Goal: Transaction & Acquisition: Book appointment/travel/reservation

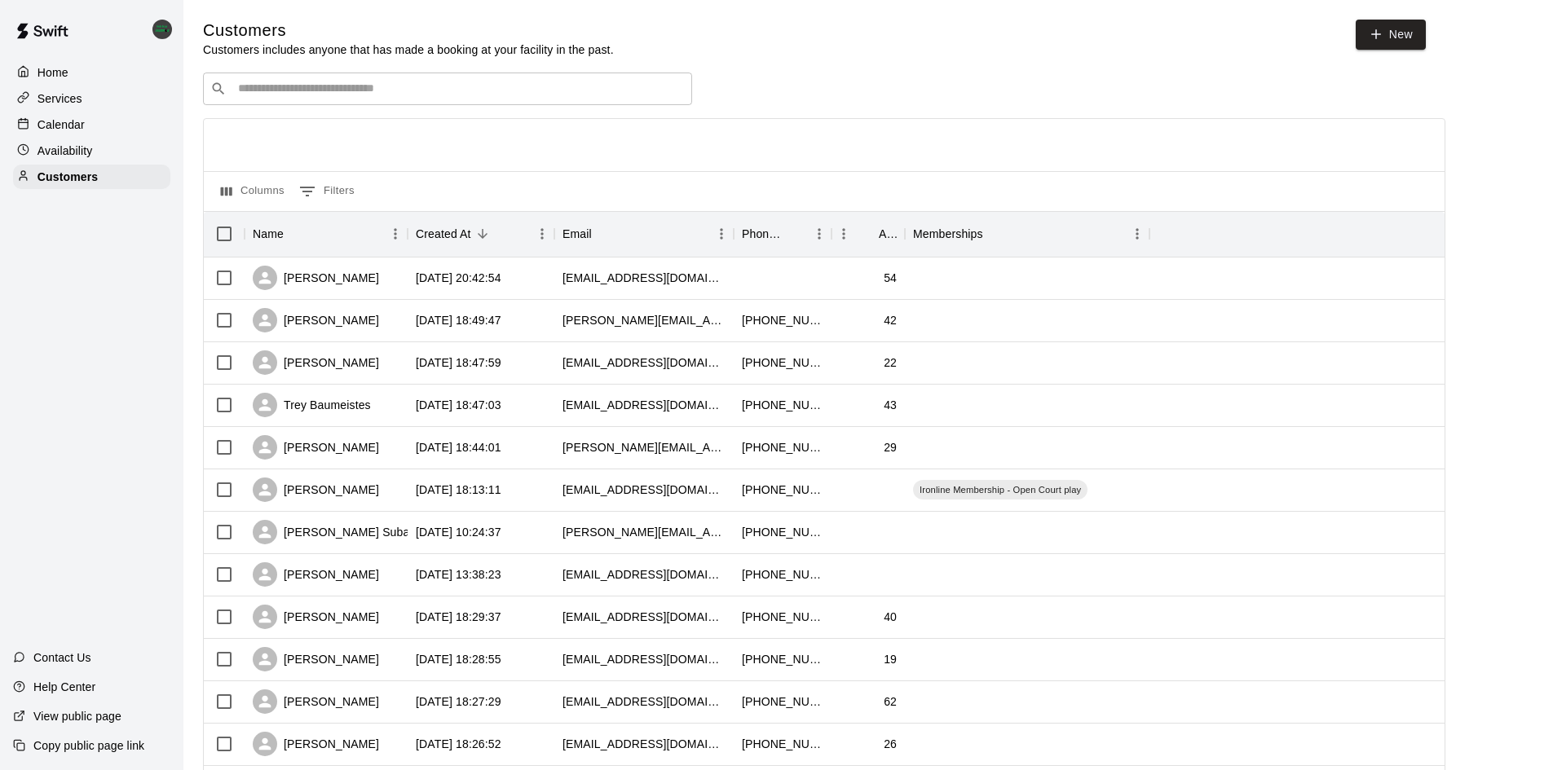
click at [50, 121] on p "Calendar" at bounding box center [60, 125] width 47 height 16
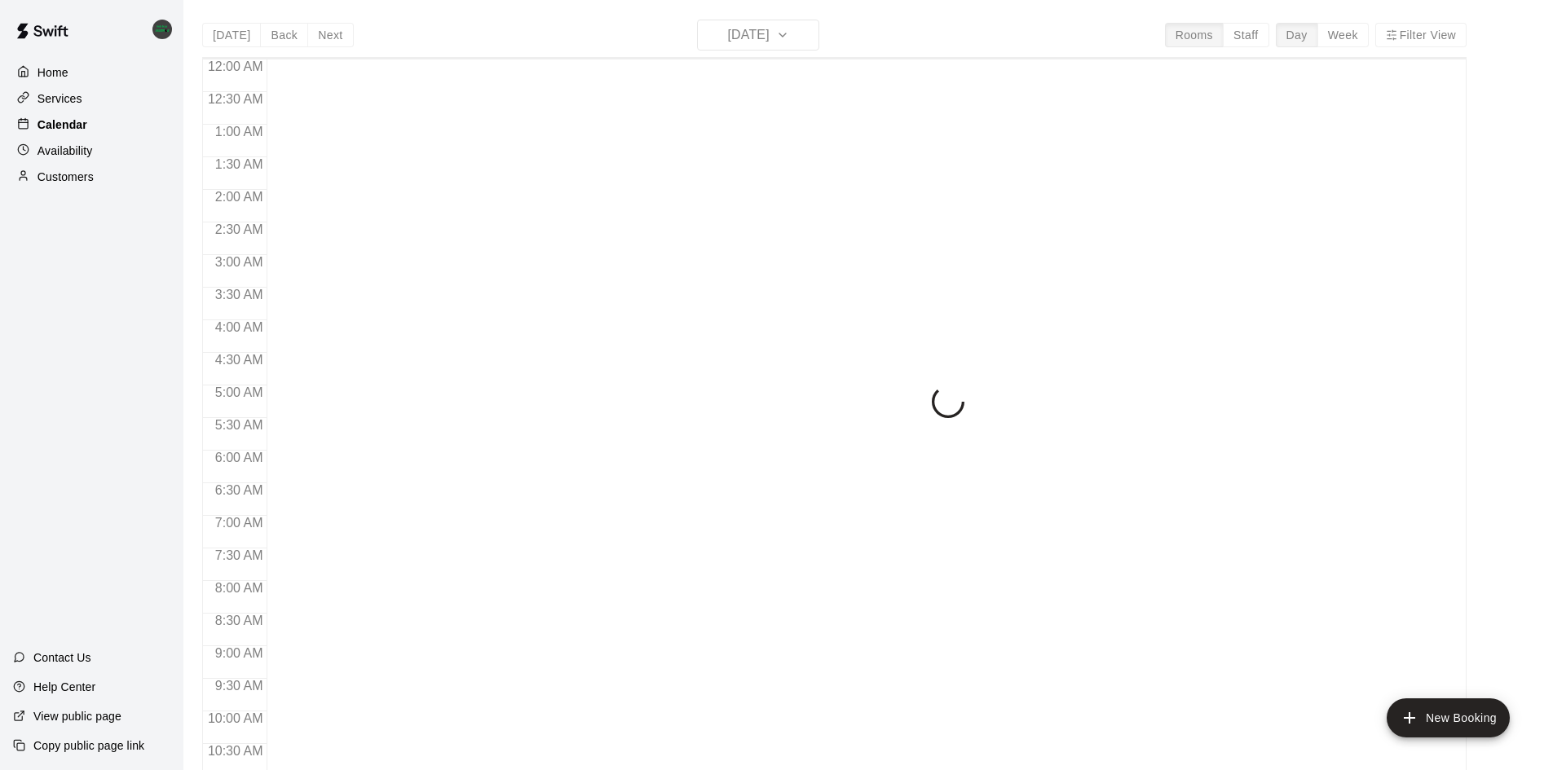
scroll to position [835, 0]
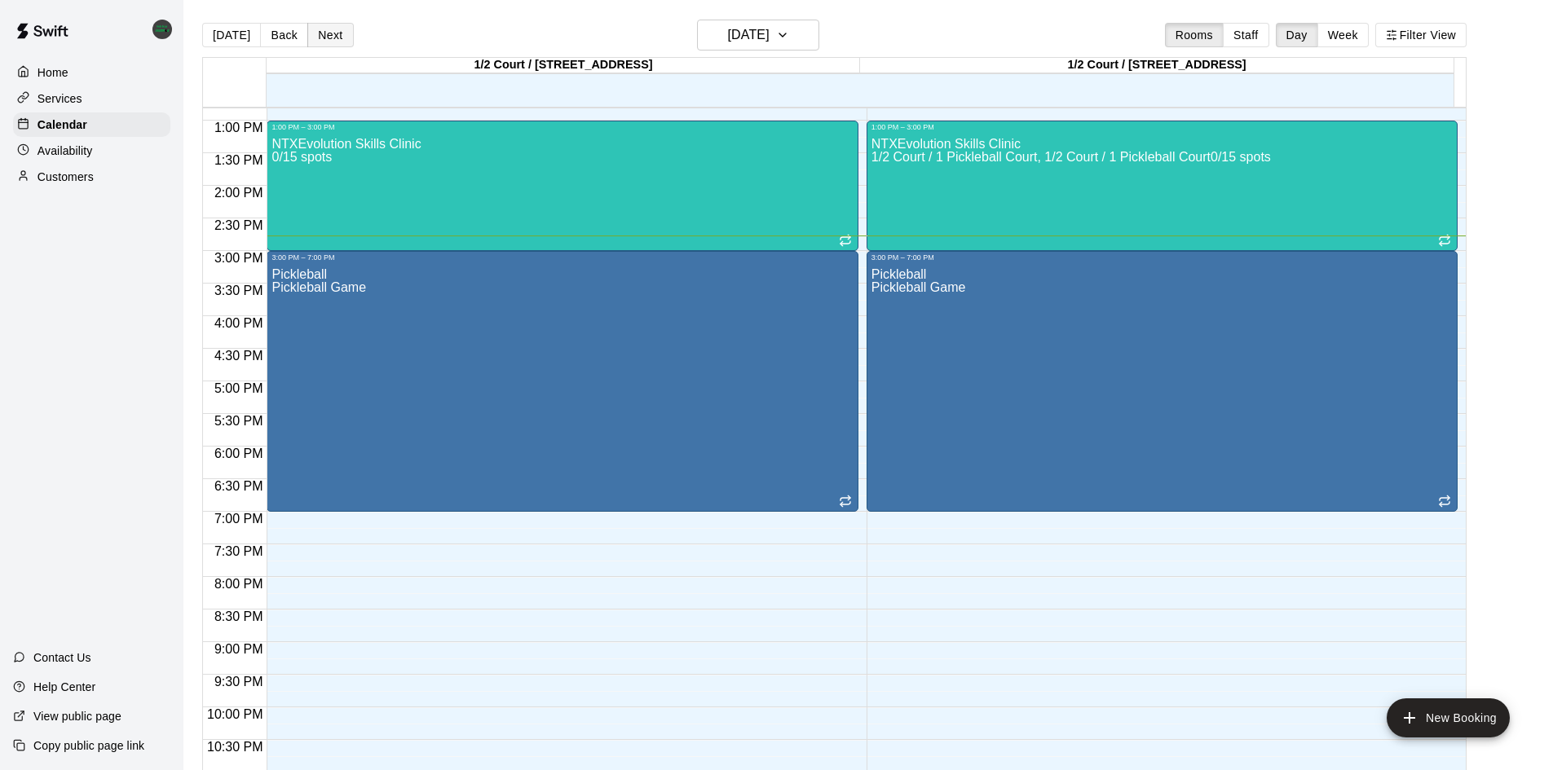
click at [315, 36] on button "Next" at bounding box center [330, 35] width 46 height 24
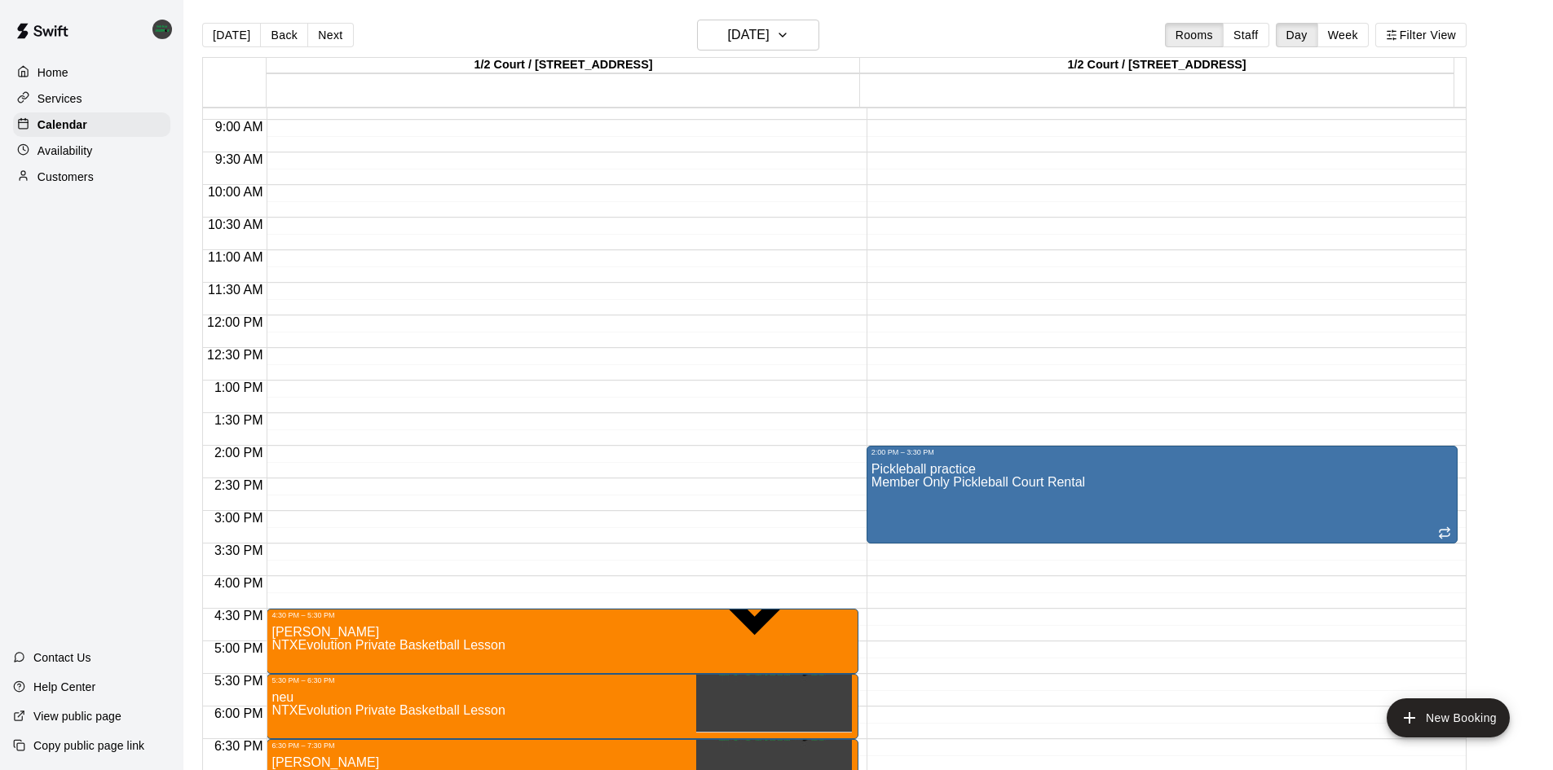
scroll to position [754, 0]
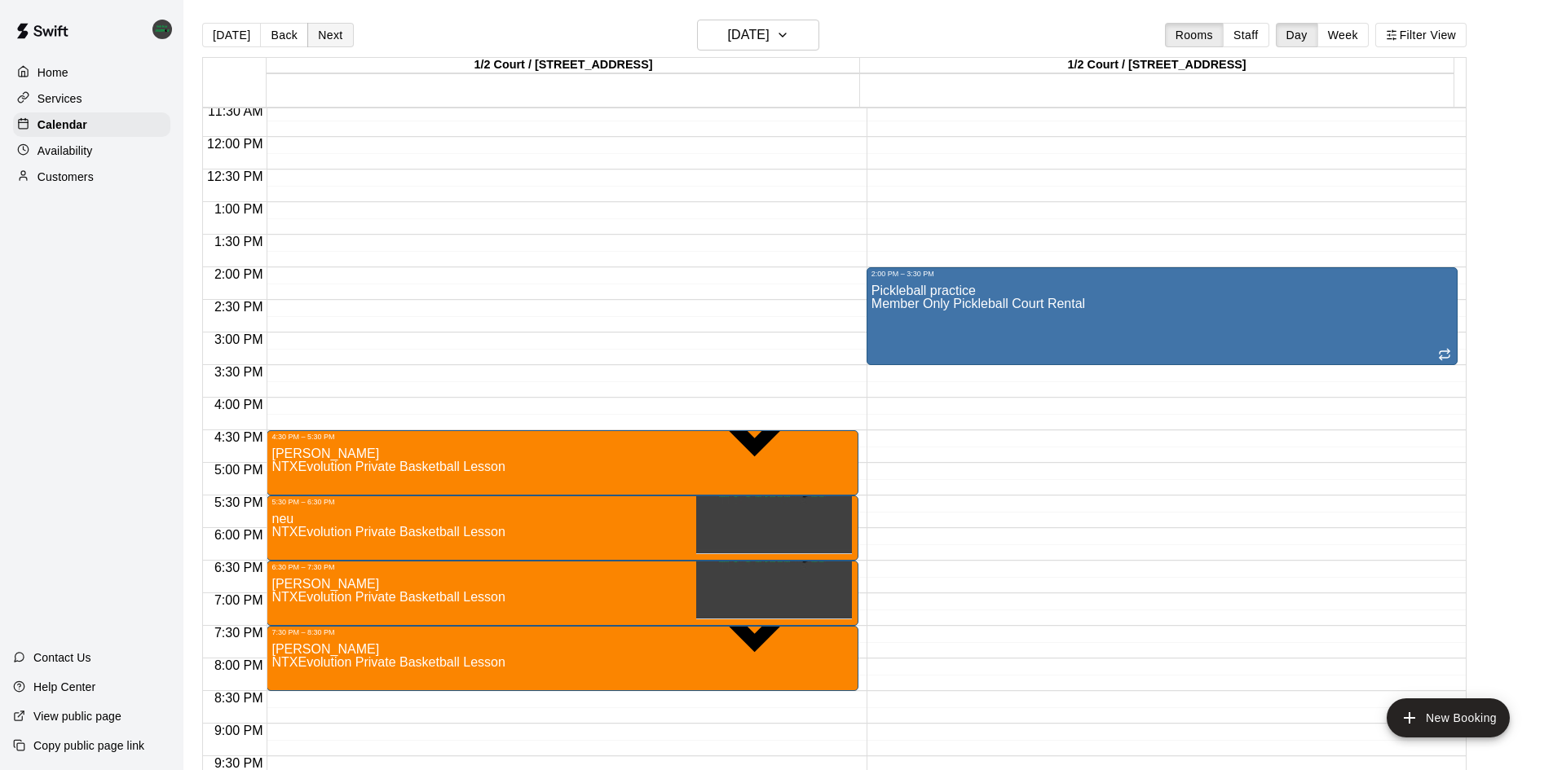
click at [329, 27] on button "Next" at bounding box center [330, 35] width 46 height 24
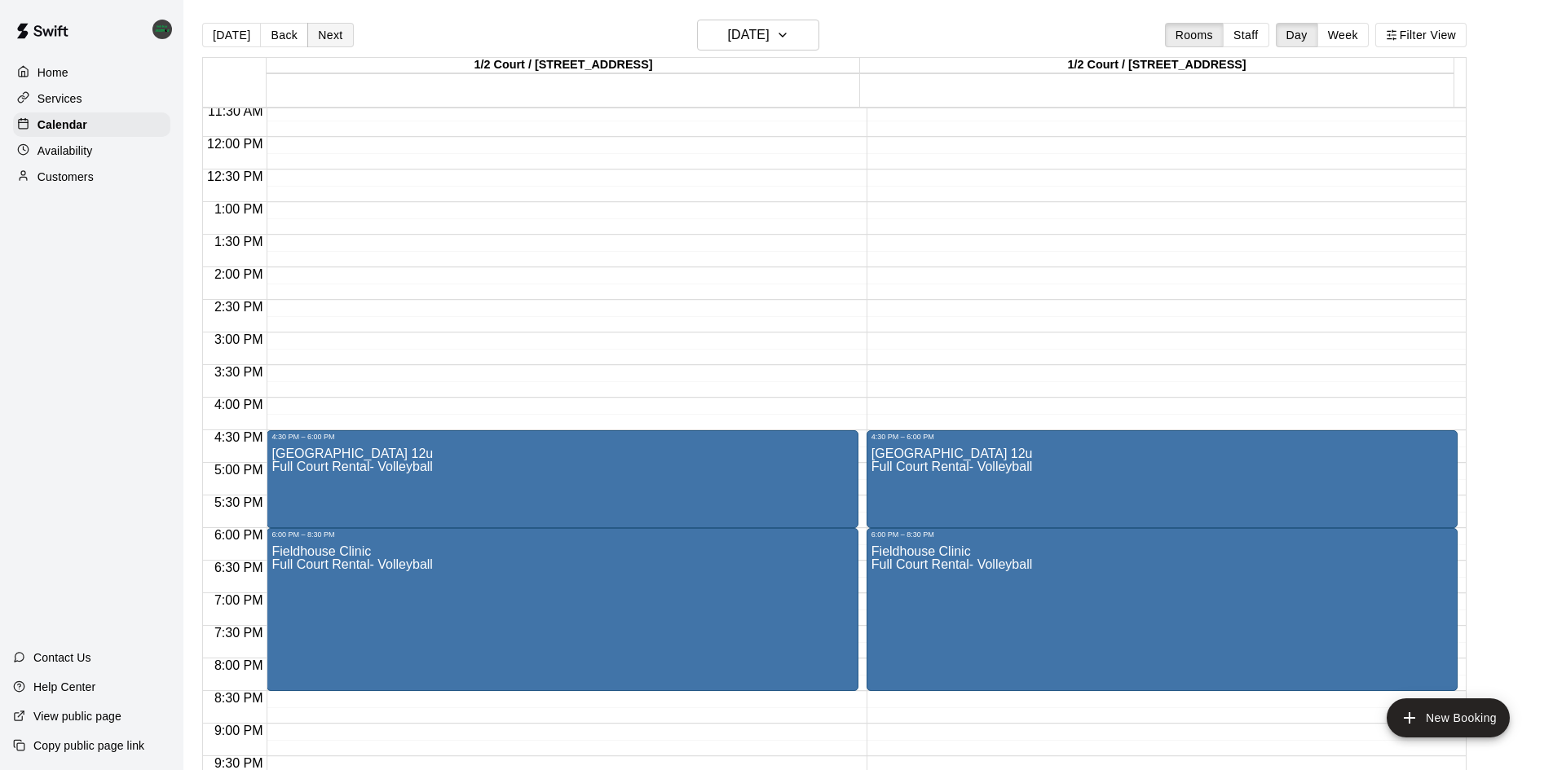
click at [321, 30] on button "Next" at bounding box center [330, 35] width 46 height 24
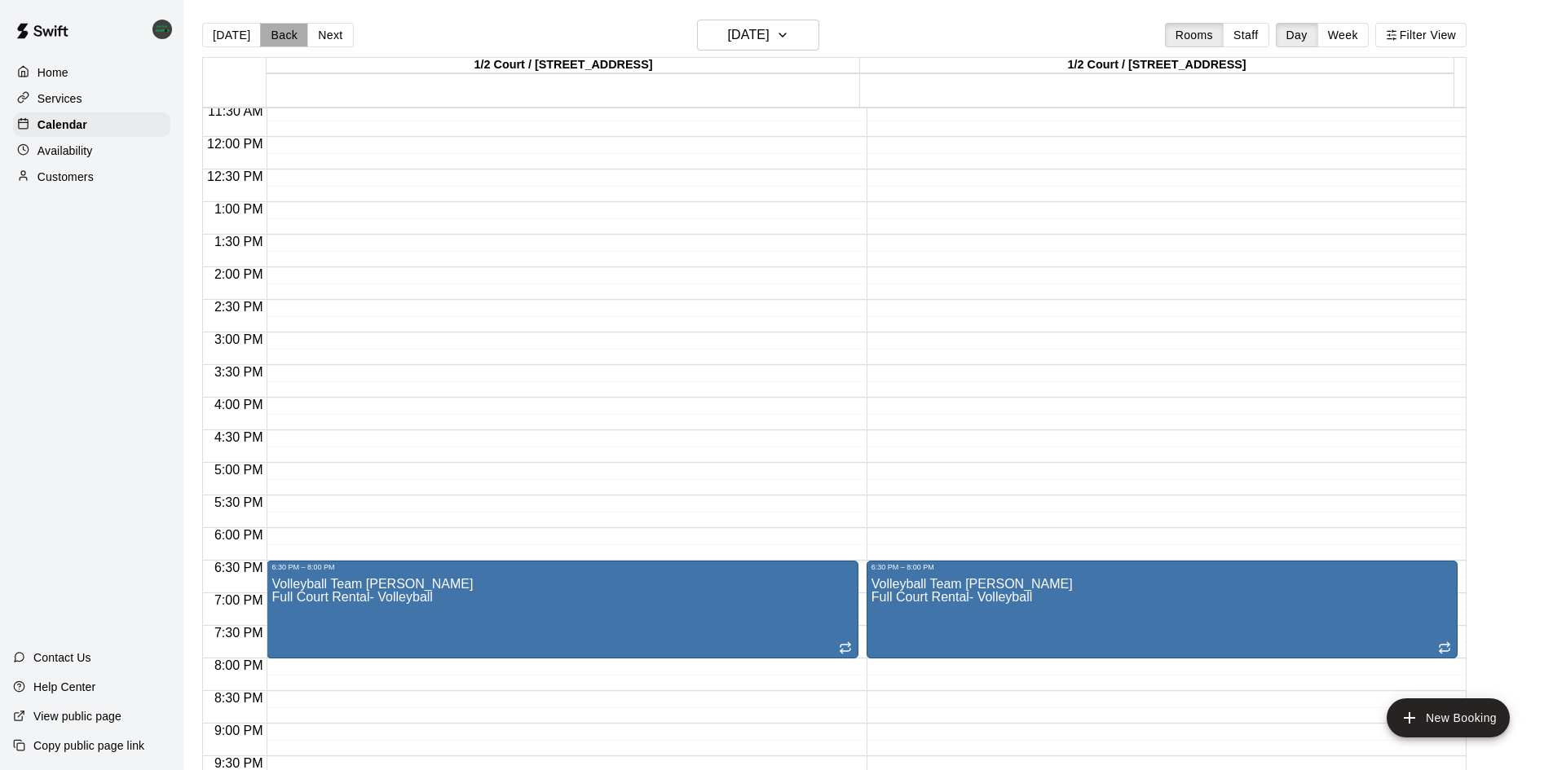
click at [293, 32] on button "Back" at bounding box center [284, 35] width 48 height 24
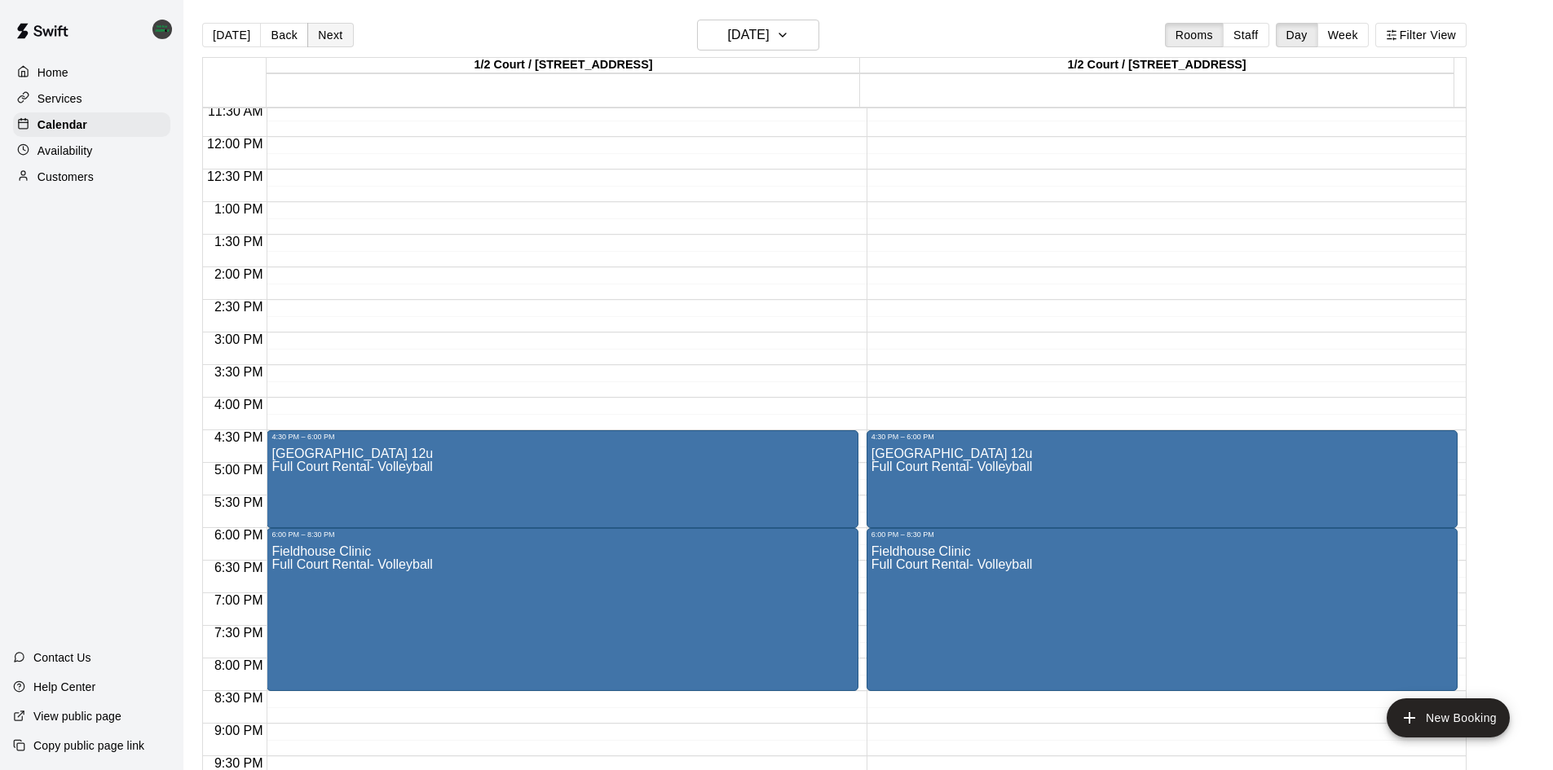
click at [322, 33] on button "Next" at bounding box center [330, 35] width 46 height 24
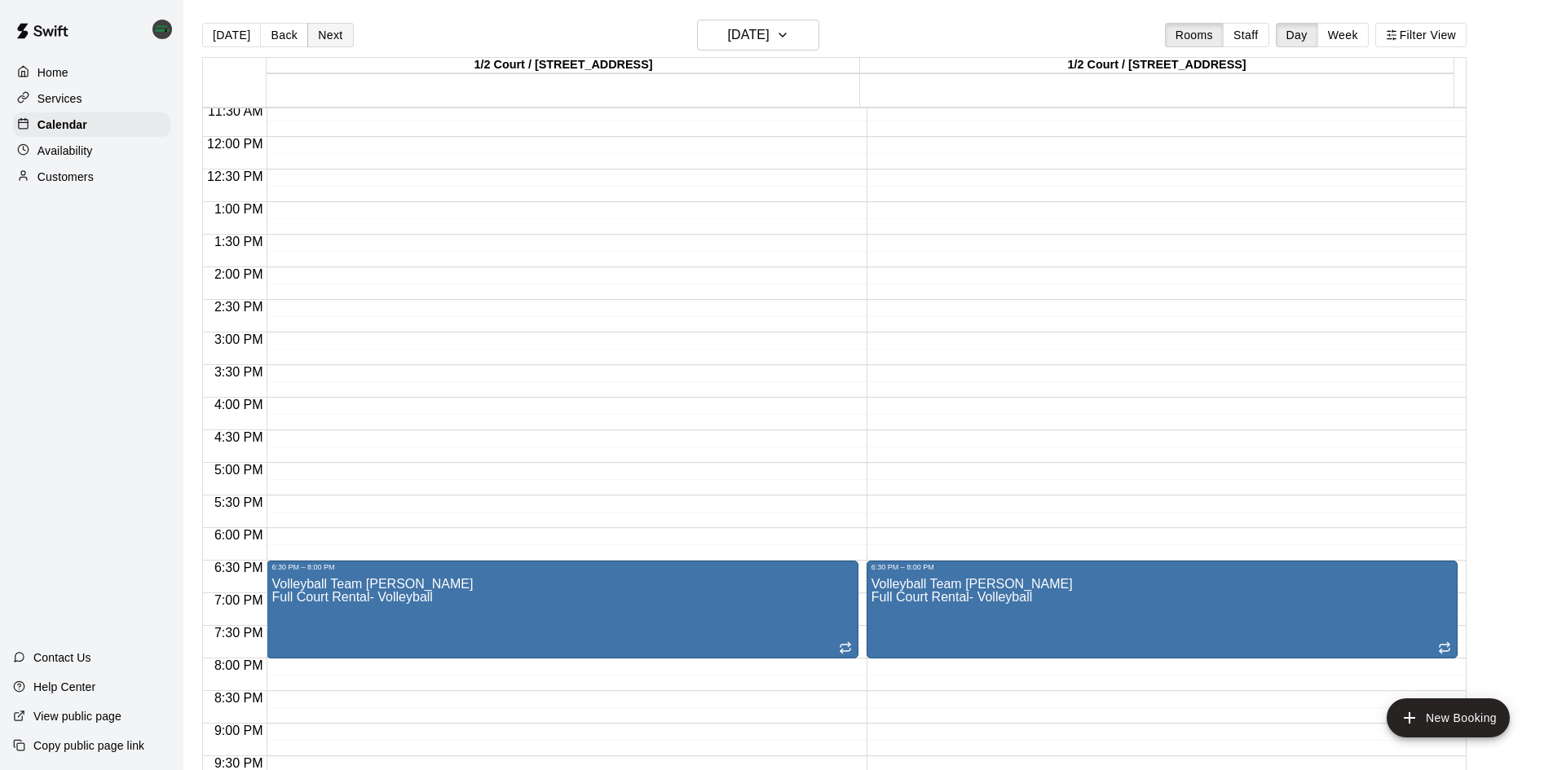
click at [322, 36] on button "Next" at bounding box center [330, 35] width 46 height 24
click at [333, 28] on button "Next" at bounding box center [330, 35] width 46 height 24
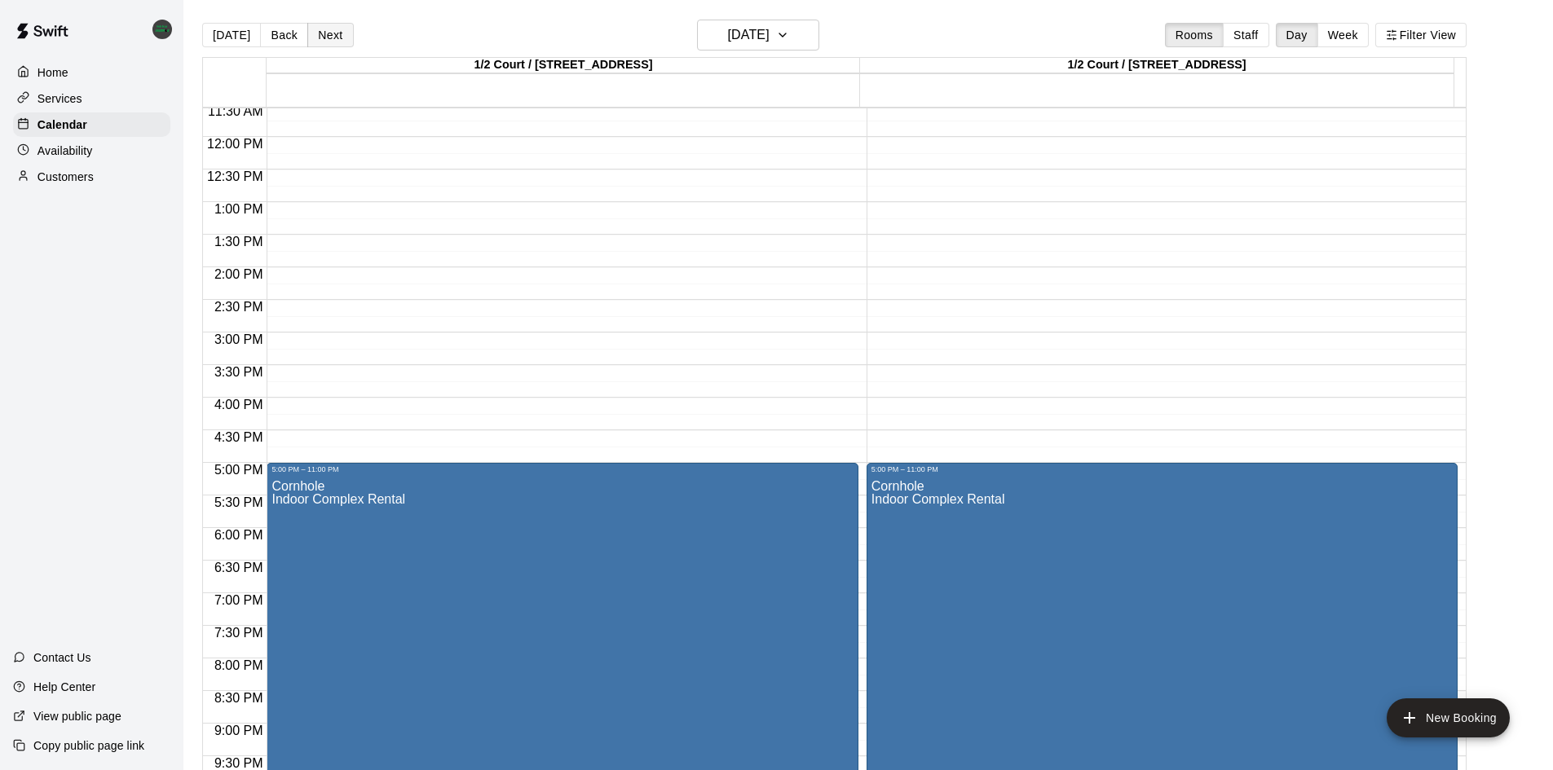
click at [333, 33] on button "Next" at bounding box center [330, 35] width 46 height 24
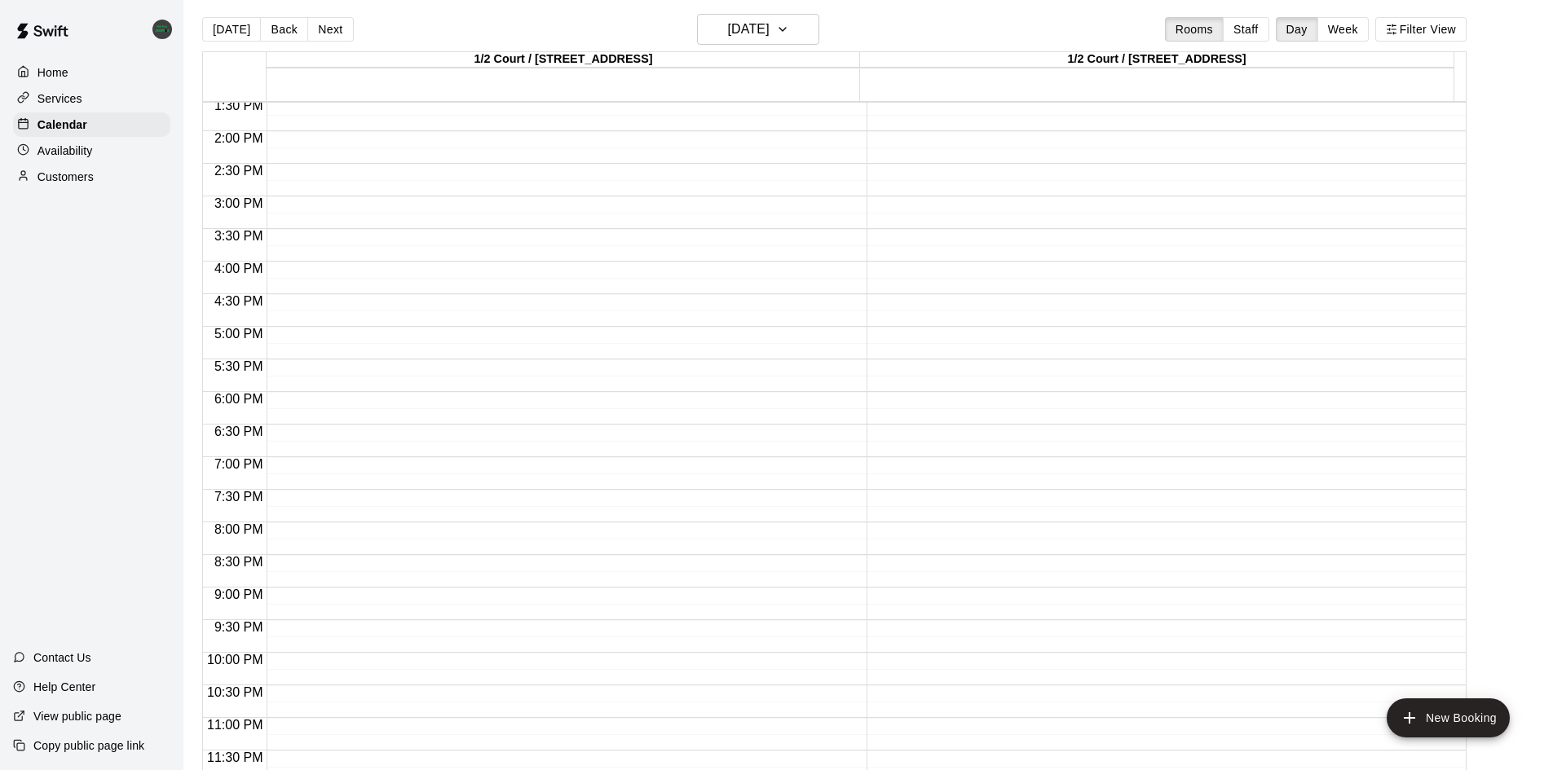
scroll to position [0, 0]
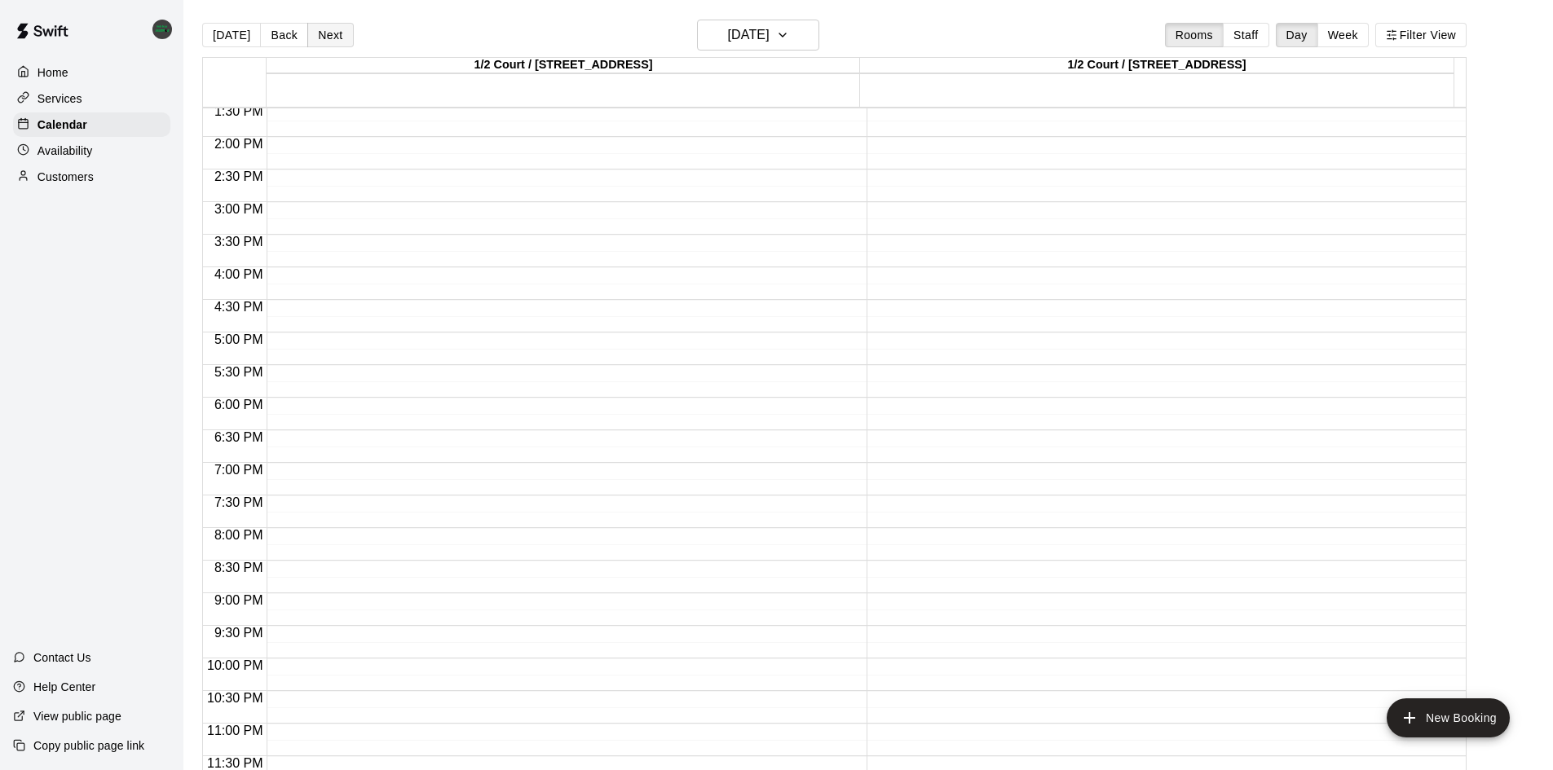
click at [315, 32] on button "Next" at bounding box center [330, 35] width 46 height 24
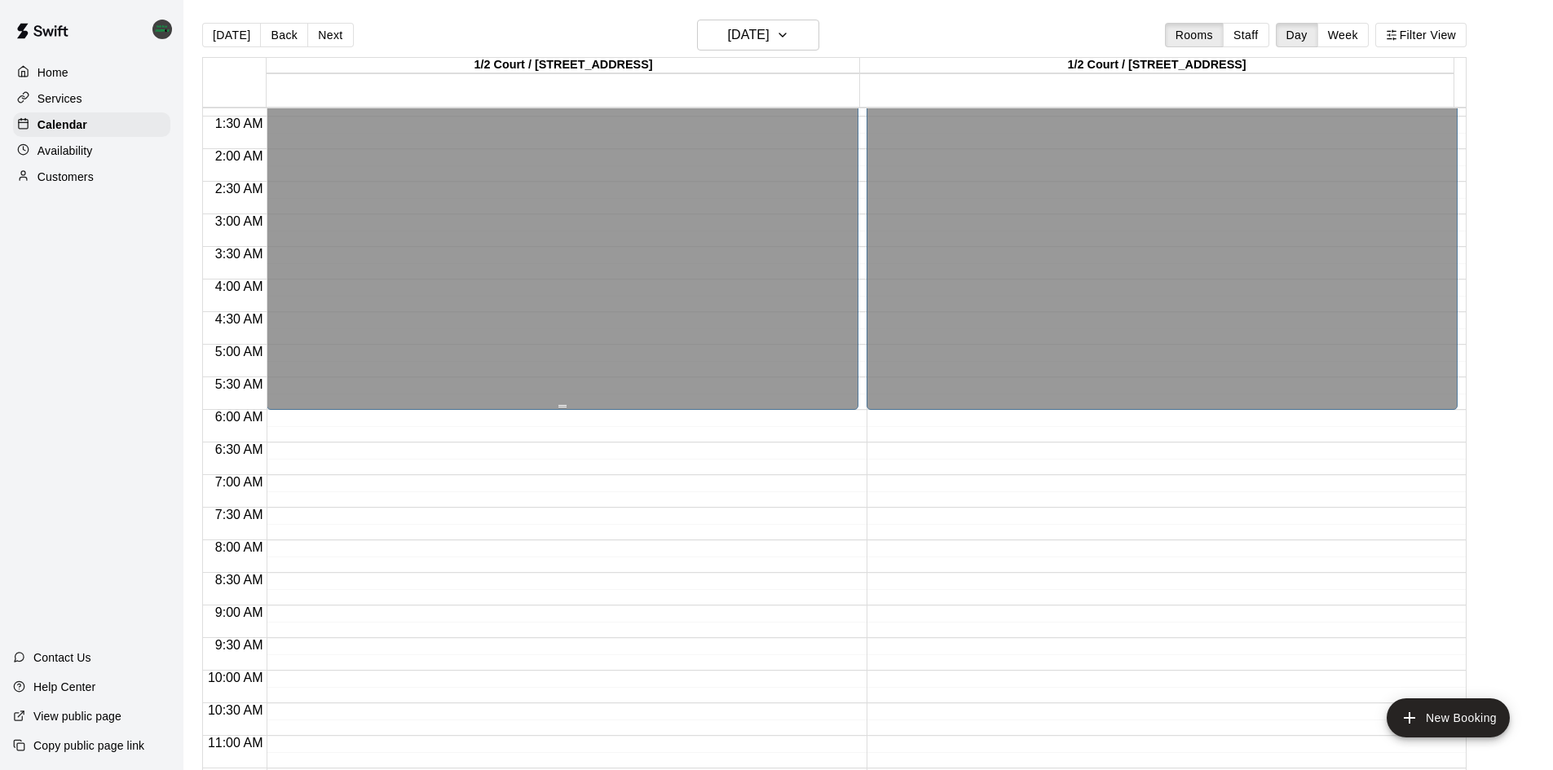
scroll to position [71, 0]
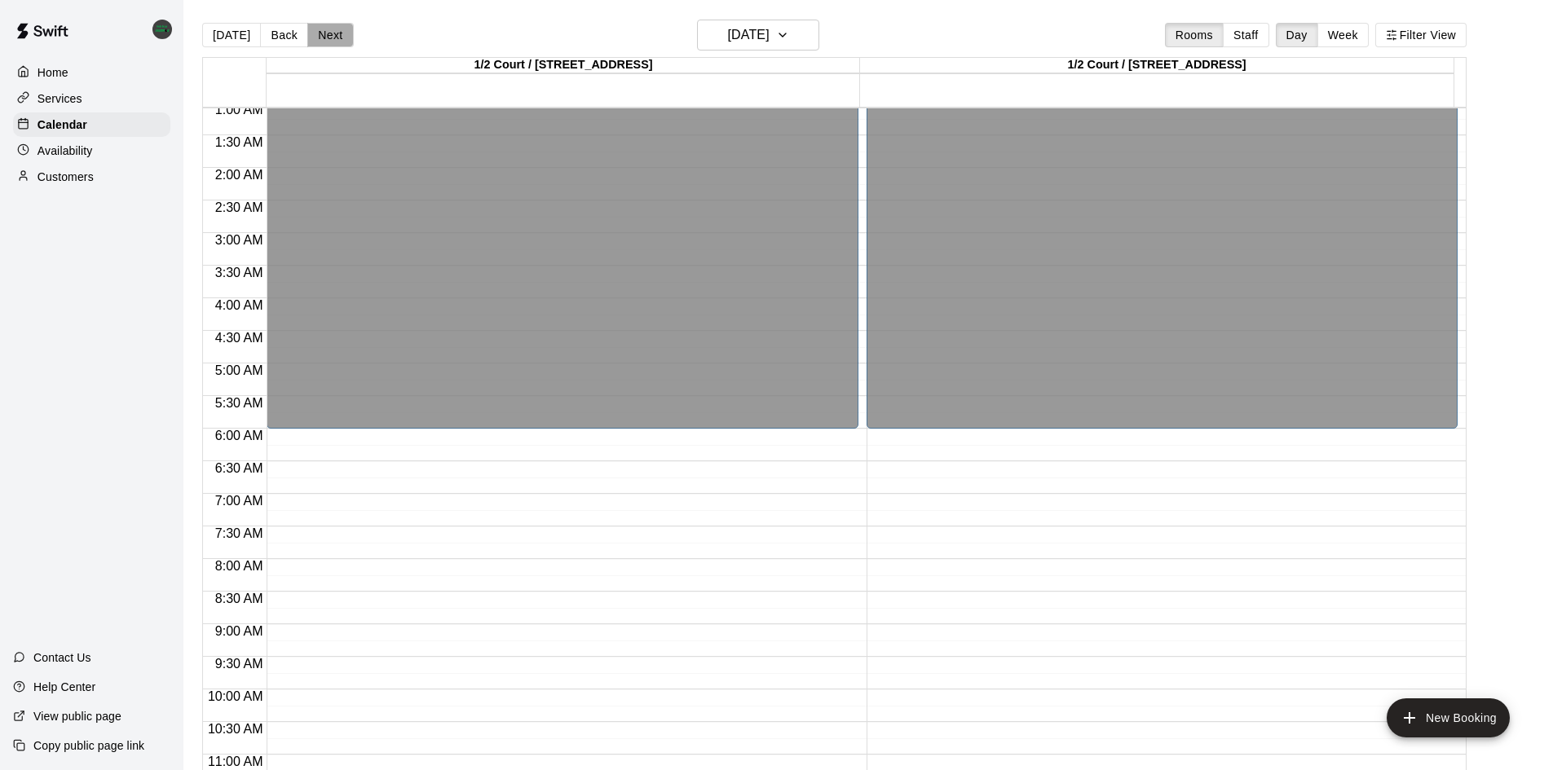
click at [334, 39] on button "Next" at bounding box center [330, 35] width 46 height 24
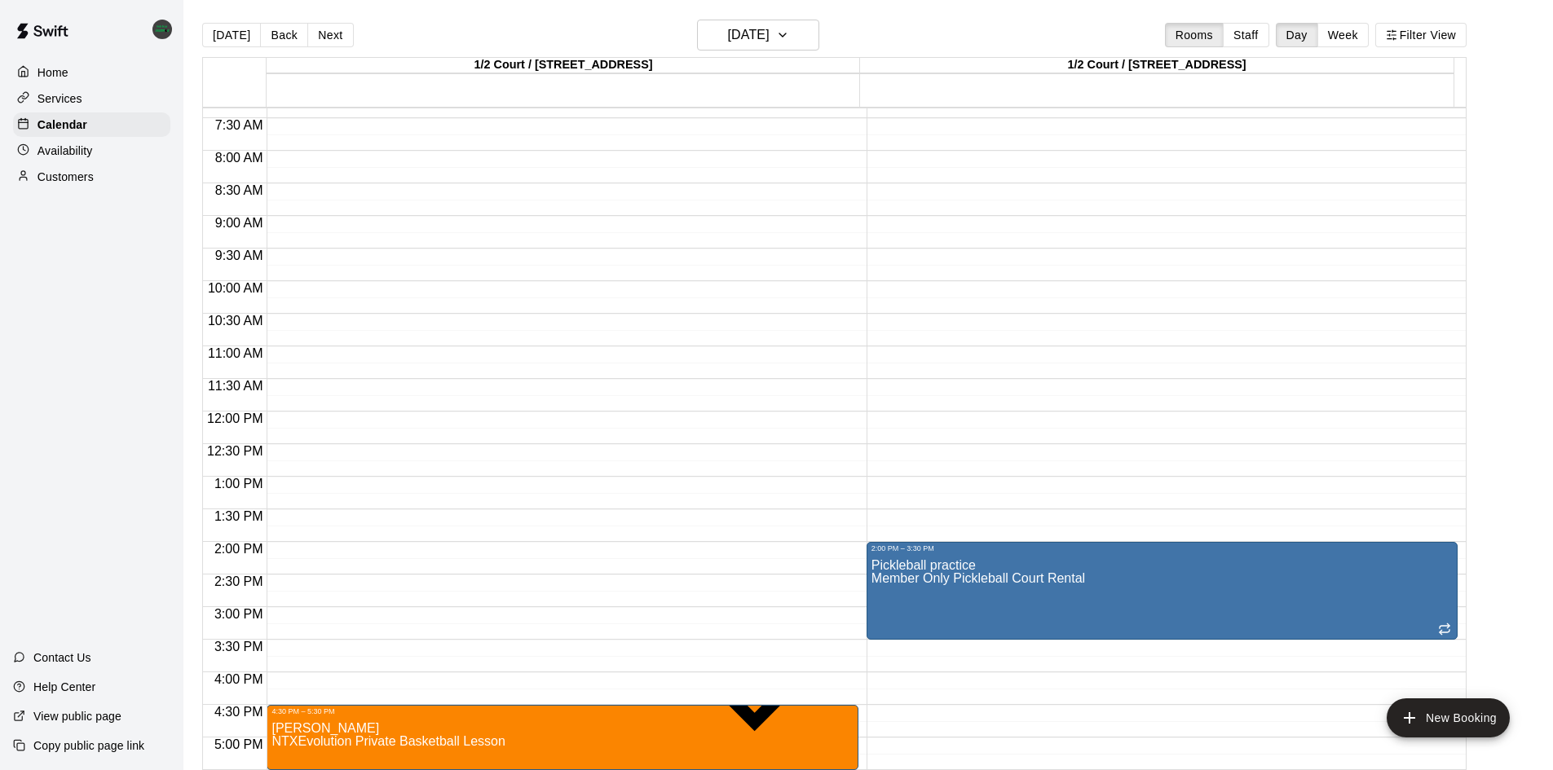
scroll to position [315, 0]
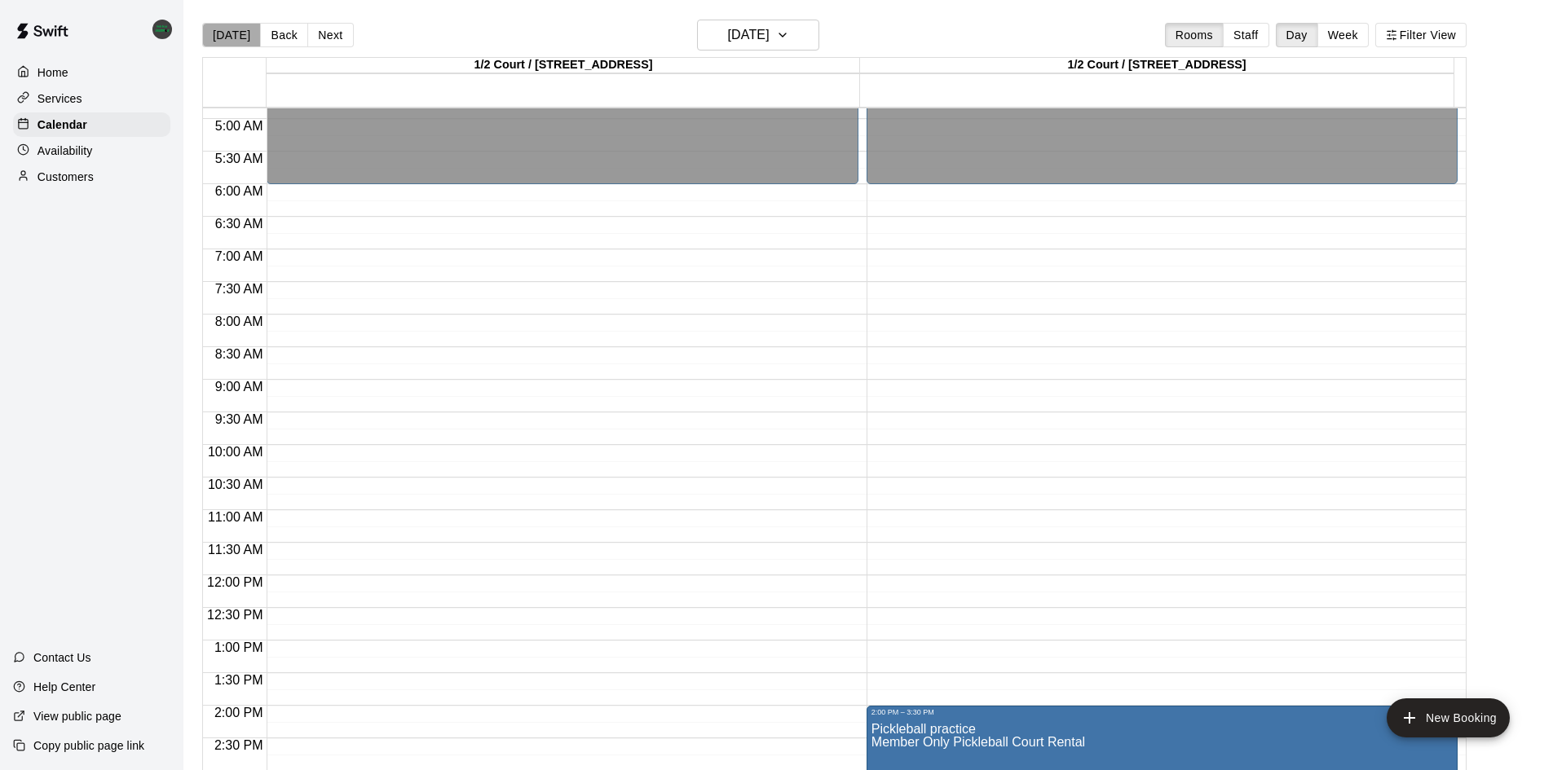
click at [240, 41] on button "[DATE]" at bounding box center [231, 35] width 59 height 24
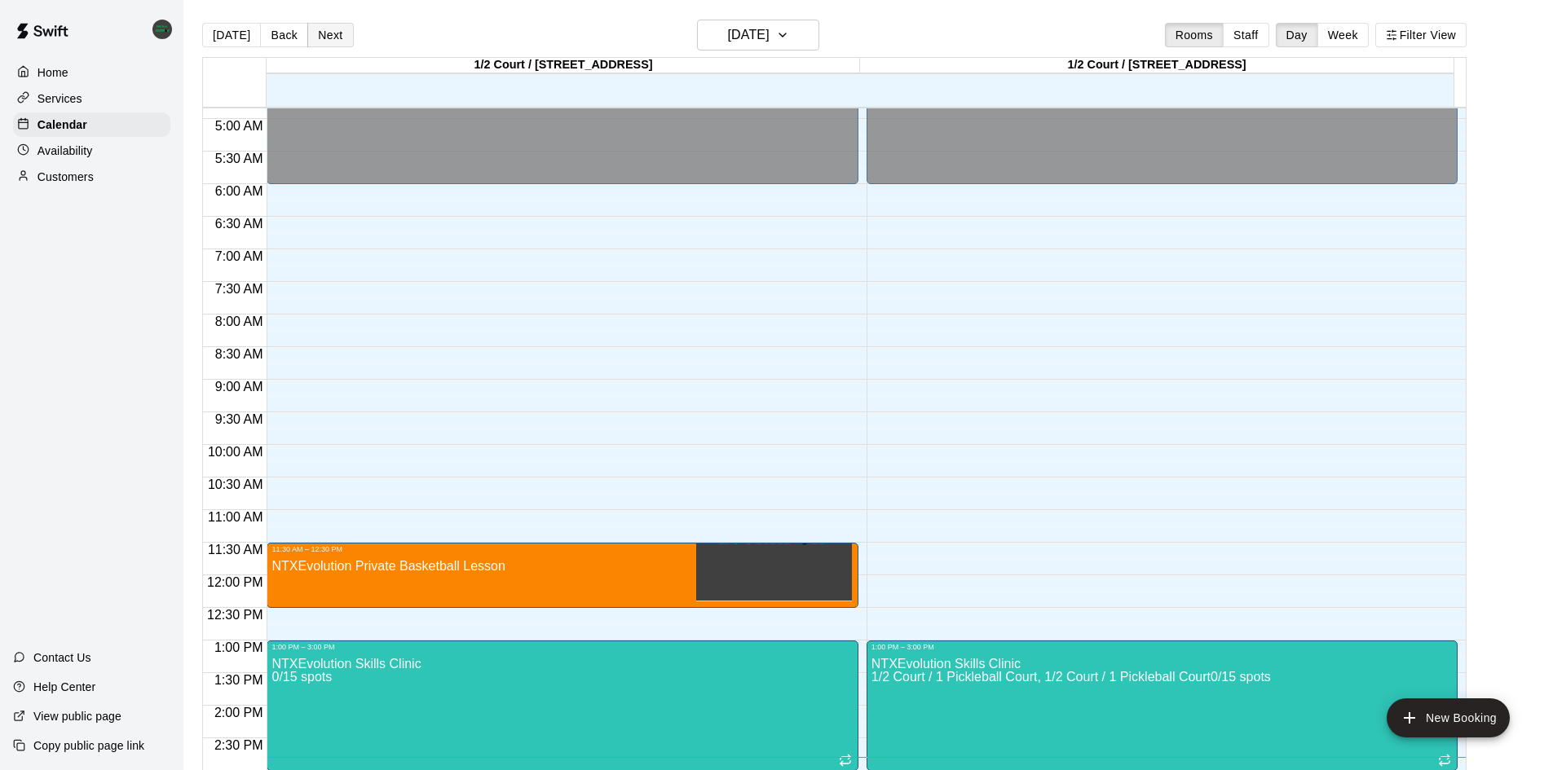
click at [327, 29] on button "Next" at bounding box center [330, 35] width 46 height 24
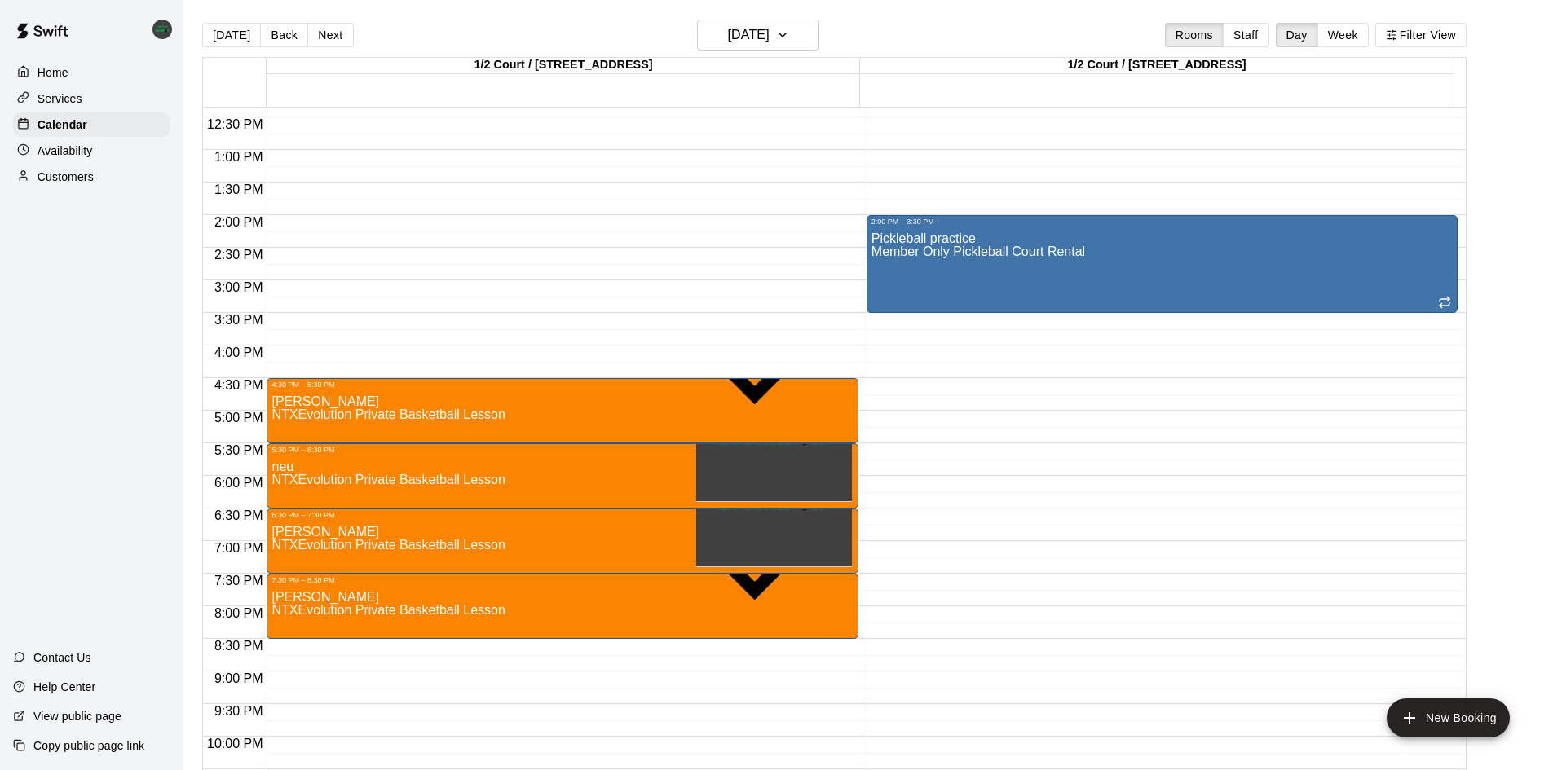
scroll to position [886, 0]
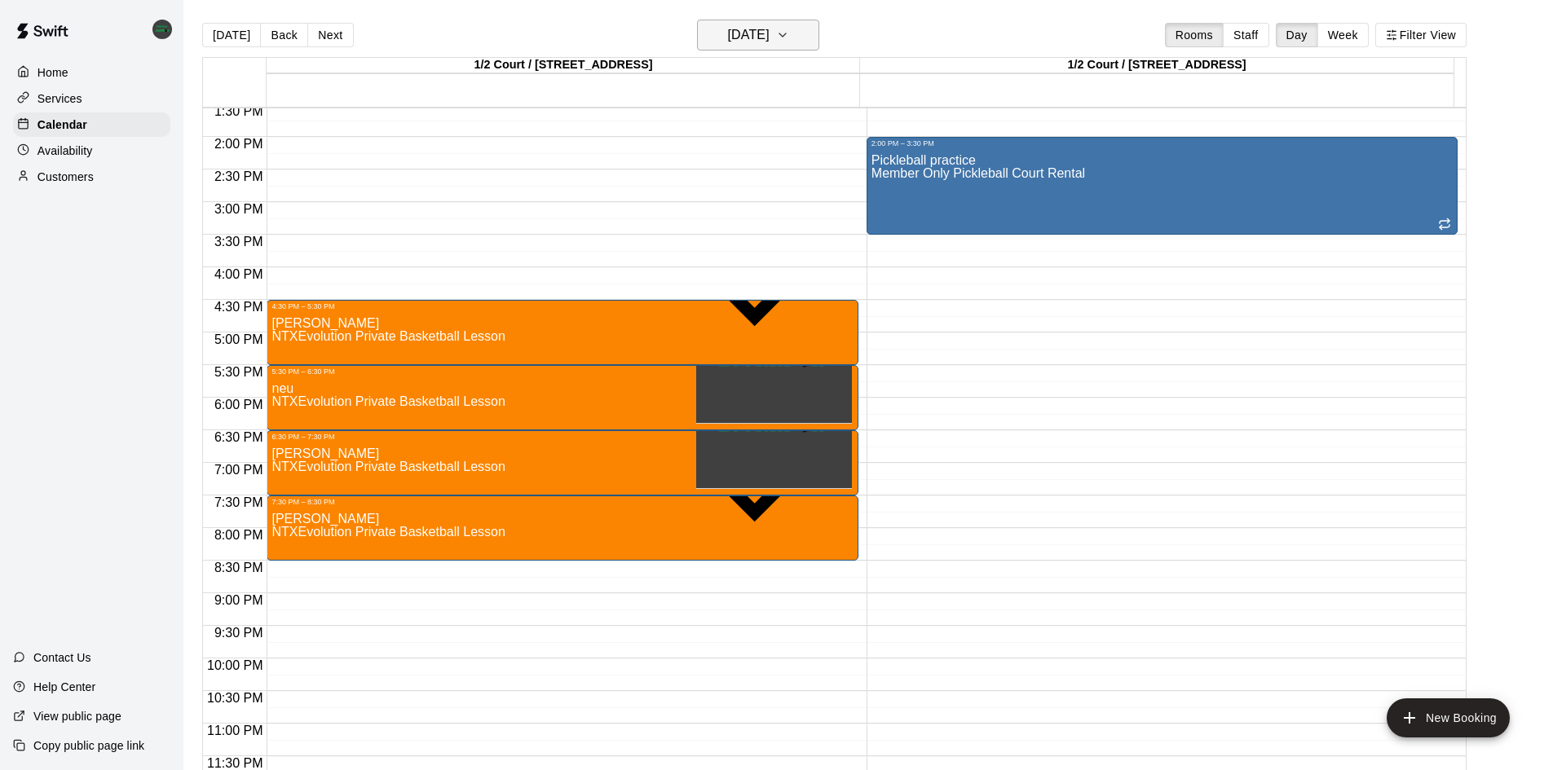
click at [789, 41] on icon "button" at bounding box center [782, 35] width 13 height 20
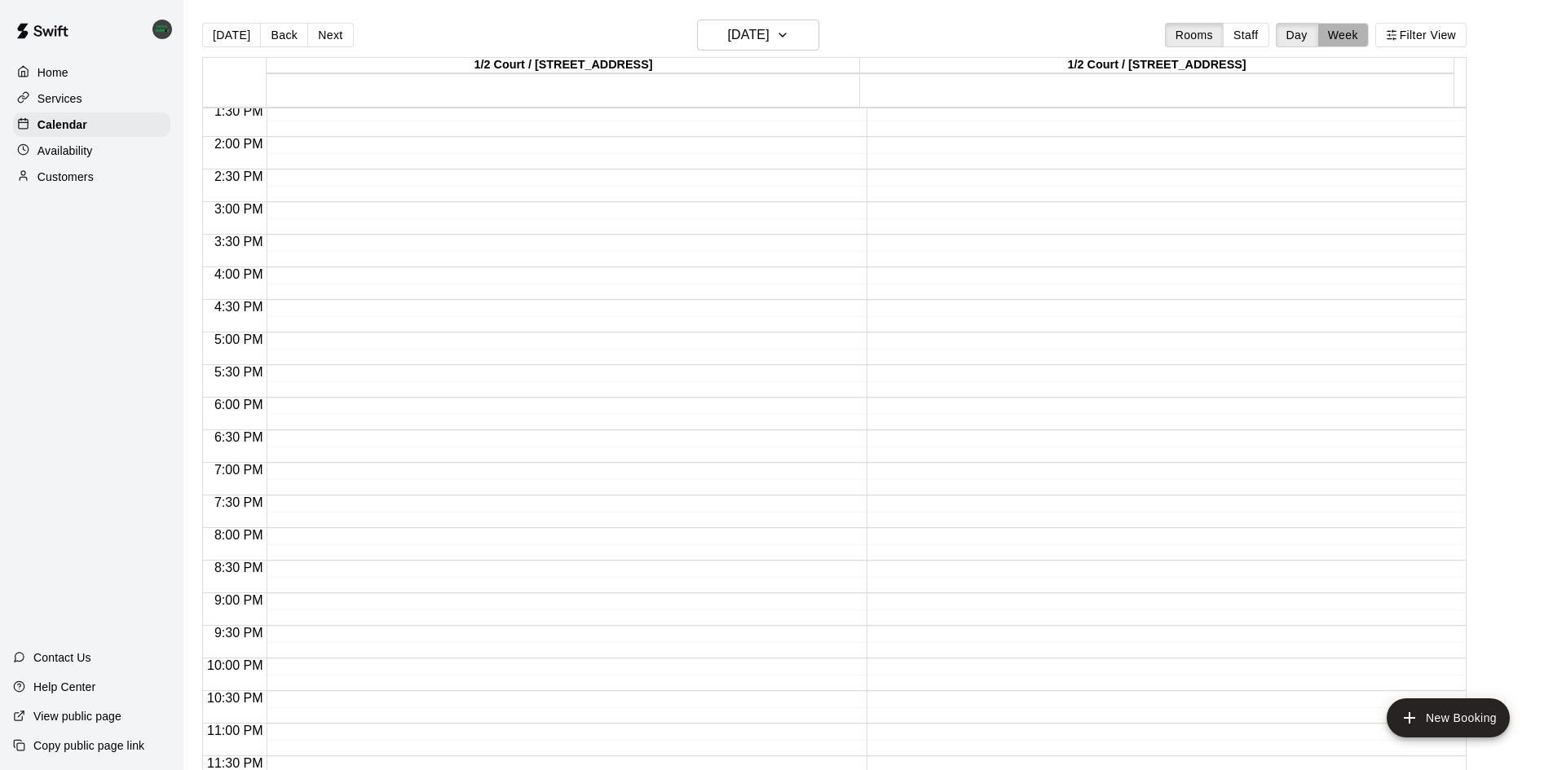
drag, startPoint x: 1351, startPoint y: 29, endPoint x: 1345, endPoint y: 37, distance: 10.4
click at [1352, 29] on button "Week" at bounding box center [1342, 35] width 51 height 24
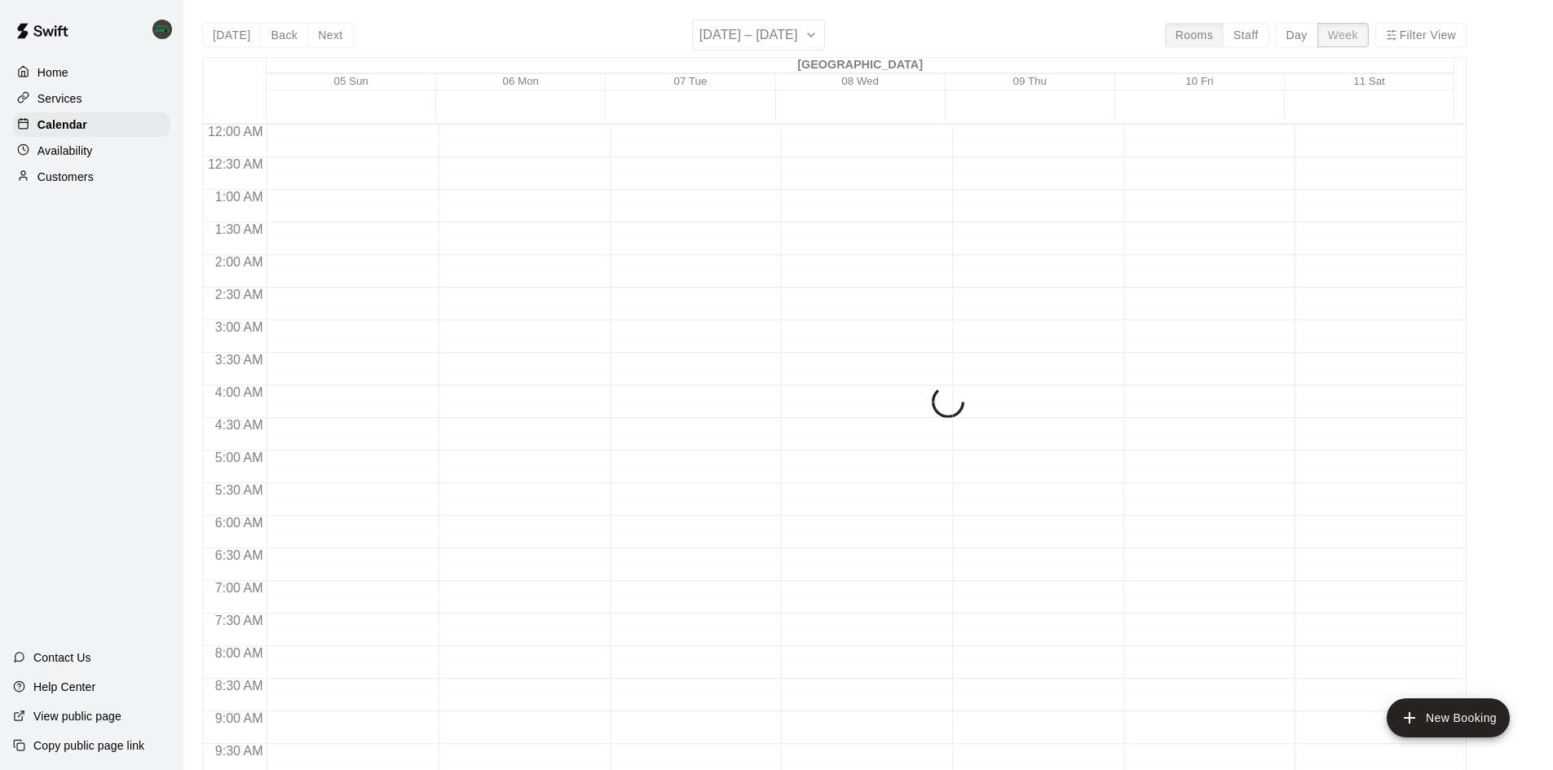
scroll to position [903, 0]
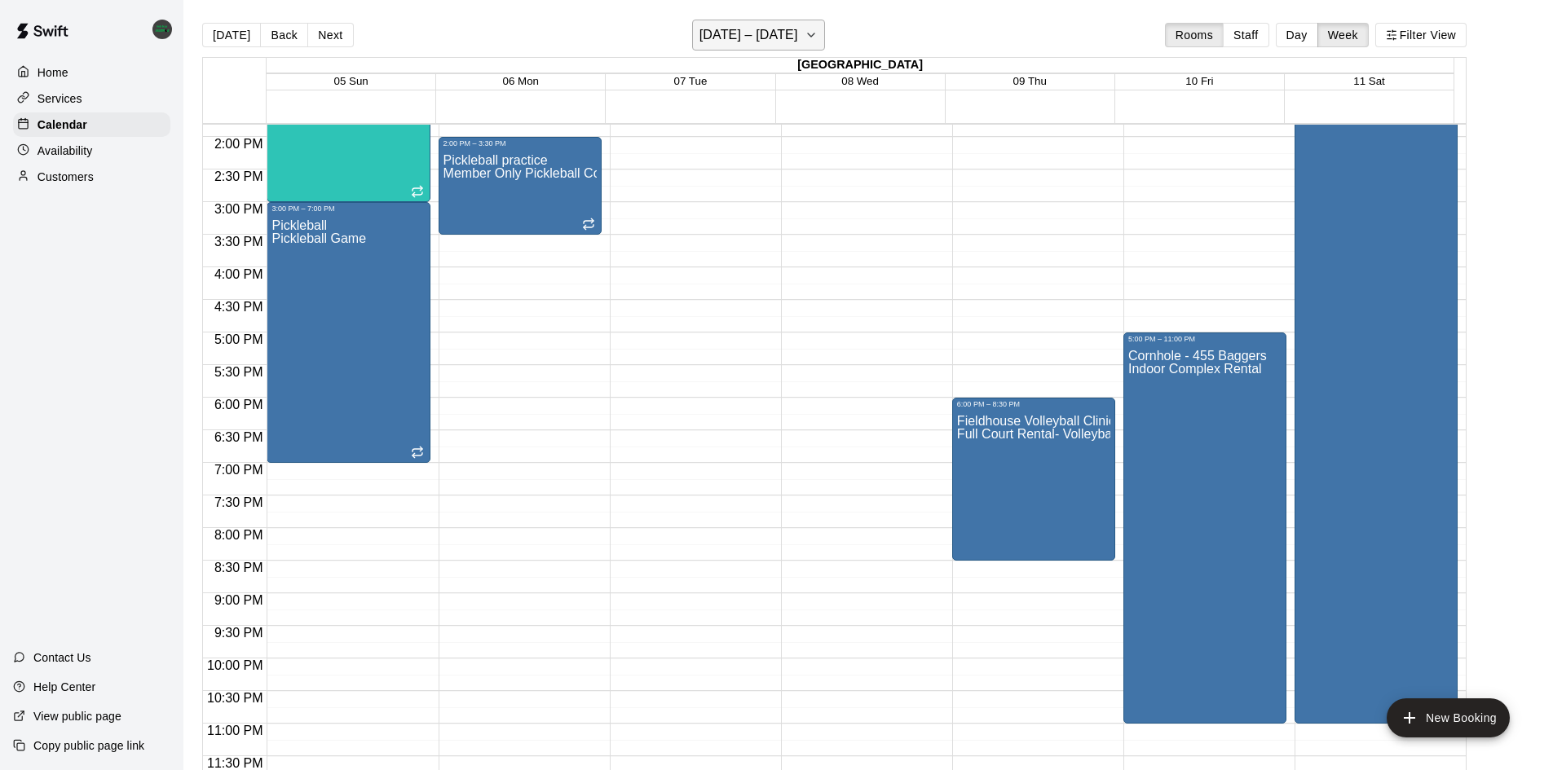
click at [815, 30] on icon "button" at bounding box center [811, 35] width 13 height 20
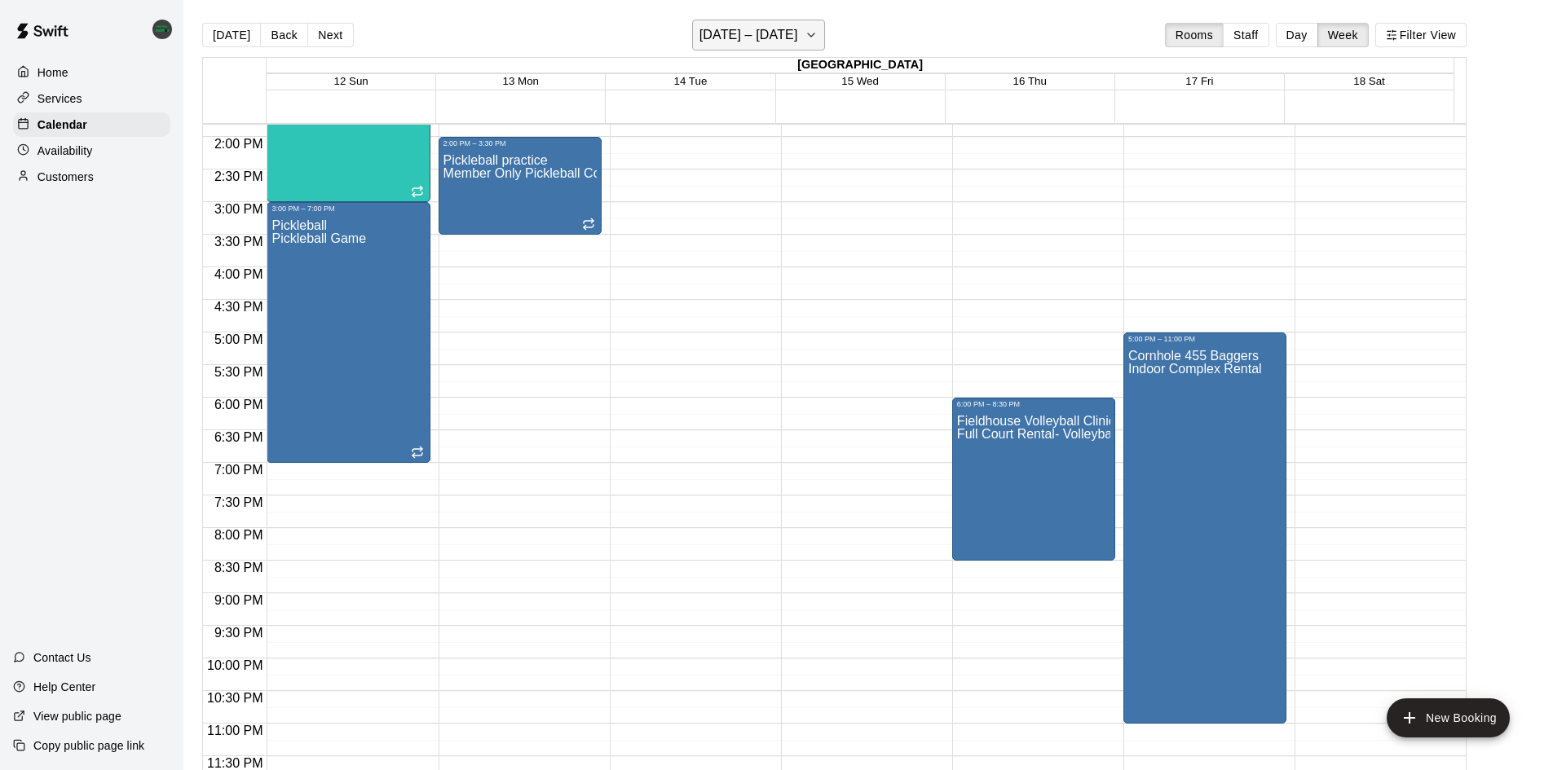
click at [817, 31] on icon "button" at bounding box center [811, 35] width 13 height 20
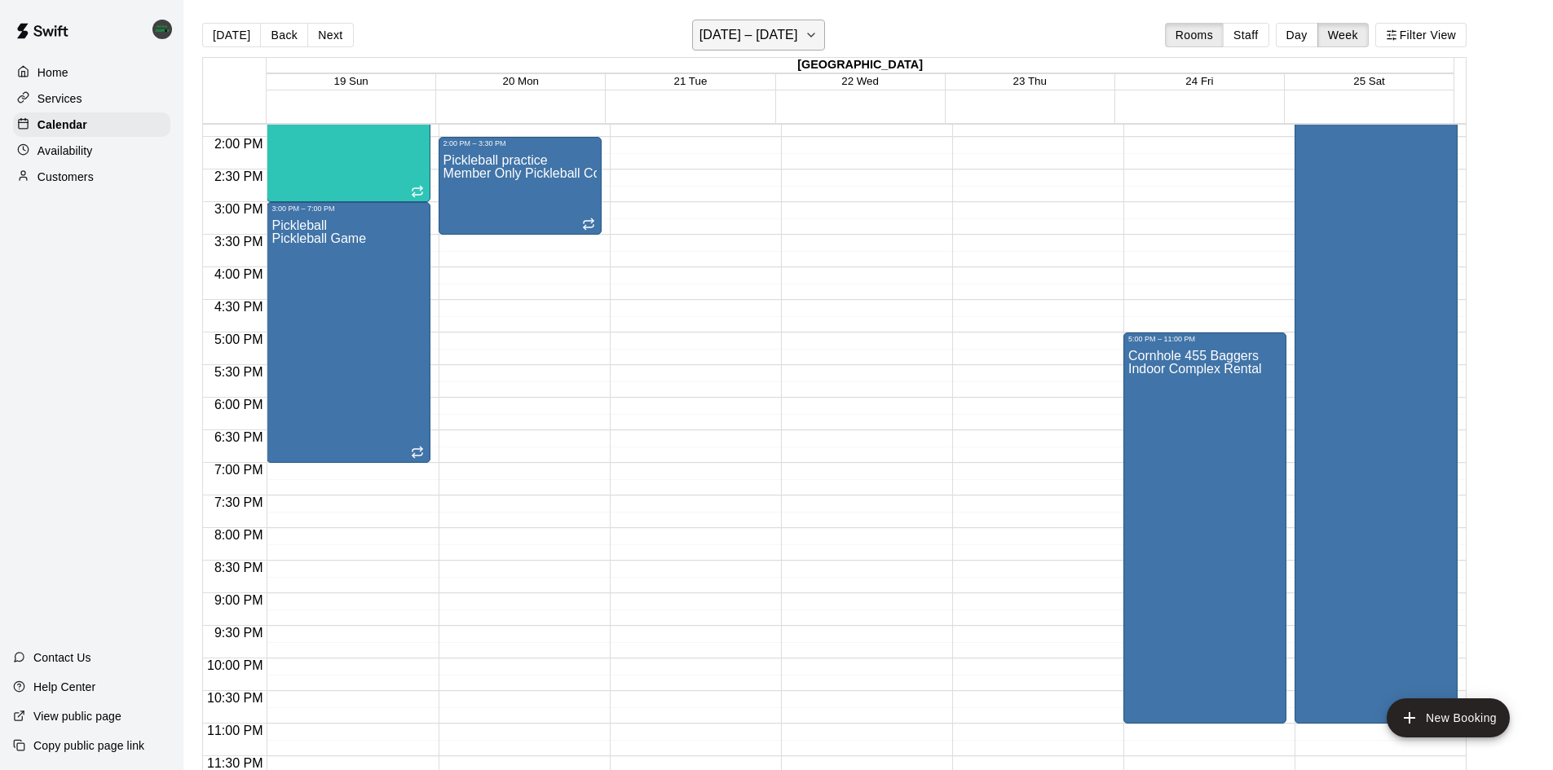
click at [812, 37] on icon "button" at bounding box center [811, 35] width 13 height 20
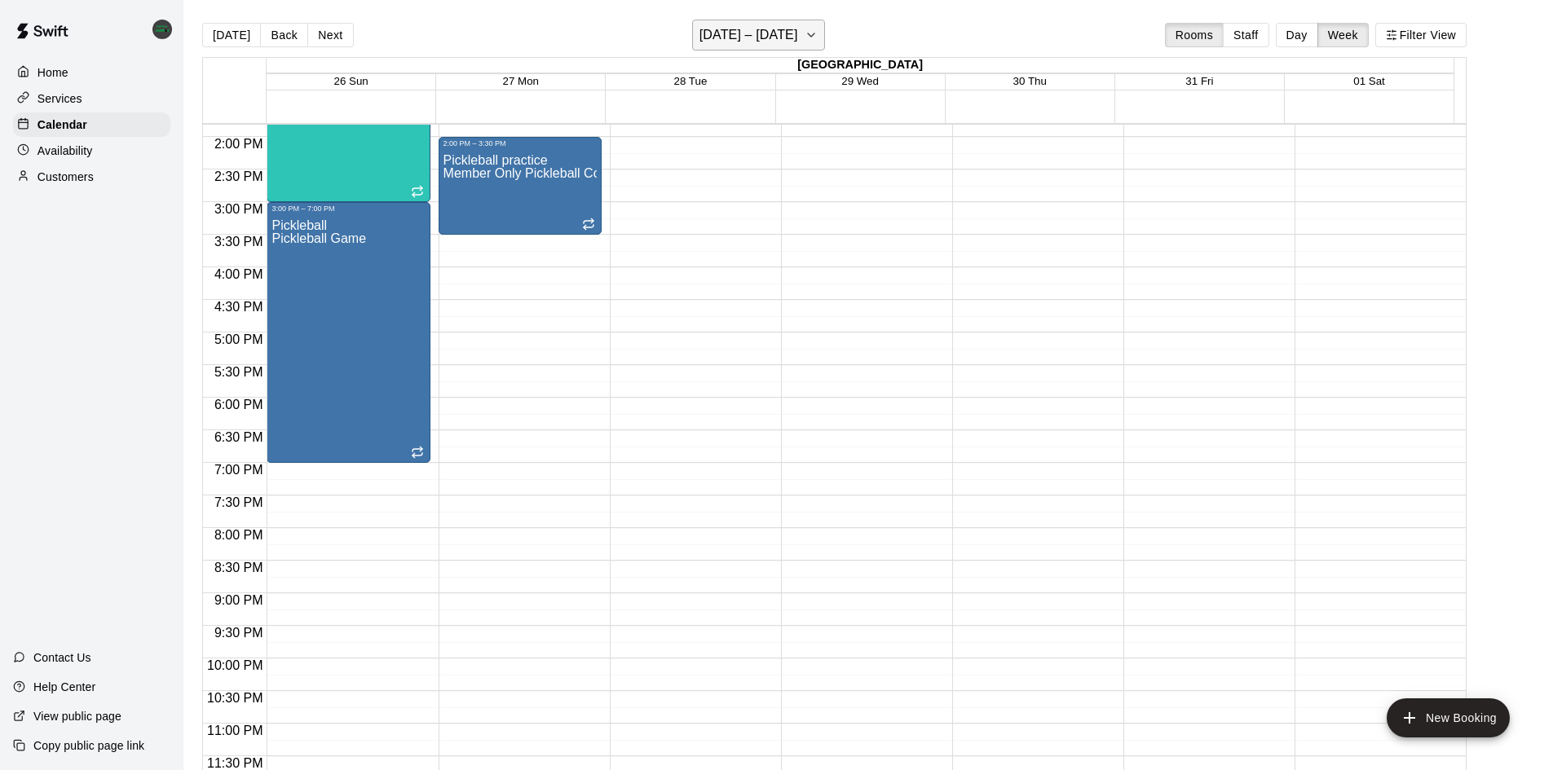
click at [825, 31] on button "[DATE] – [DATE]" at bounding box center [758, 35] width 133 height 31
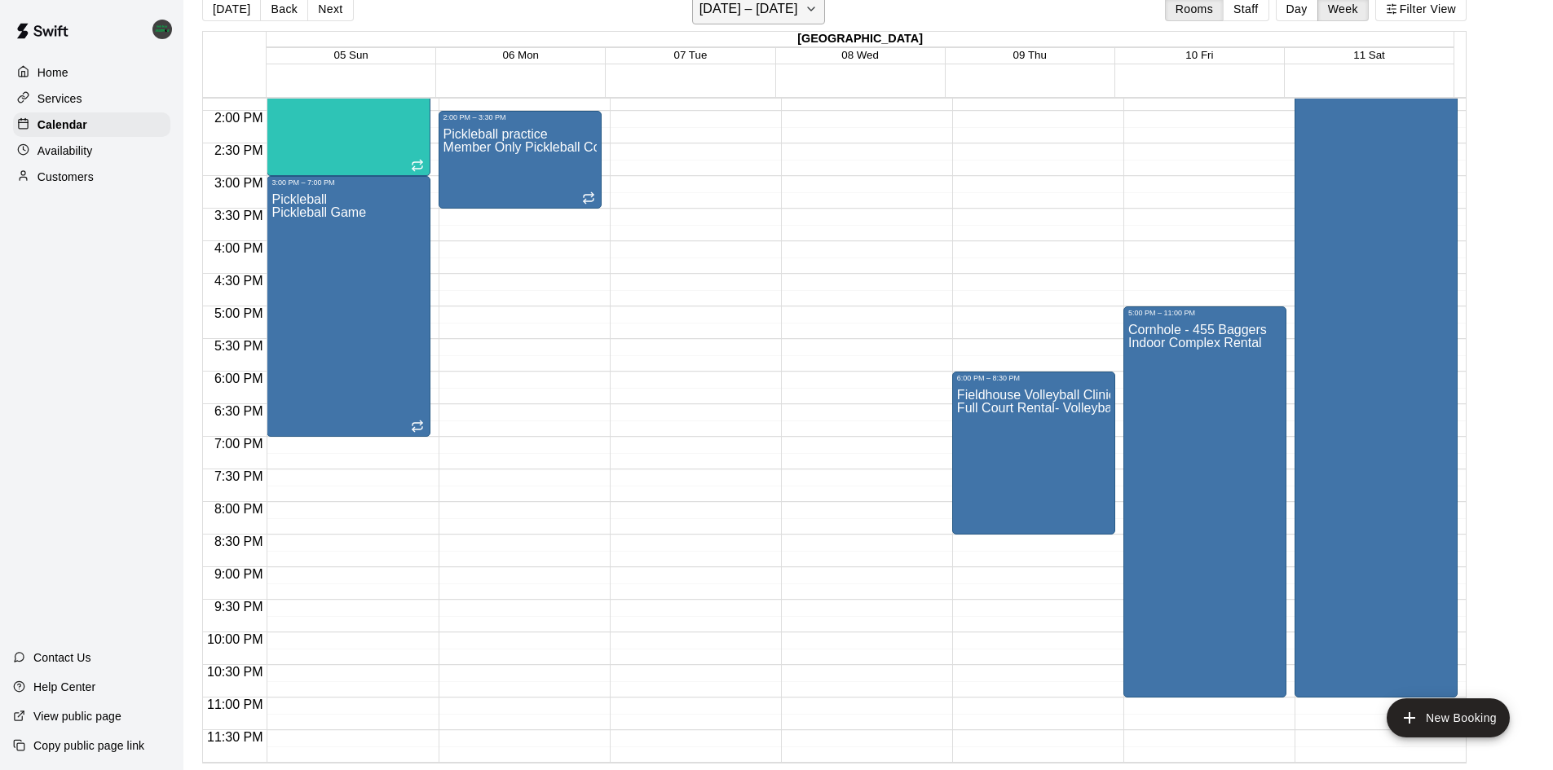
click at [813, 11] on icon "button" at bounding box center [811, 9] width 13 height 20
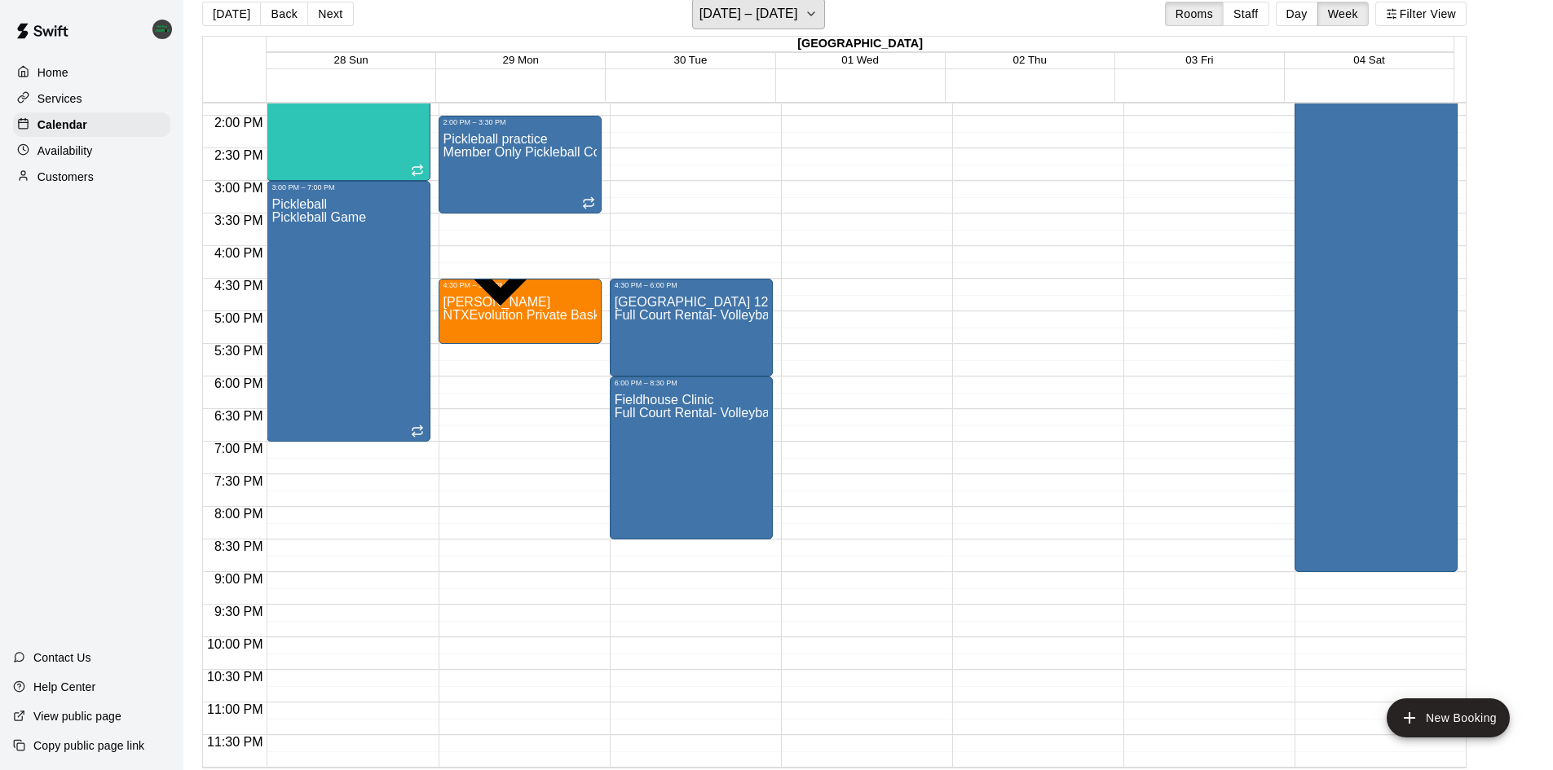
scroll to position [26, 0]
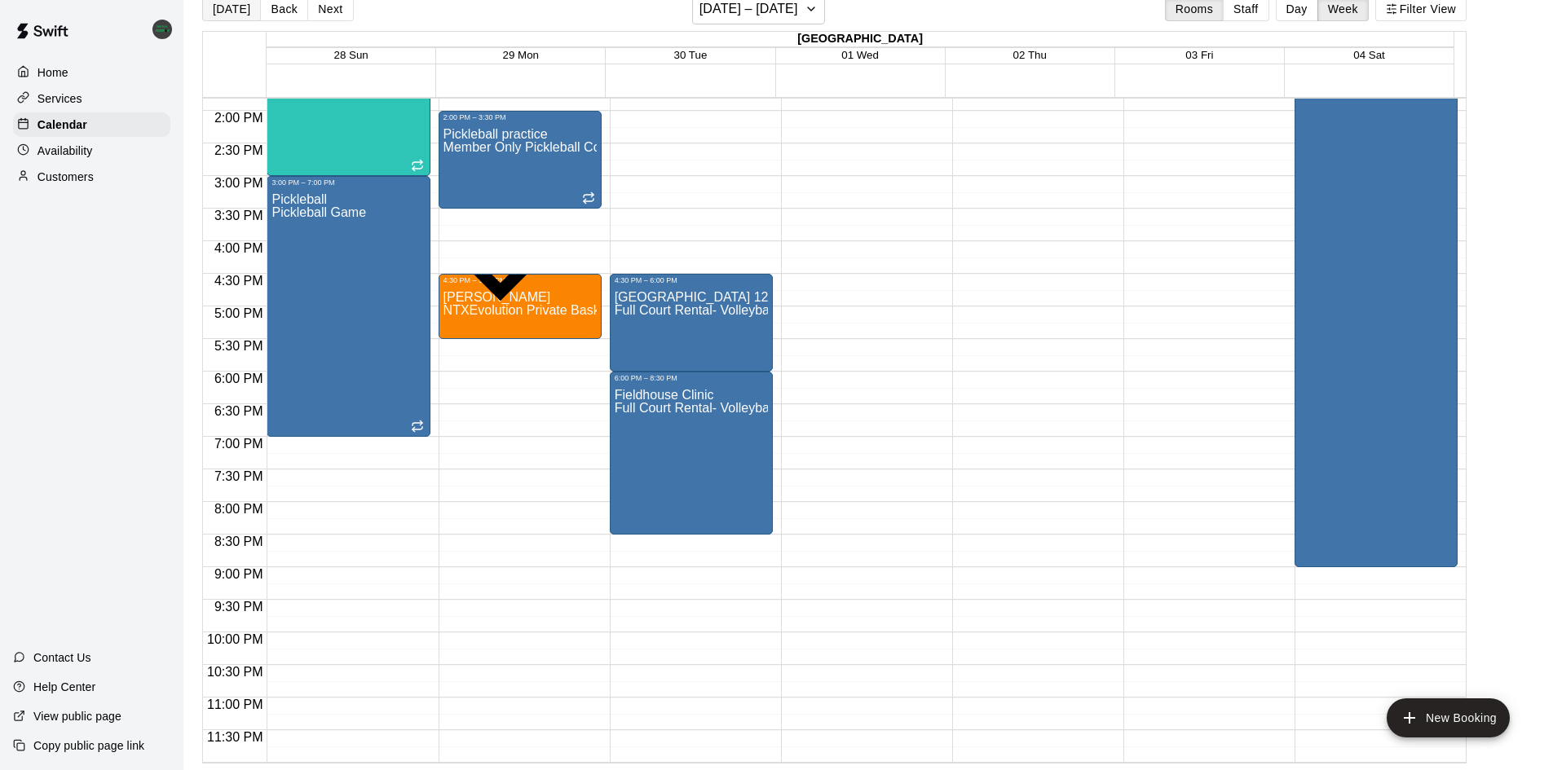
click at [249, 6] on button "[DATE]" at bounding box center [231, 9] width 59 height 24
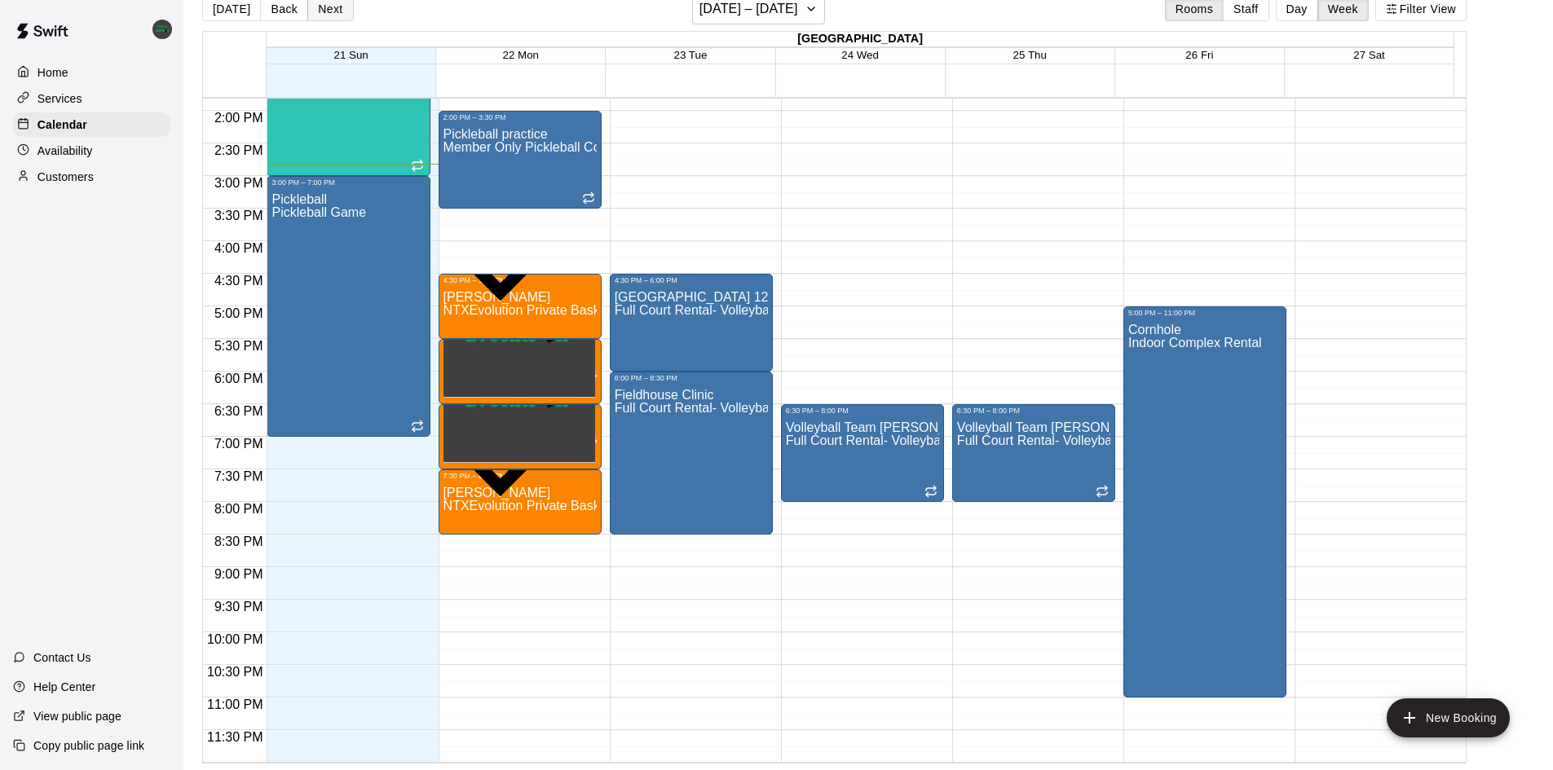
click at [337, 17] on button "Next" at bounding box center [330, 9] width 46 height 24
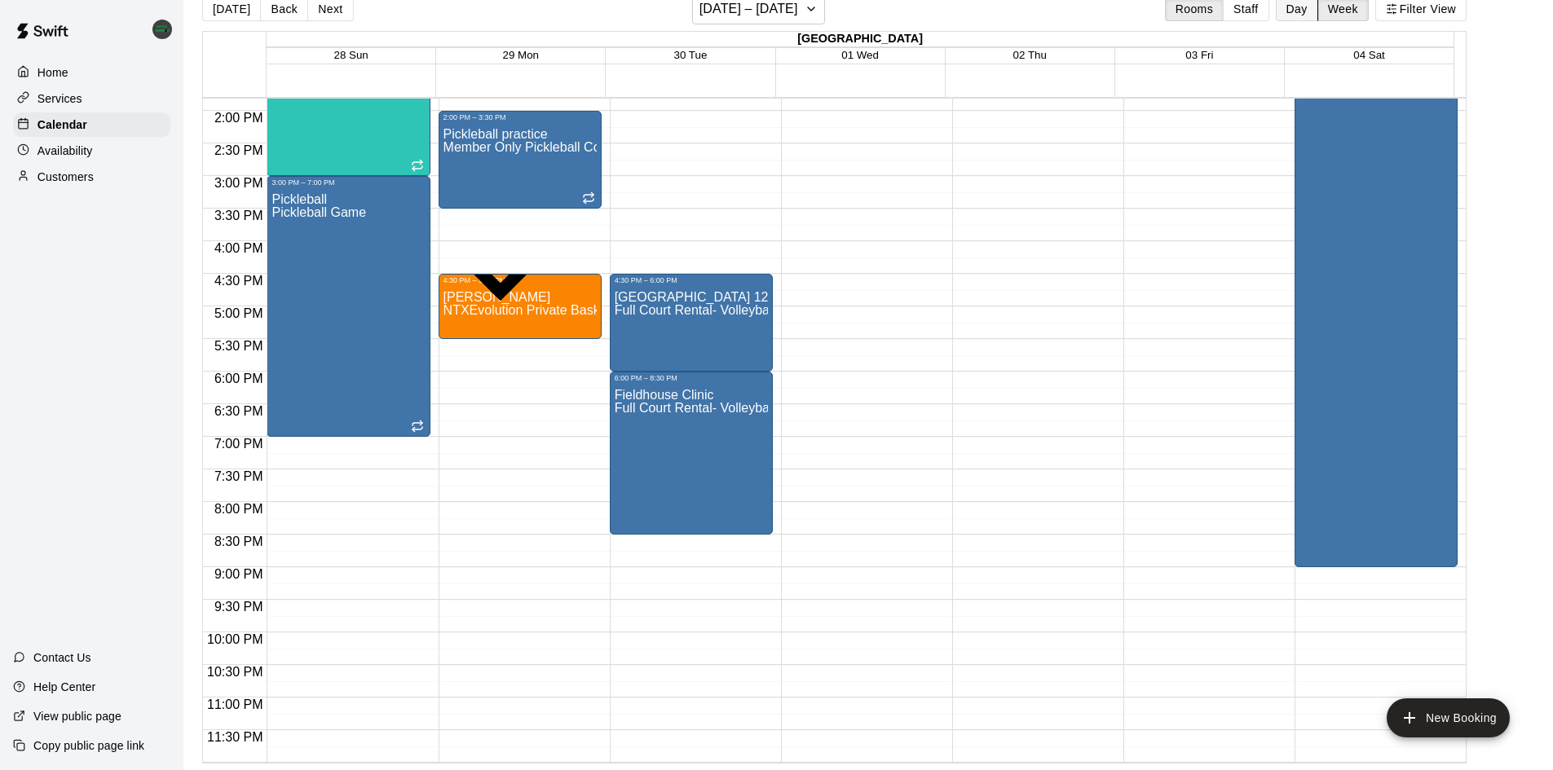
click at [1302, 9] on button "Day" at bounding box center [1297, 9] width 42 height 24
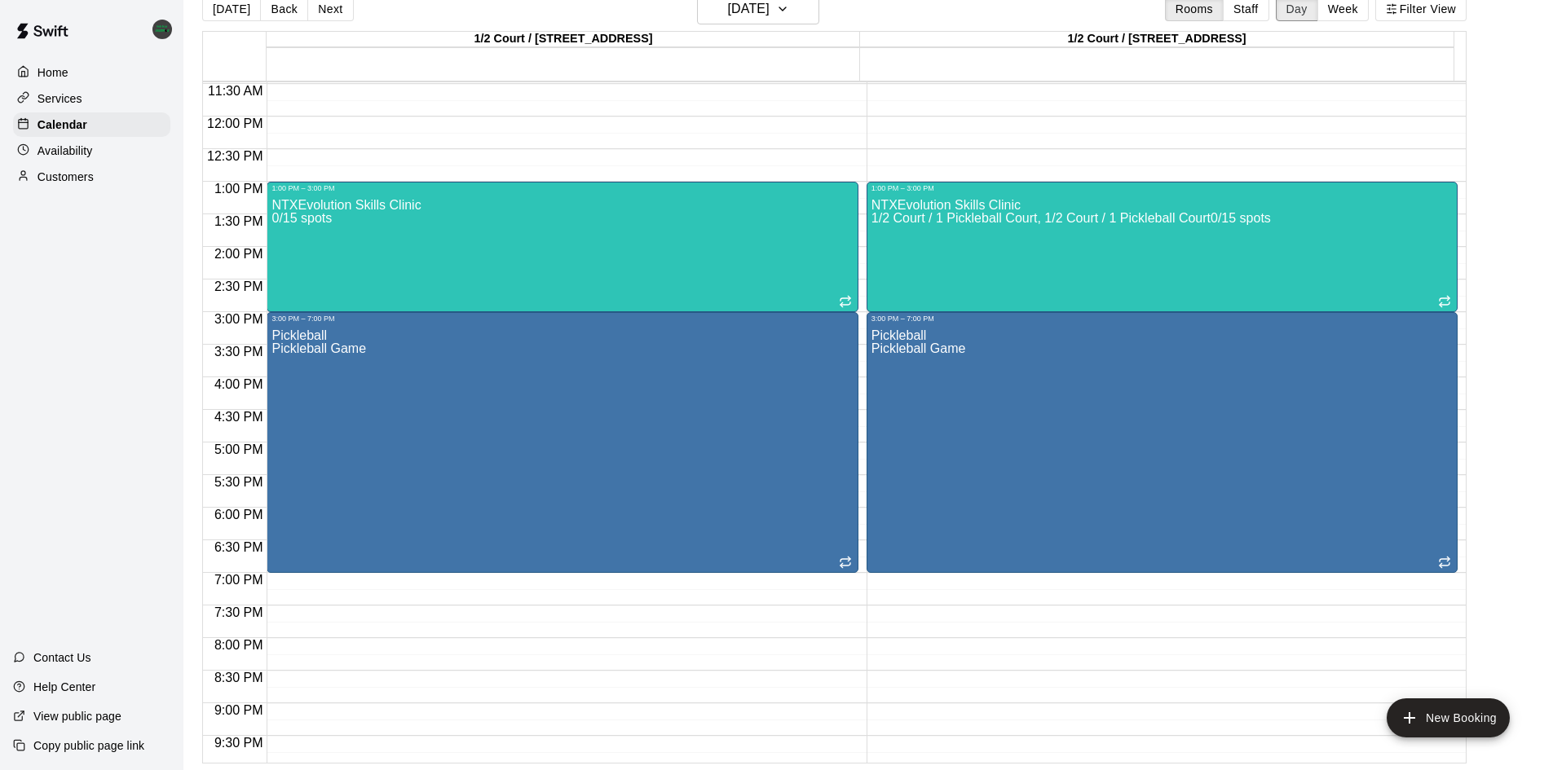
scroll to position [805, 0]
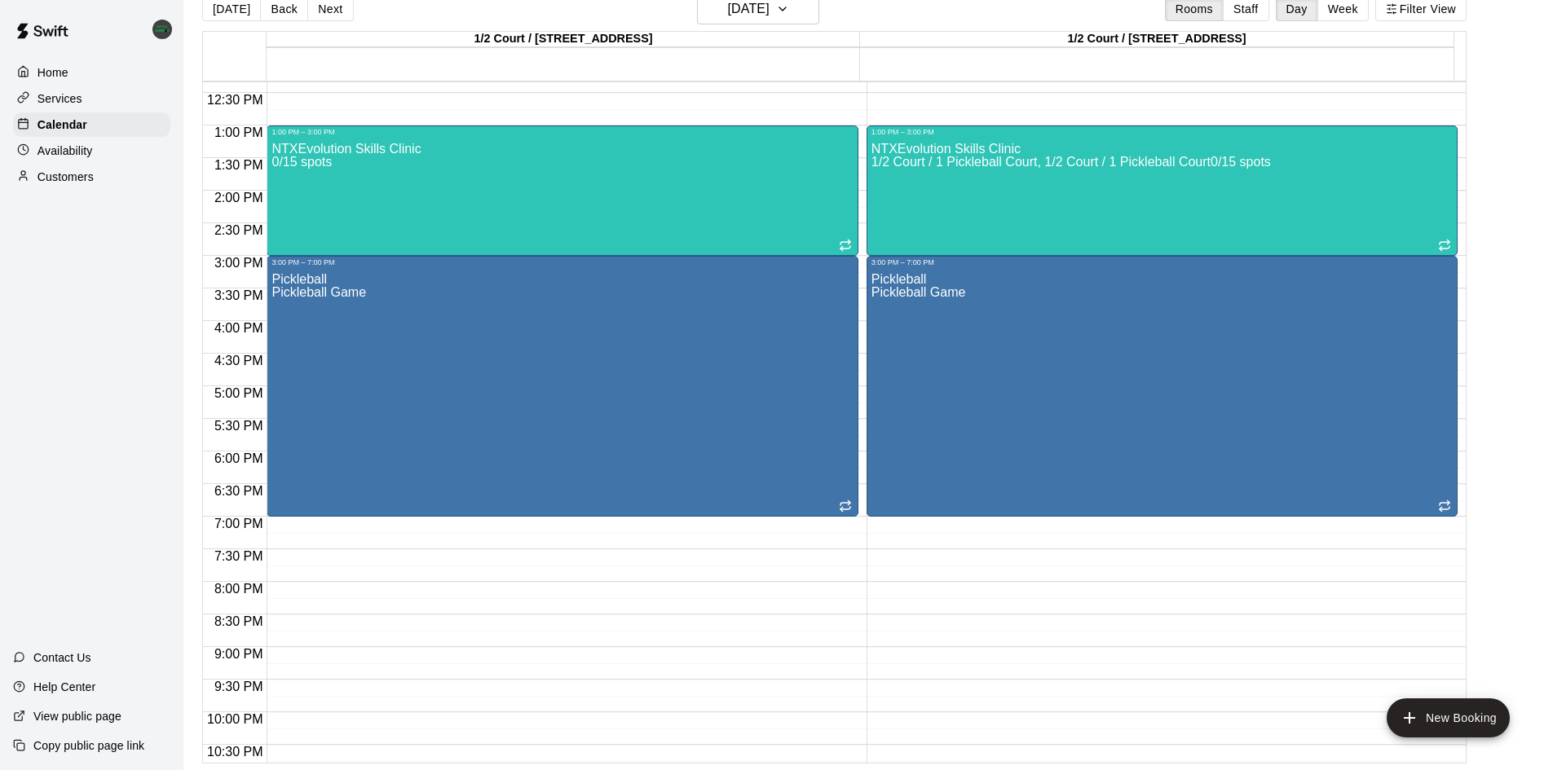
click at [90, 74] on div "Home" at bounding box center [91, 72] width 157 height 24
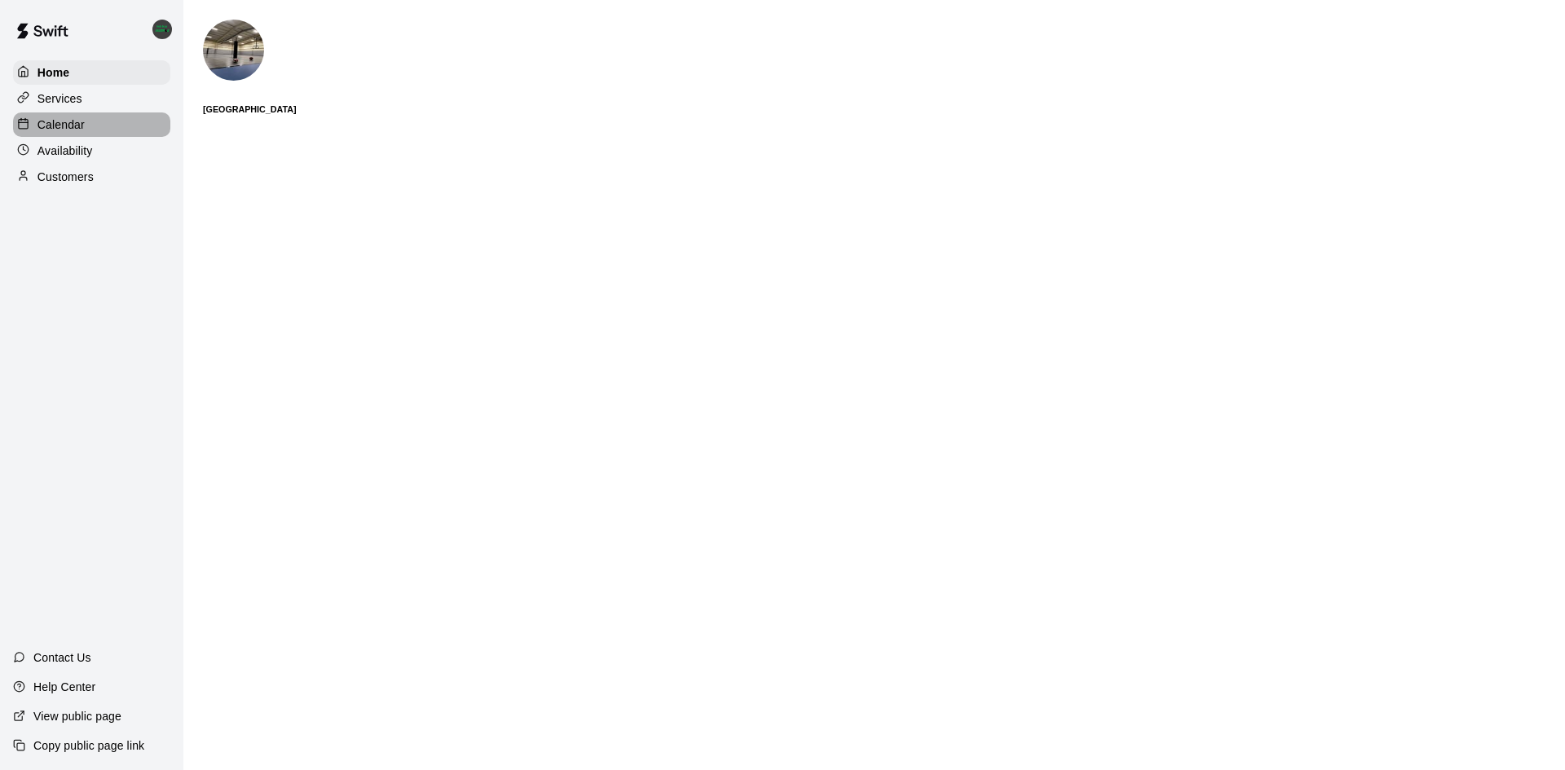
click at [56, 118] on p "Calendar" at bounding box center [60, 125] width 47 height 16
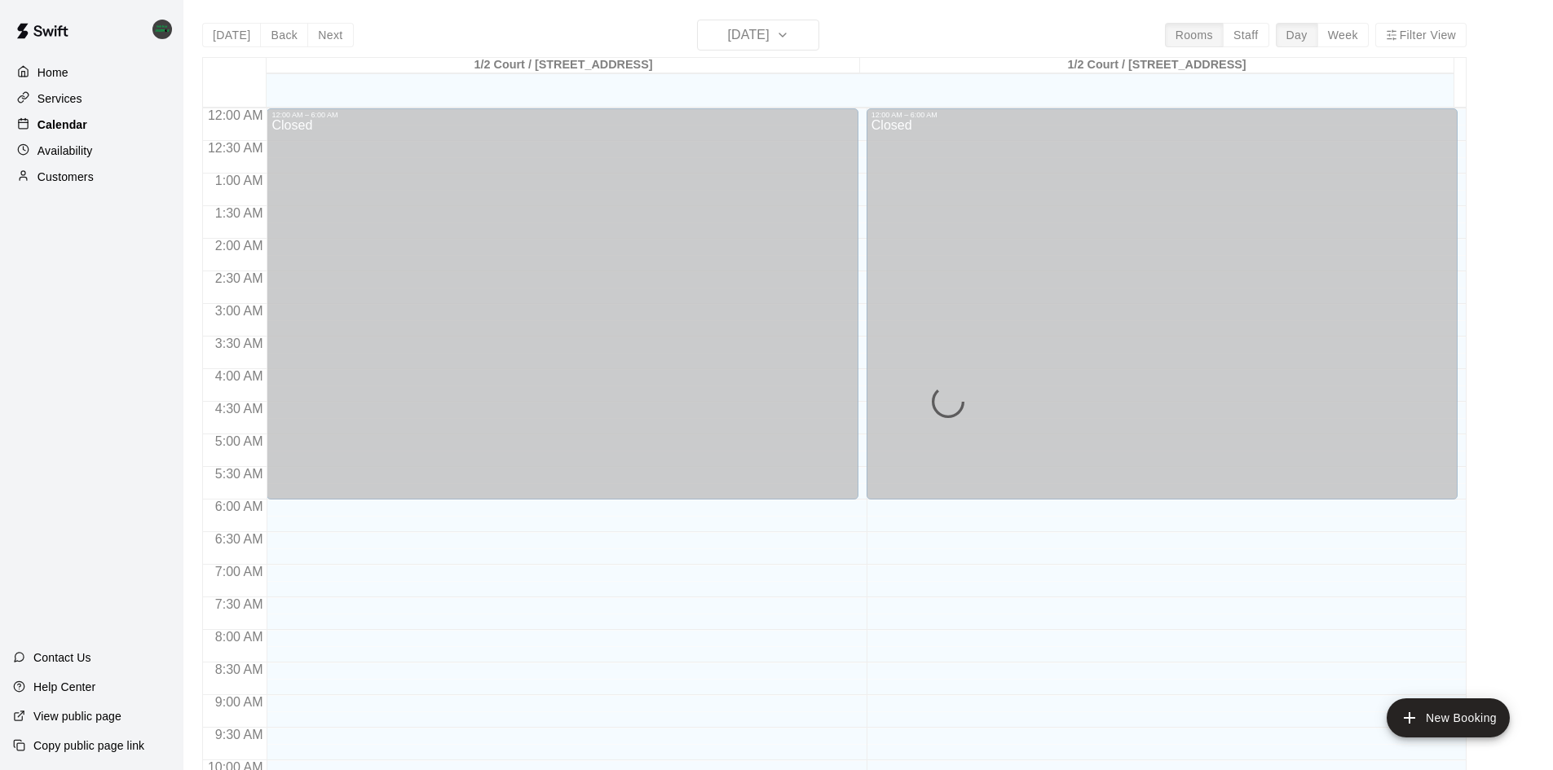
scroll to position [835, 0]
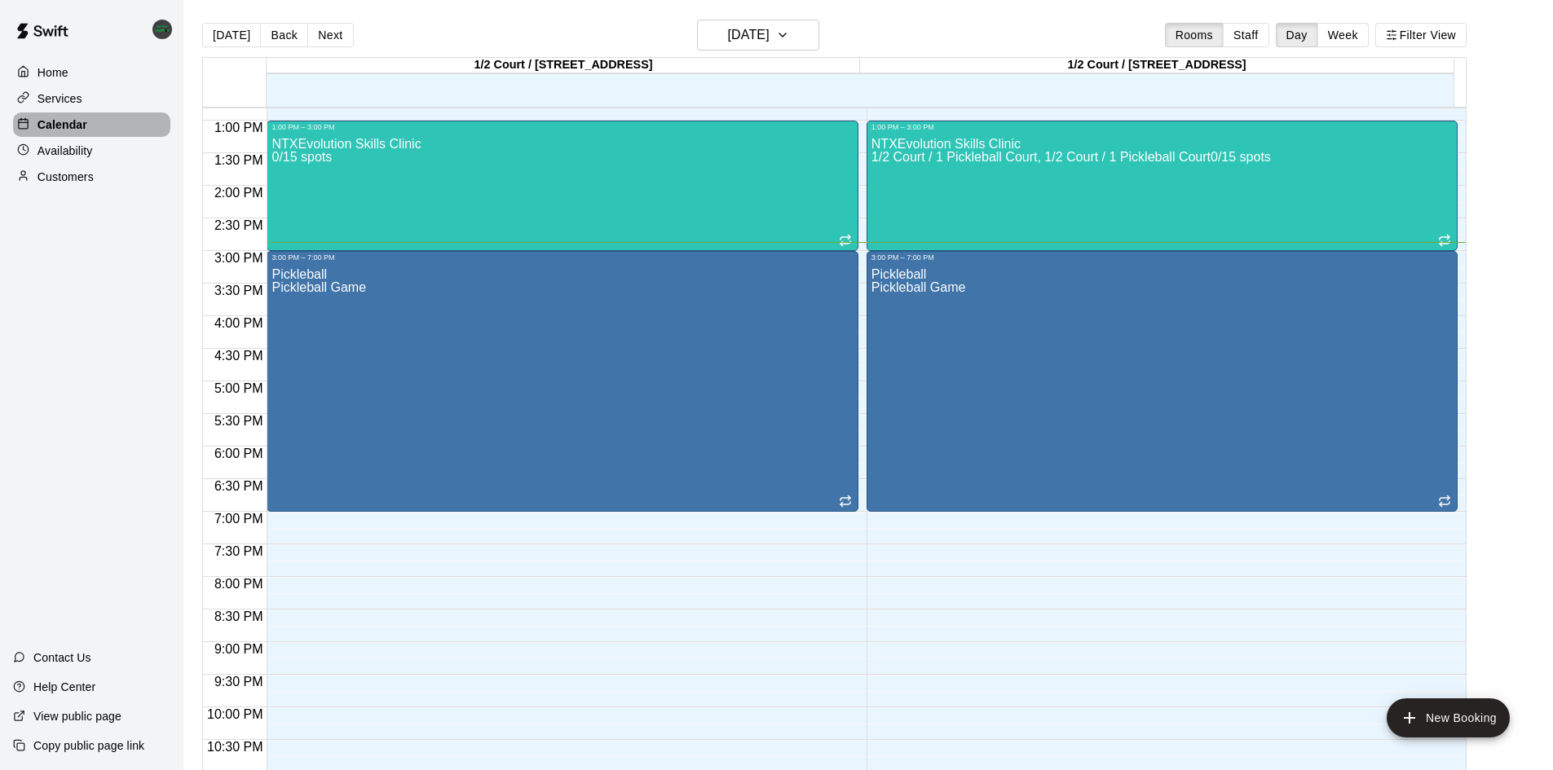
click at [126, 117] on div "Calendar" at bounding box center [91, 124] width 157 height 24
click at [1351, 38] on button "Week" at bounding box center [1342, 35] width 51 height 24
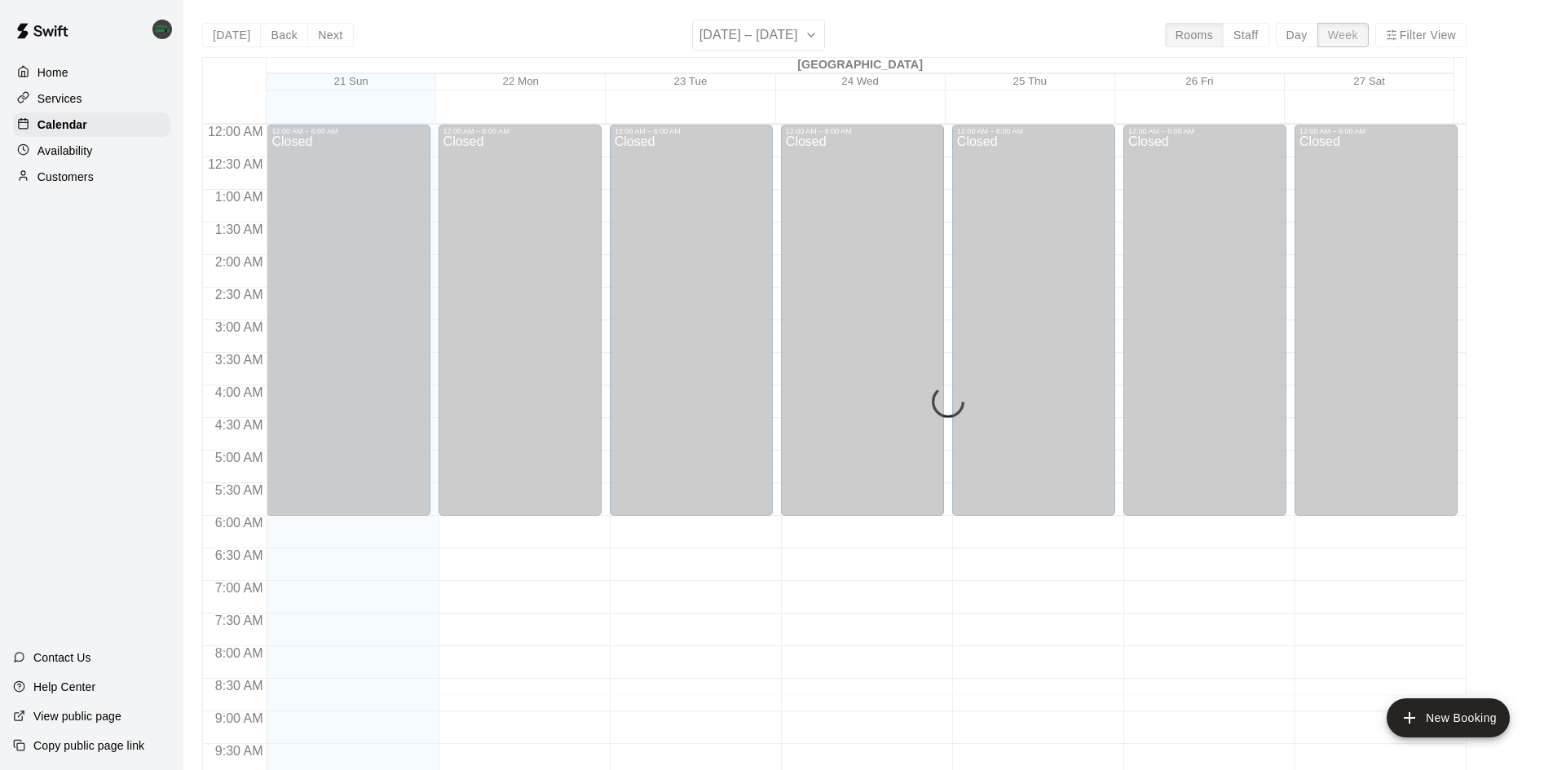
scroll to position [903, 0]
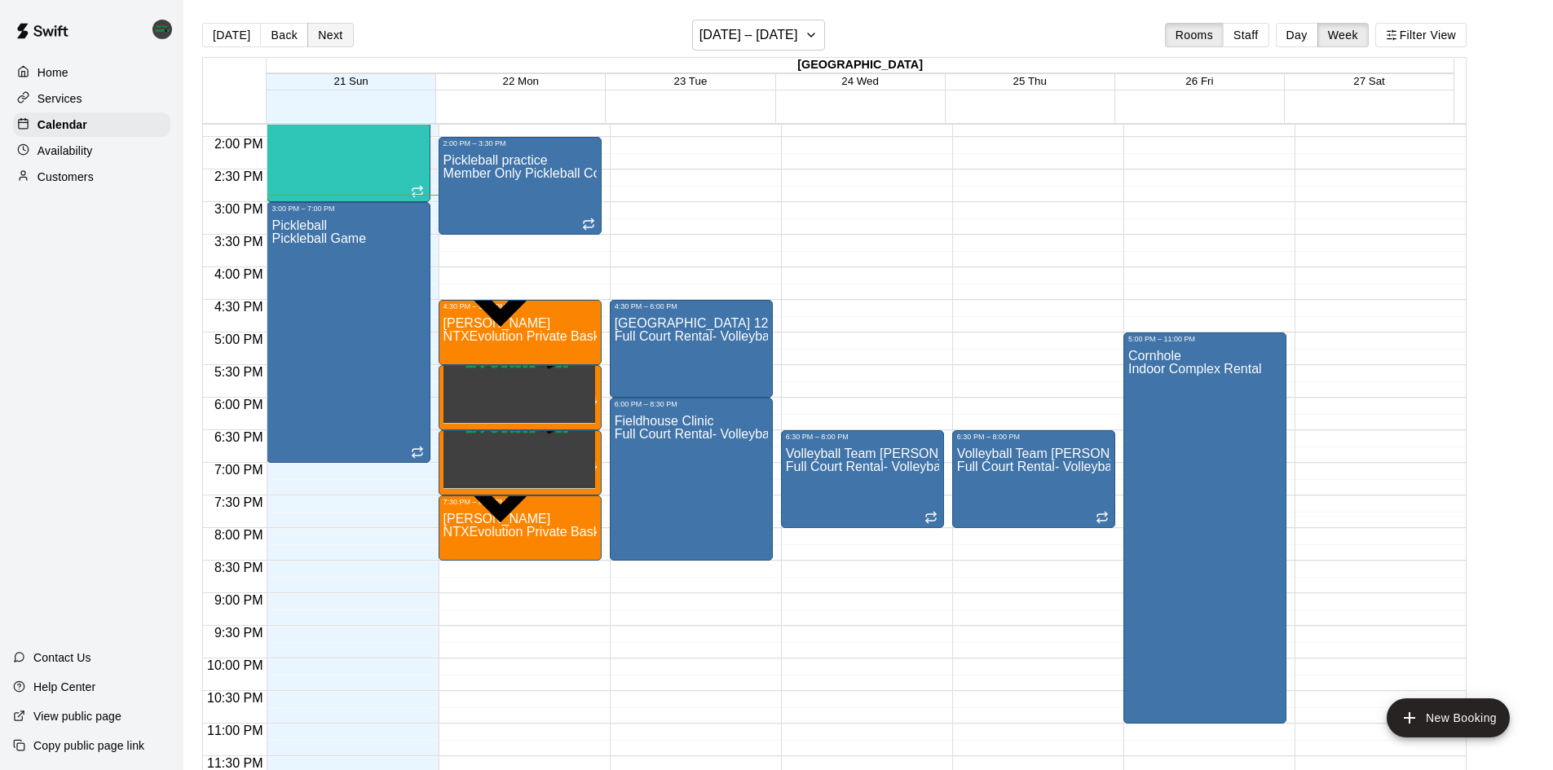
click at [322, 39] on button "Next" at bounding box center [330, 35] width 46 height 24
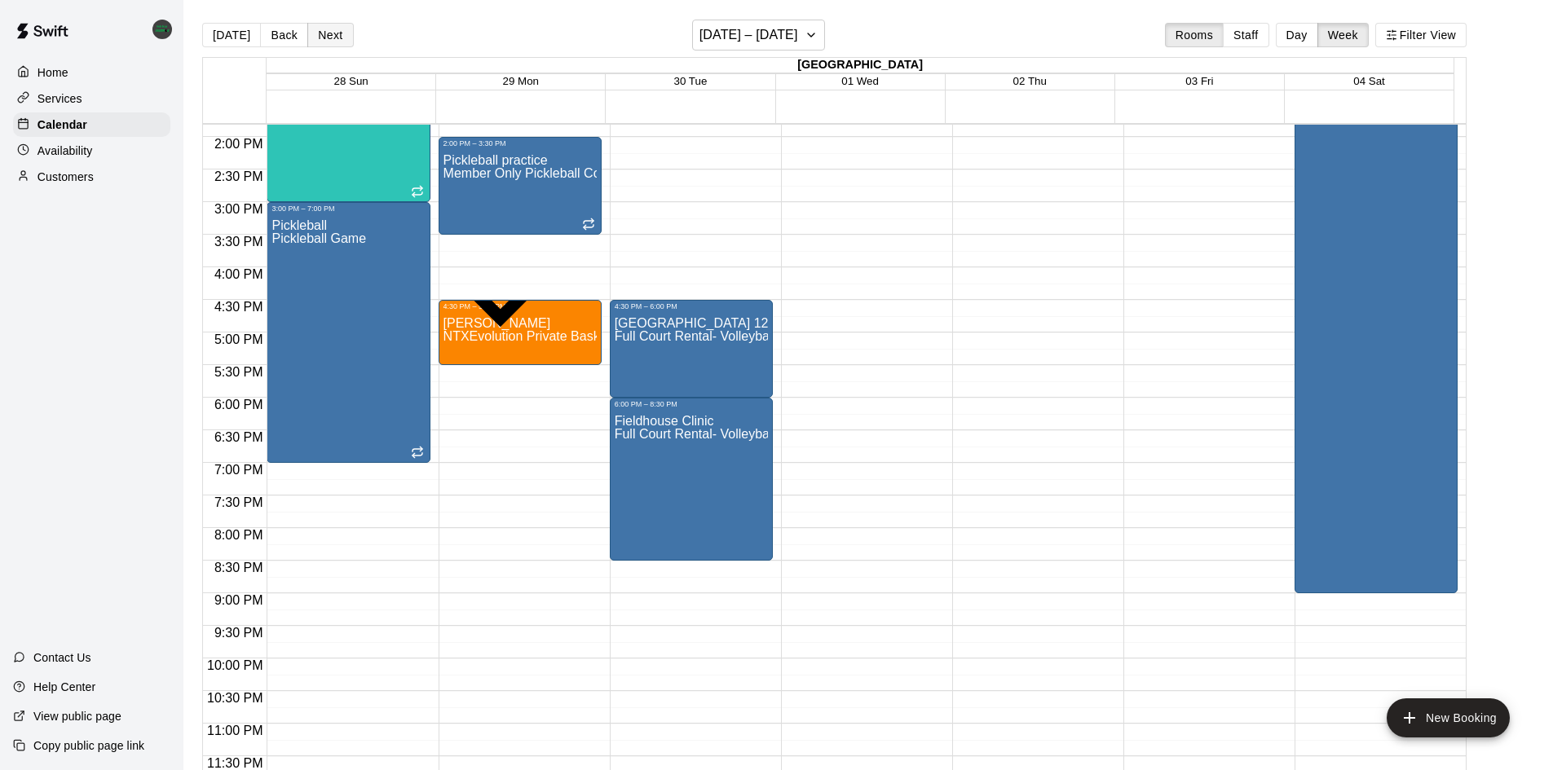
click at [338, 42] on button "Next" at bounding box center [330, 35] width 46 height 24
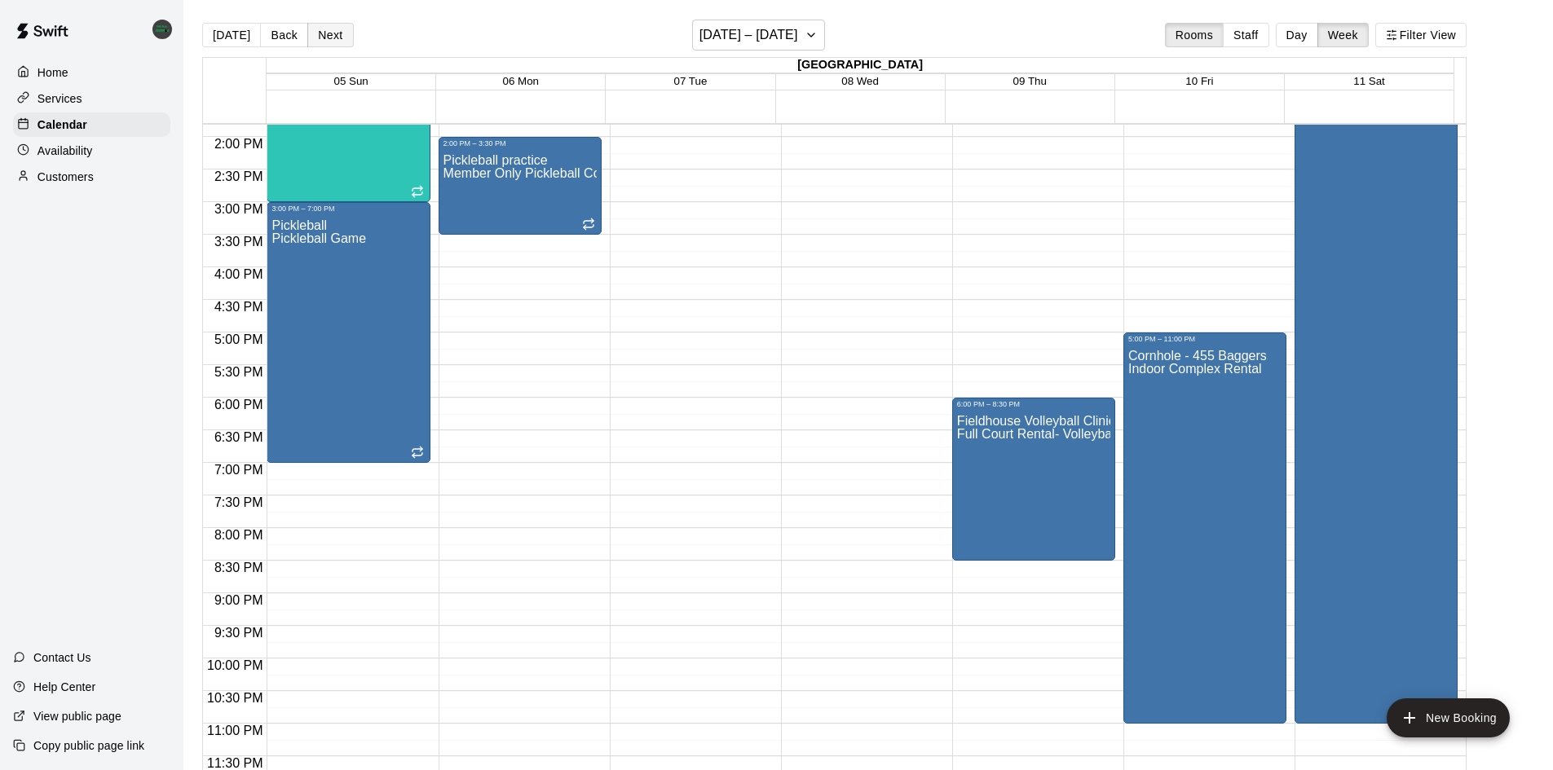
click at [318, 36] on button "Next" at bounding box center [330, 35] width 46 height 24
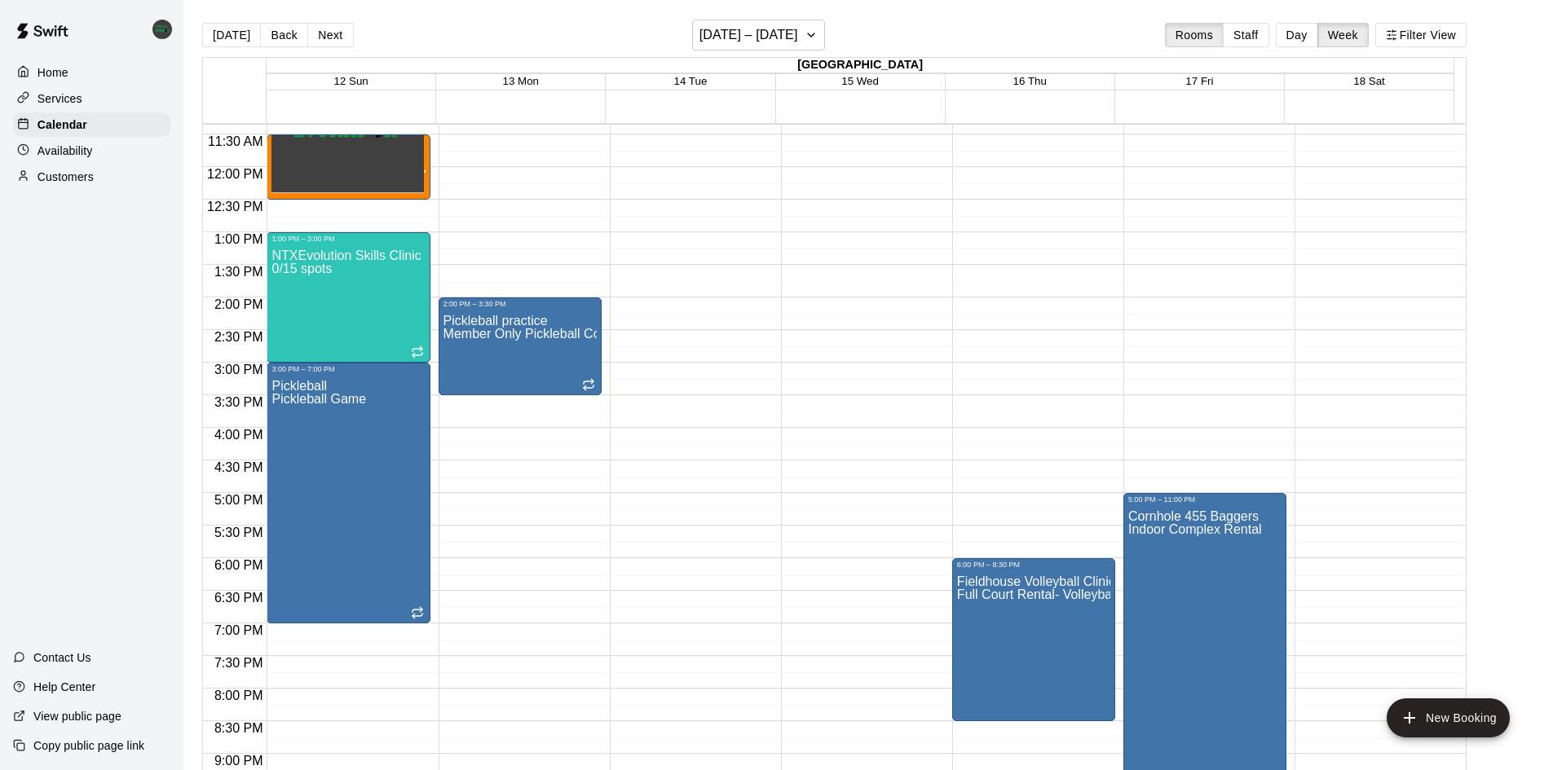
scroll to position [659, 0]
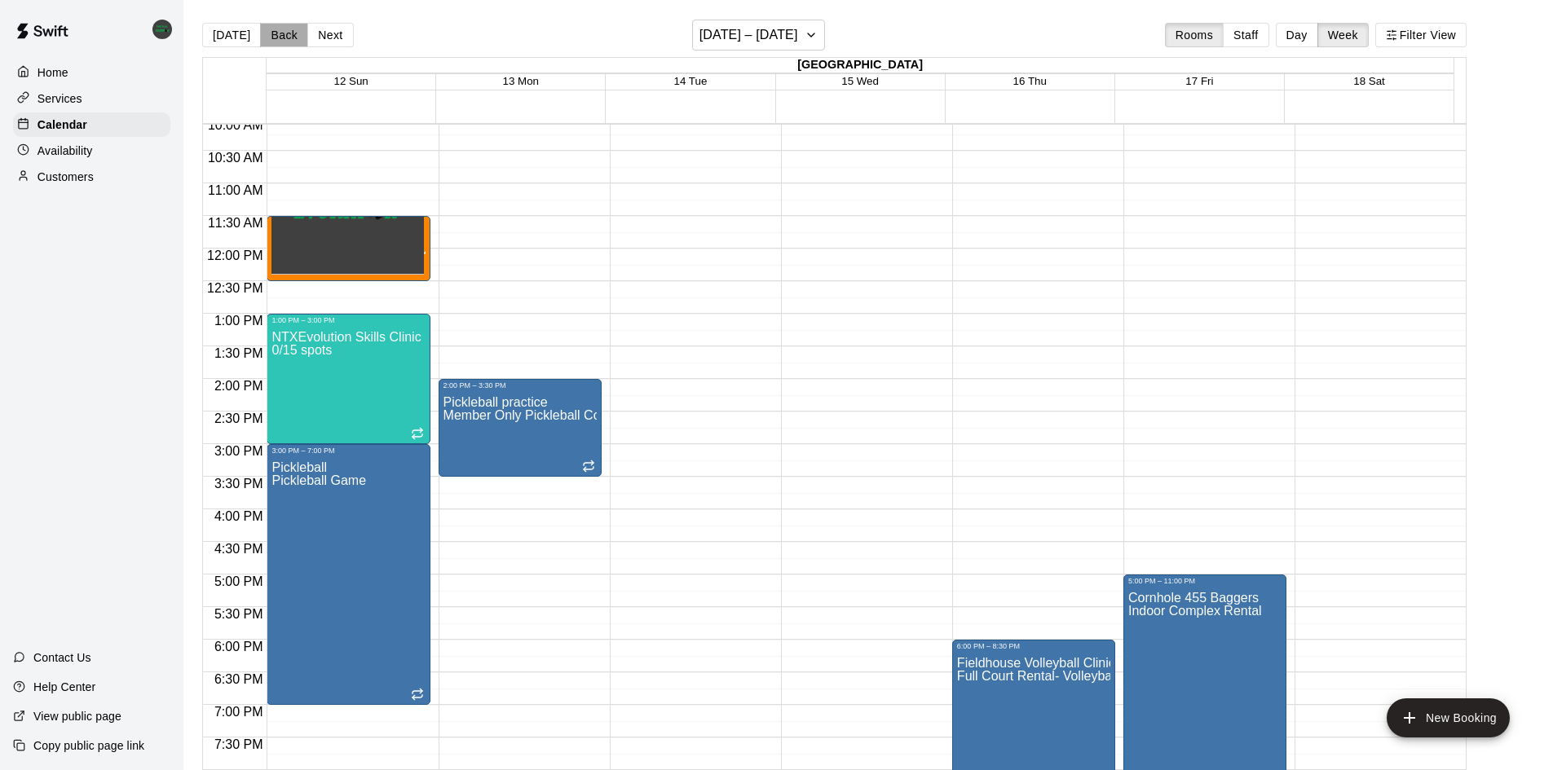
click at [275, 33] on button "Back" at bounding box center [284, 35] width 48 height 24
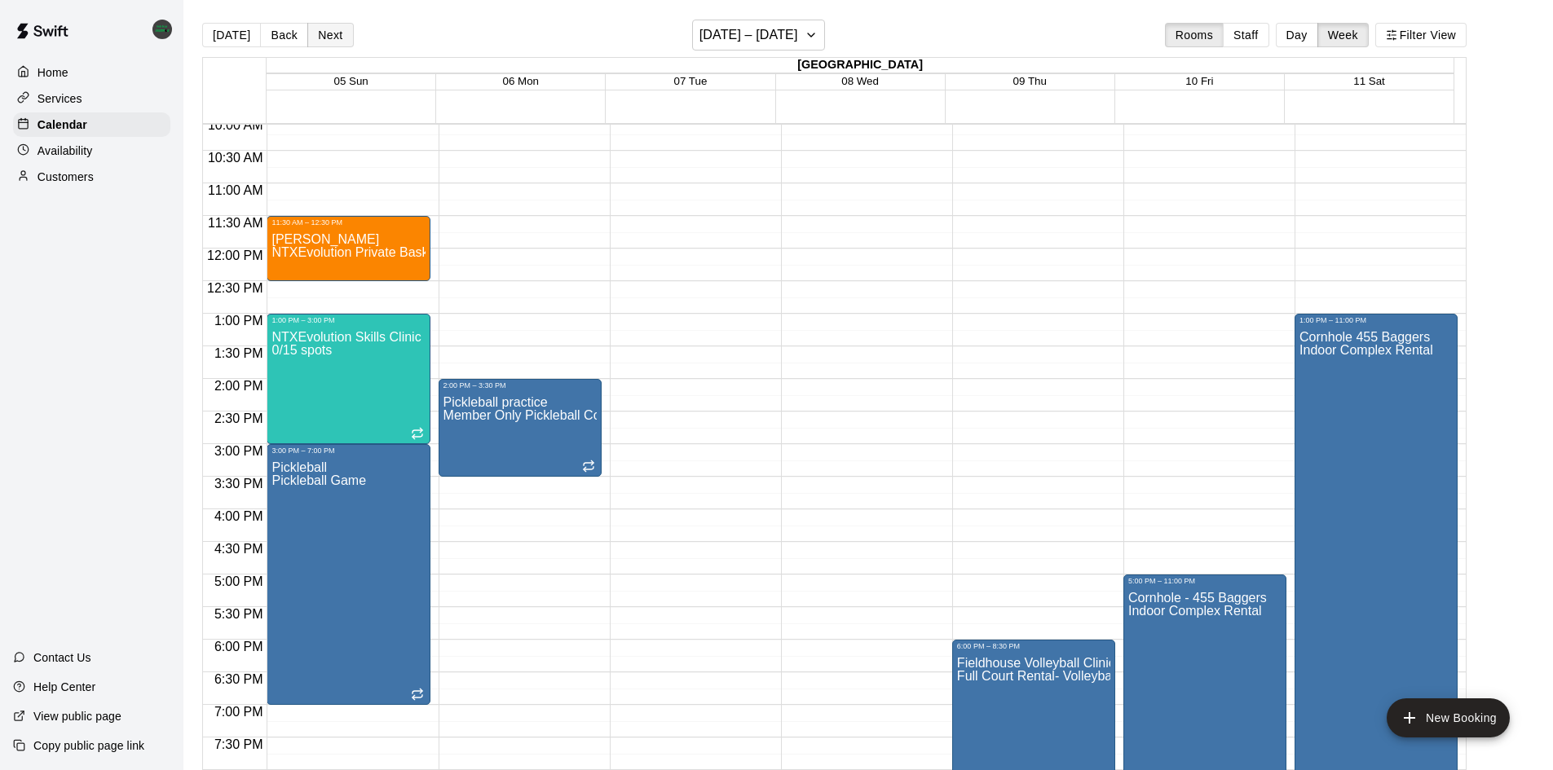
click at [317, 27] on button "Next" at bounding box center [330, 35] width 46 height 24
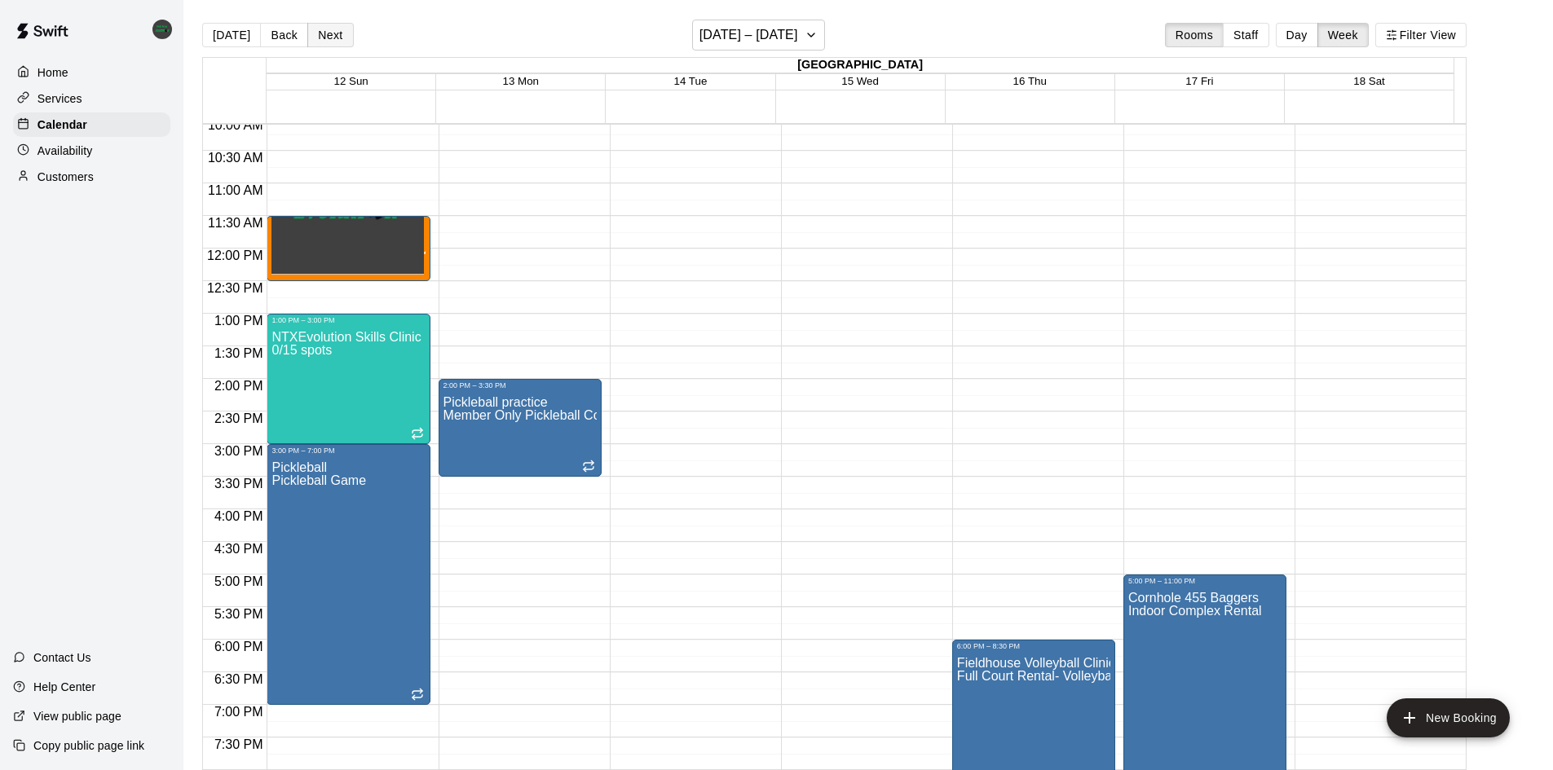
click at [317, 27] on button "Next" at bounding box center [330, 35] width 46 height 24
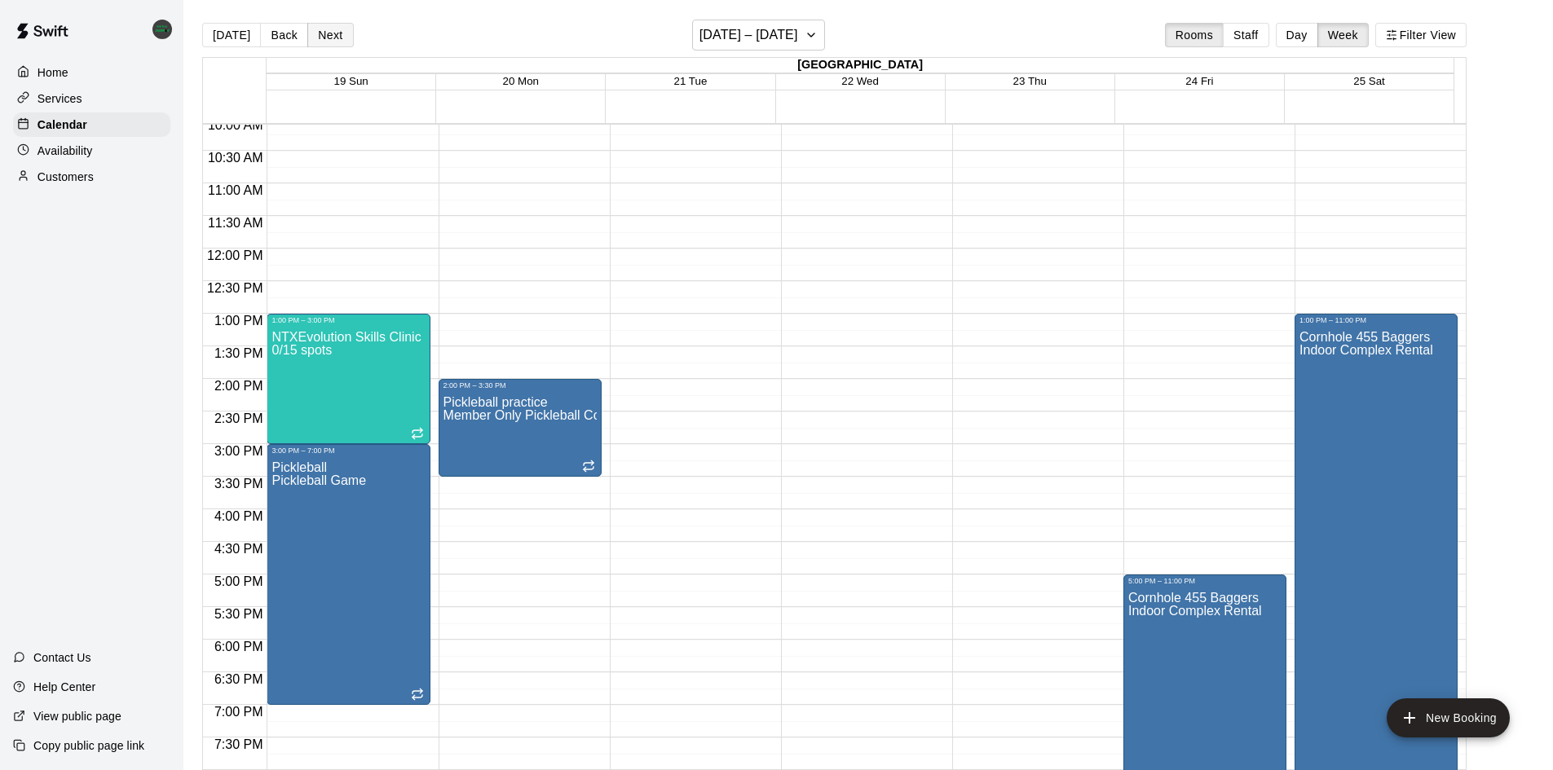
click at [317, 27] on button "Next" at bounding box center [330, 35] width 46 height 24
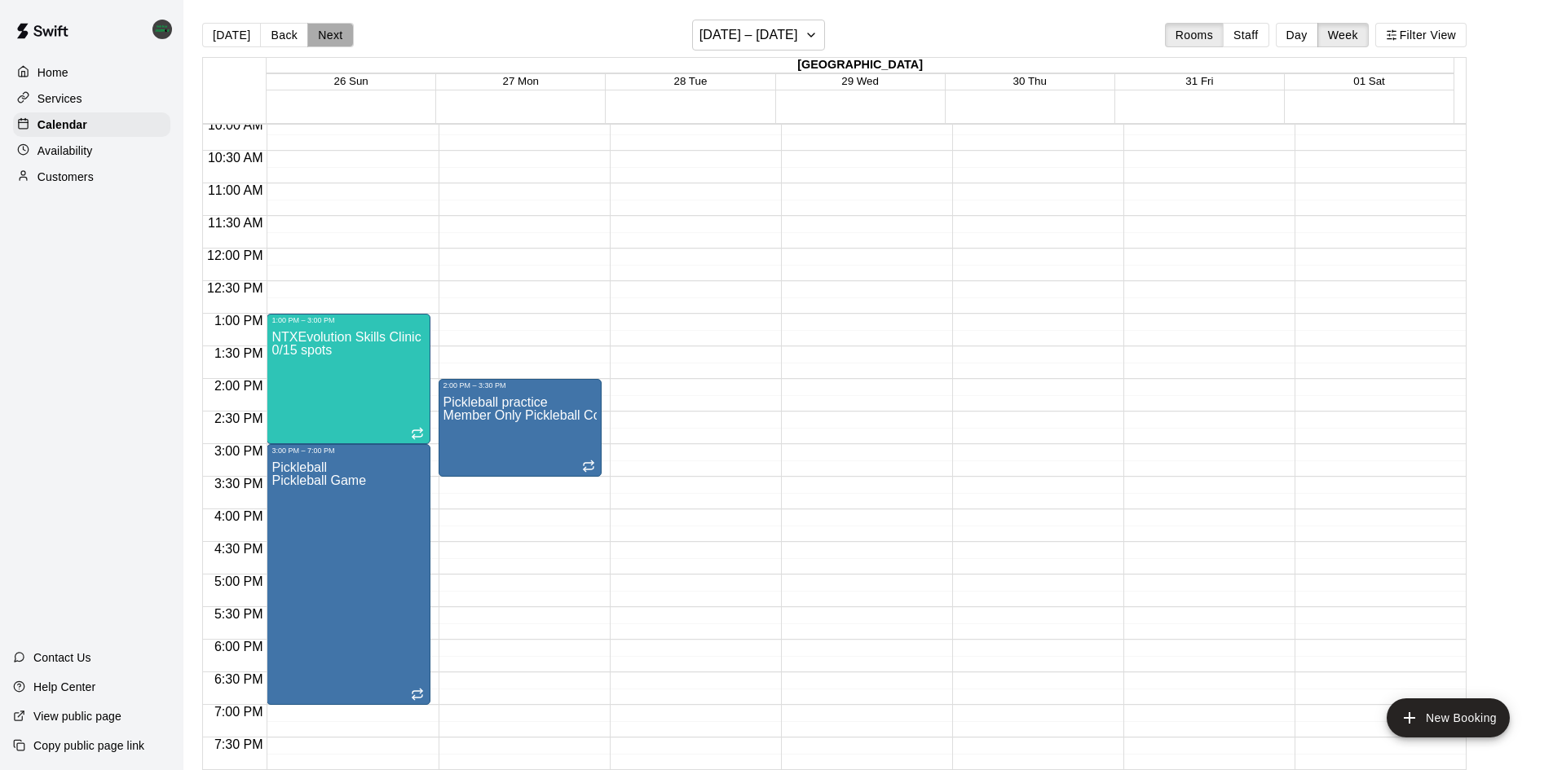
click at [317, 27] on button "Next" at bounding box center [330, 35] width 46 height 24
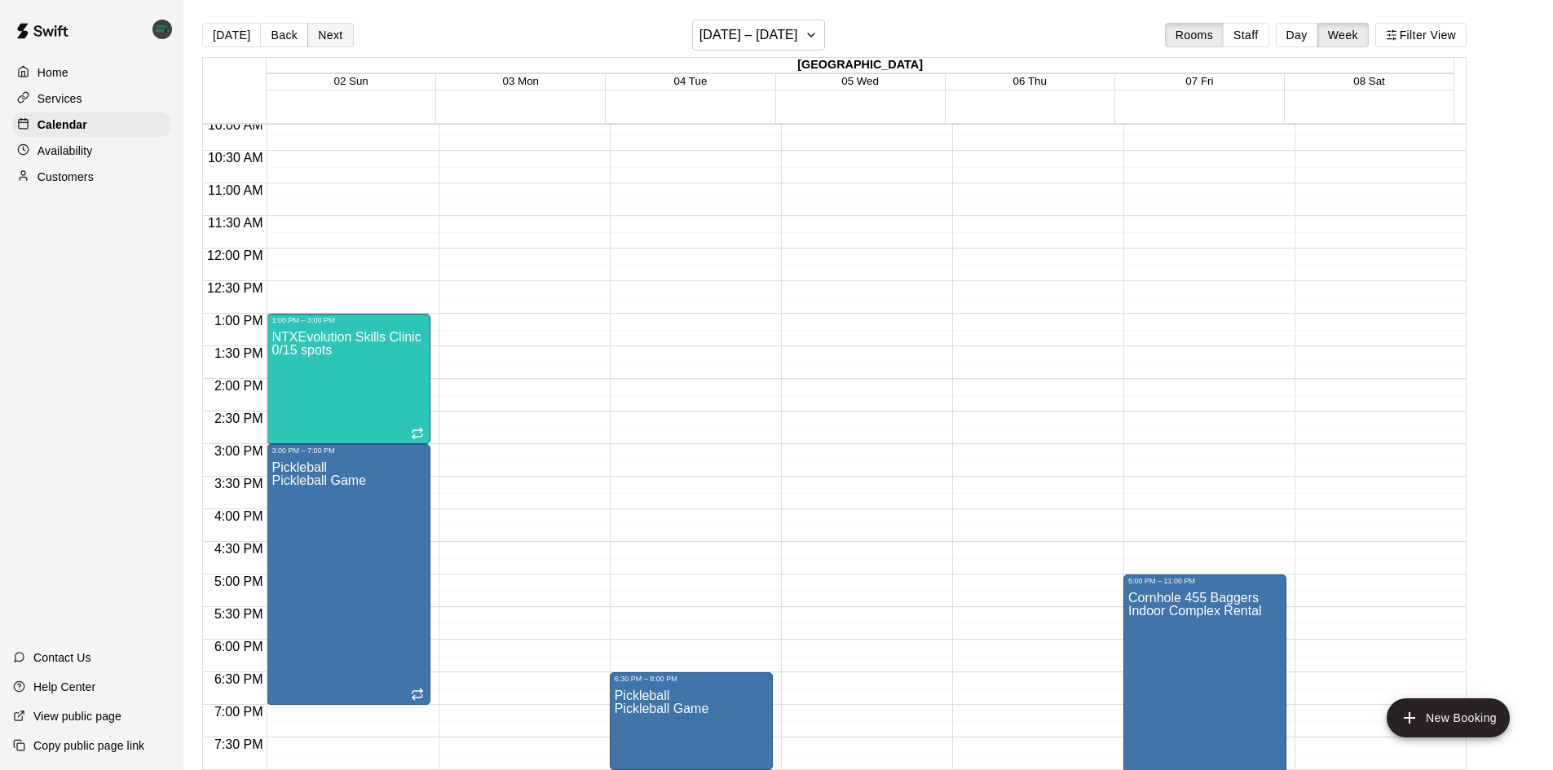
click at [317, 27] on button "Next" at bounding box center [330, 35] width 46 height 24
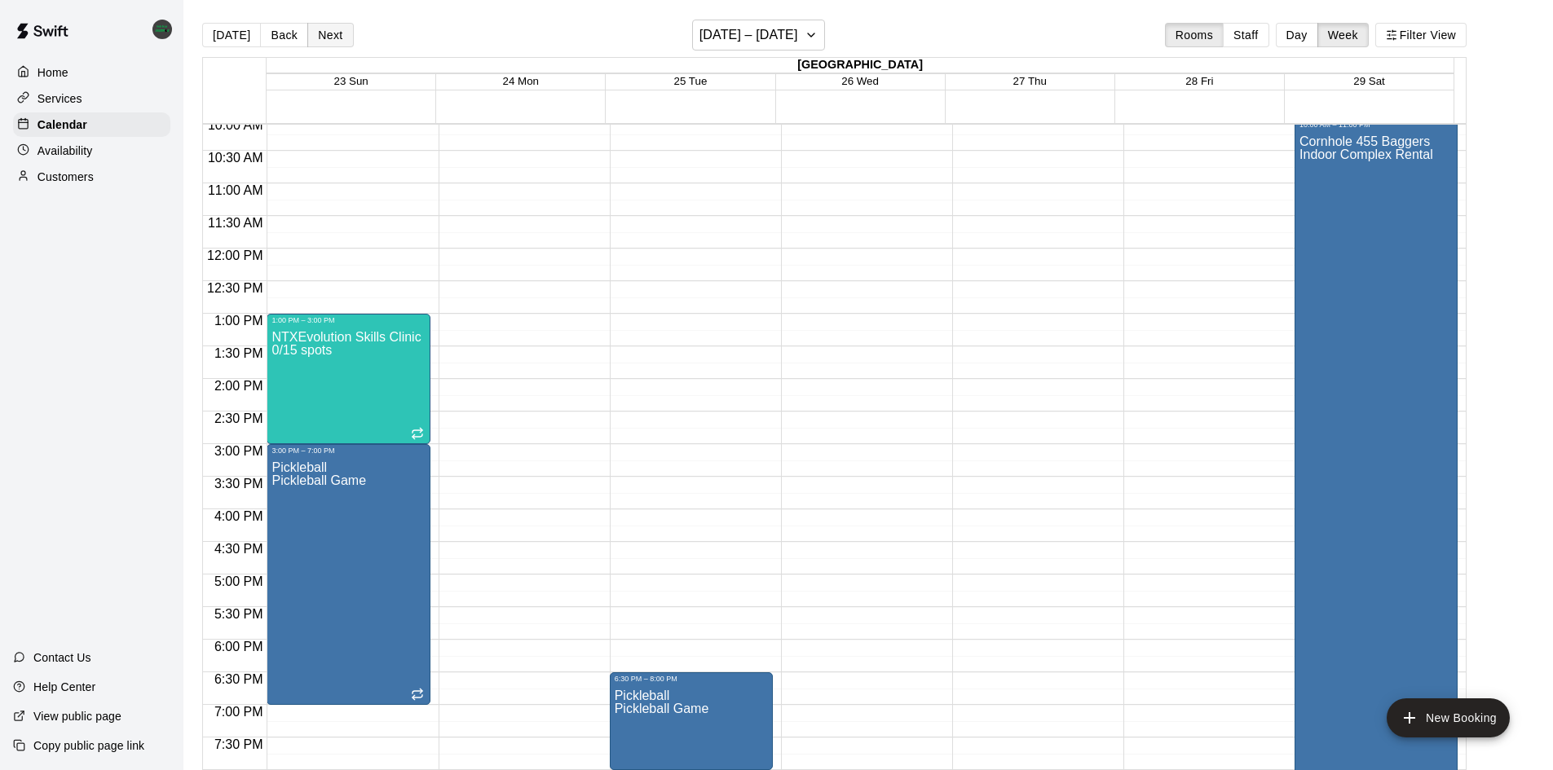
click at [317, 27] on button "Next" at bounding box center [330, 35] width 46 height 24
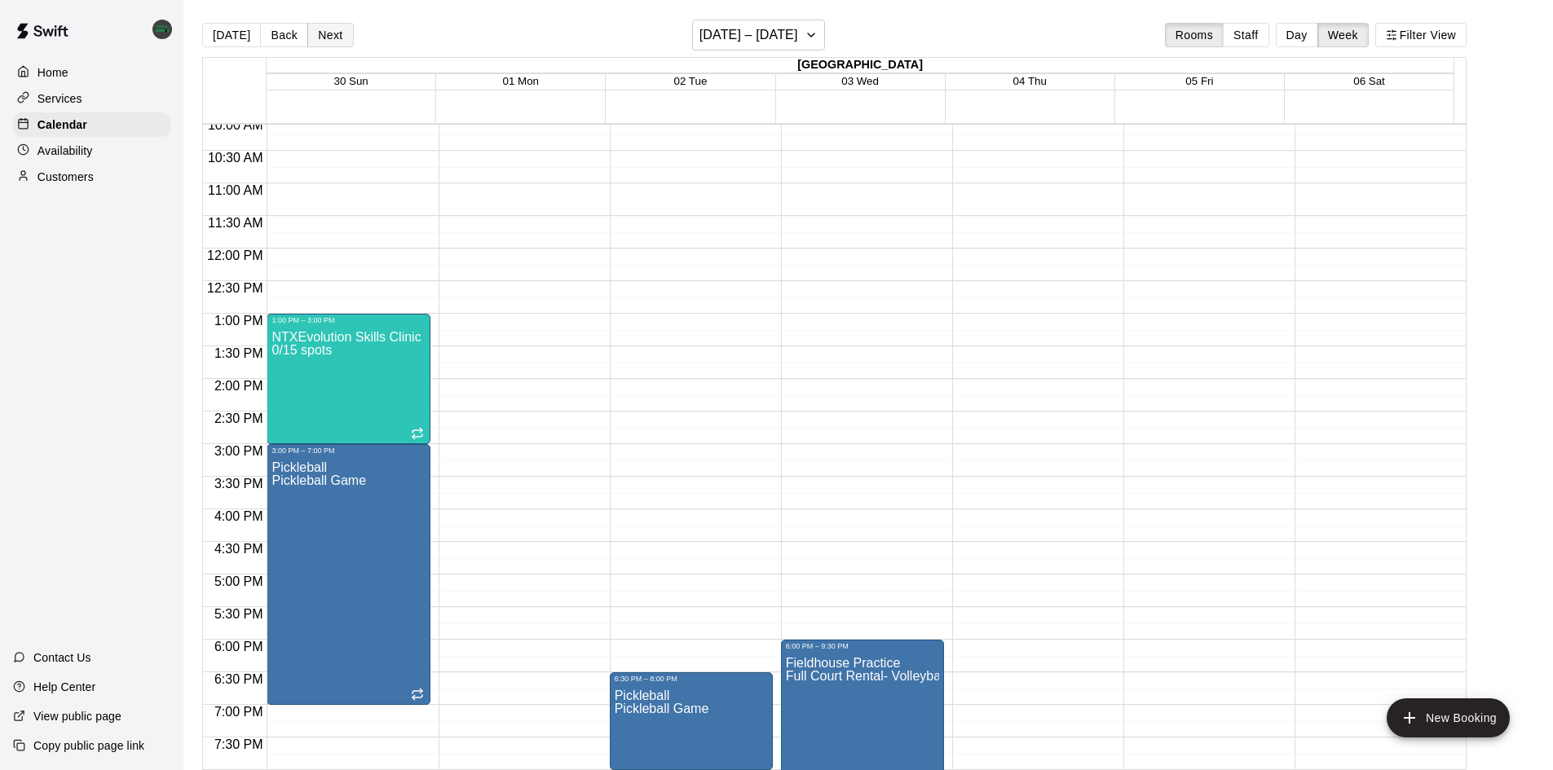
click at [317, 27] on button "Next" at bounding box center [330, 35] width 46 height 24
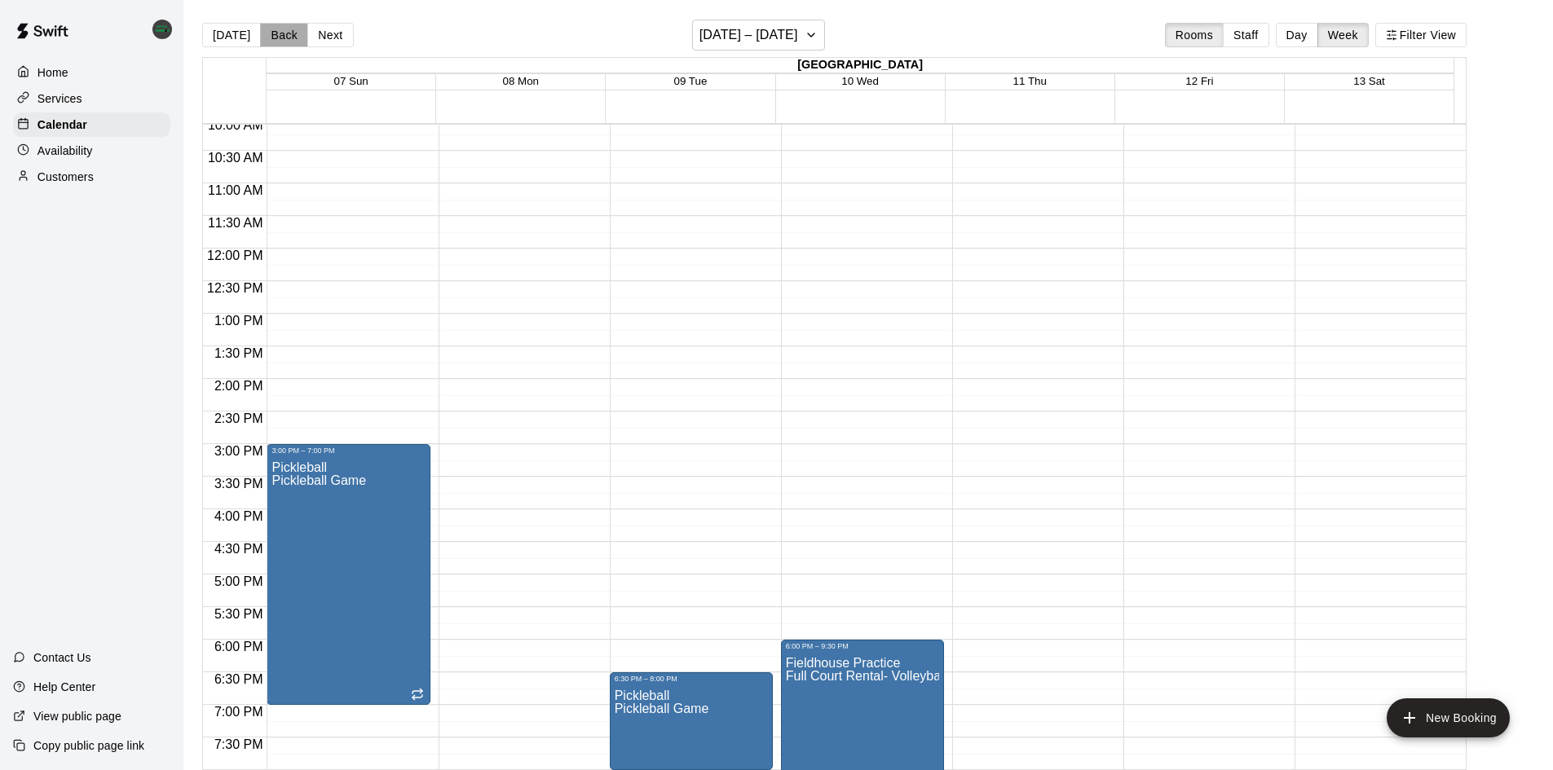
click at [269, 31] on button "Back" at bounding box center [284, 35] width 48 height 24
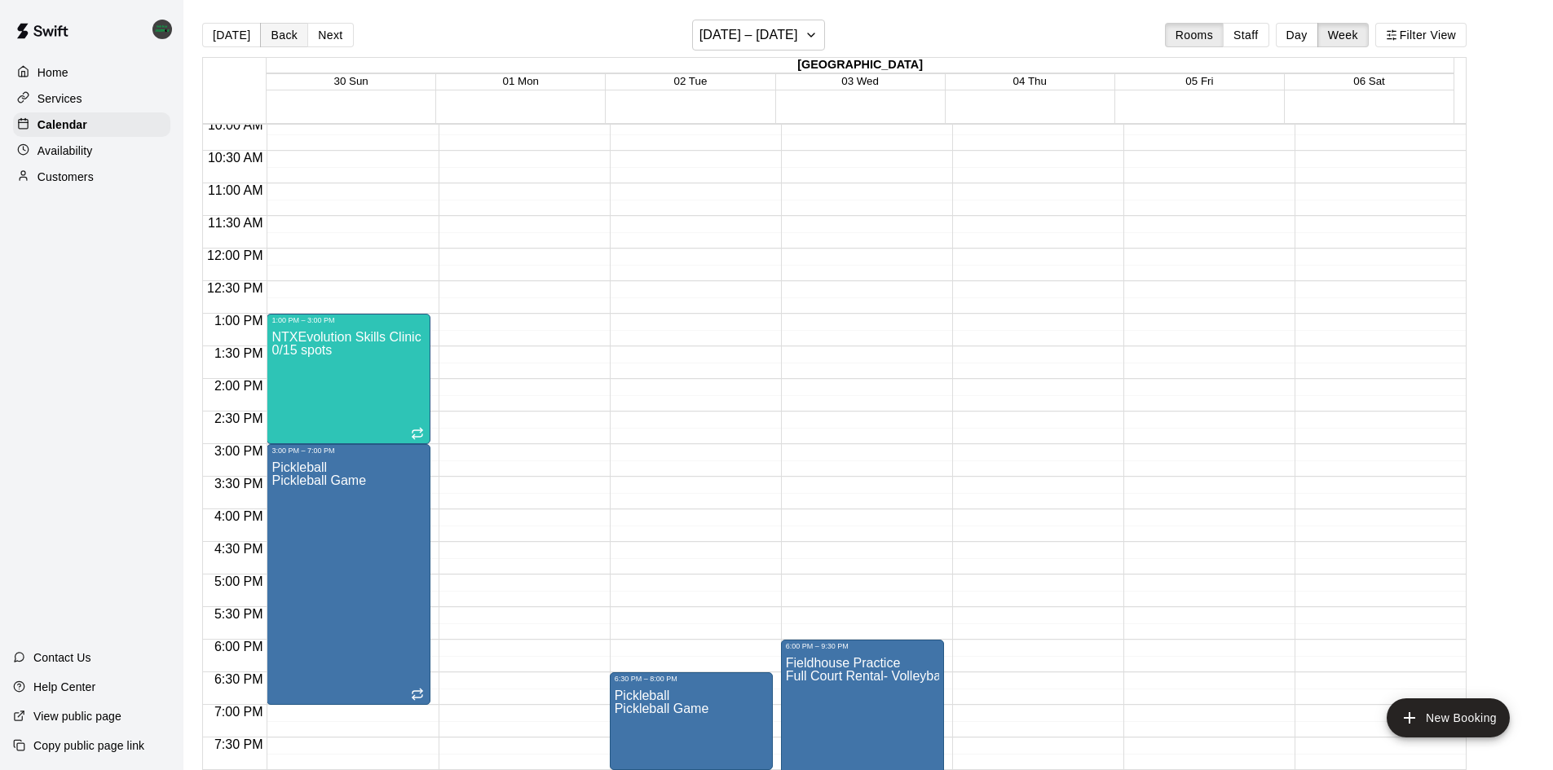
click at [269, 31] on button "Back" at bounding box center [284, 35] width 48 height 24
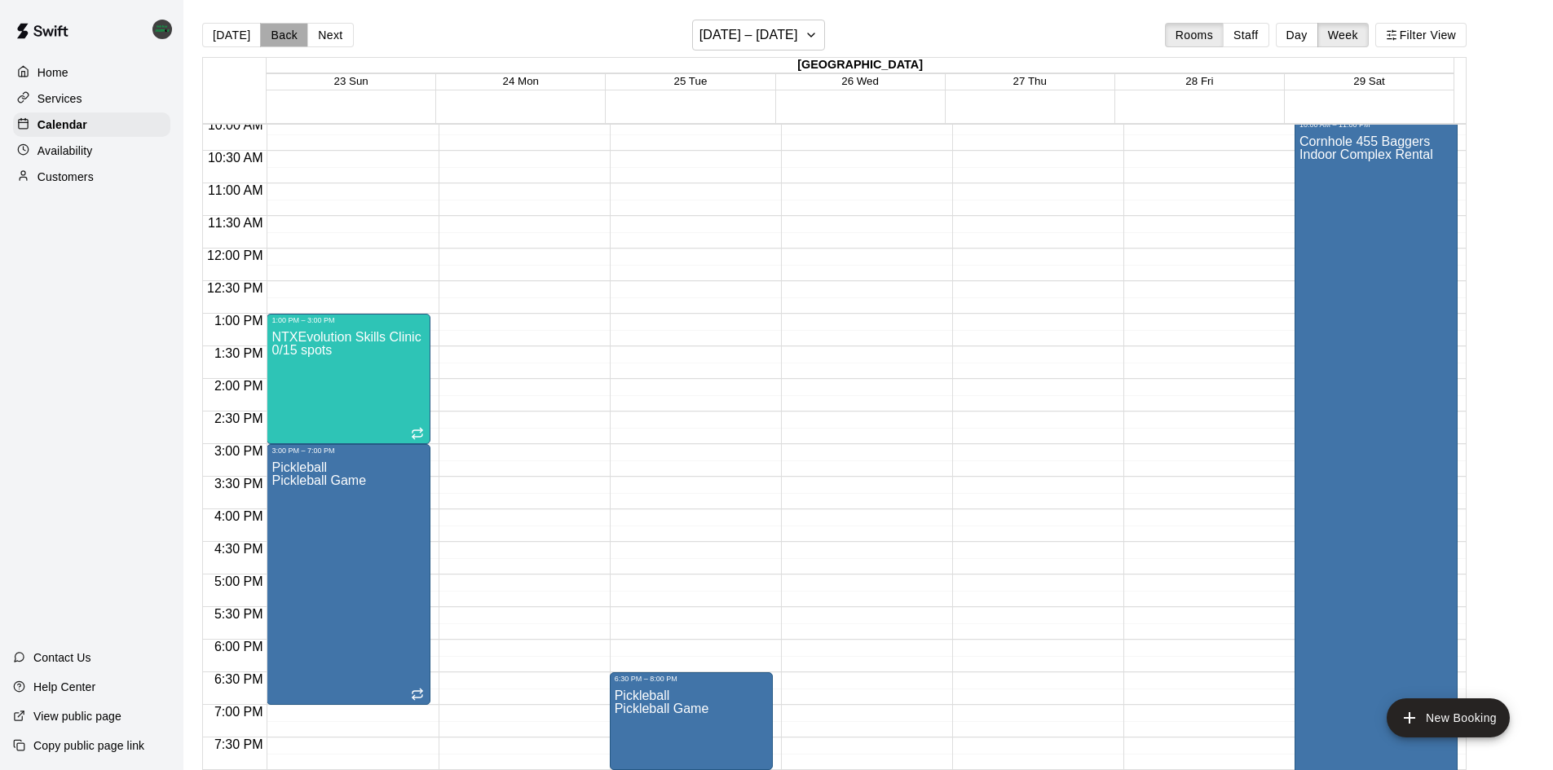
click at [269, 31] on button "Back" at bounding box center [284, 35] width 48 height 24
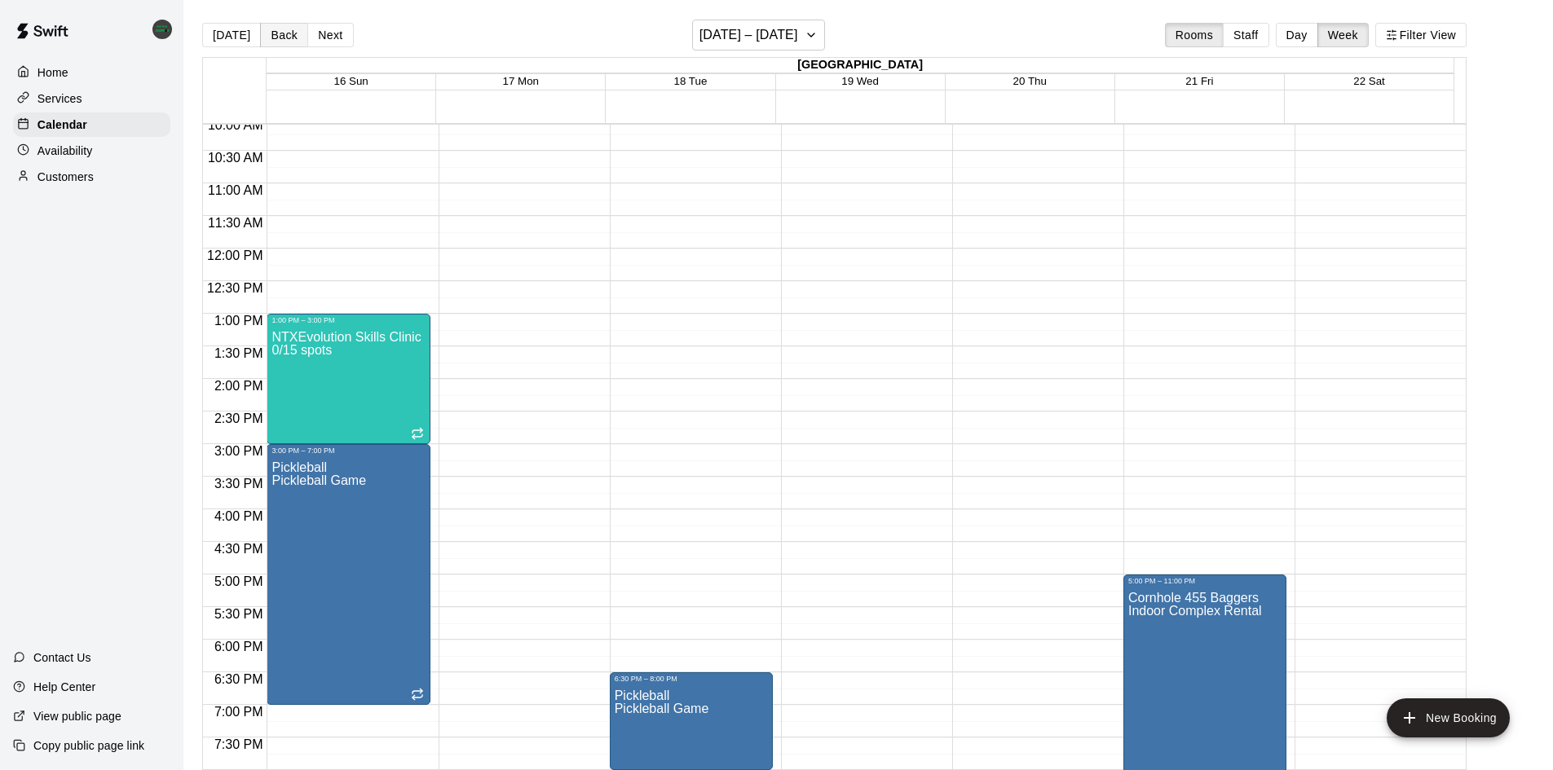
click at [269, 31] on button "Back" at bounding box center [284, 35] width 48 height 24
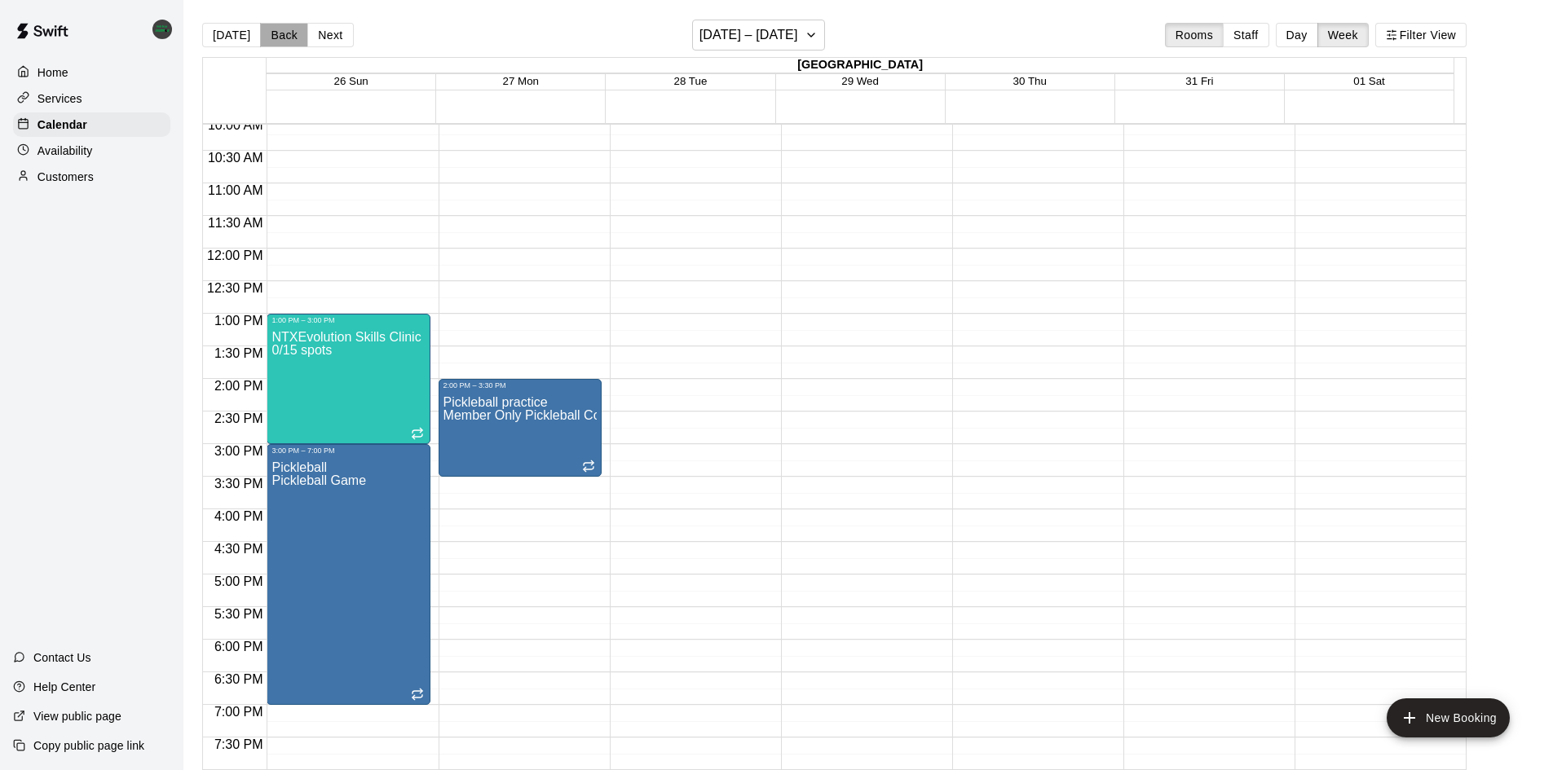
click at [269, 31] on button "Back" at bounding box center [284, 35] width 48 height 24
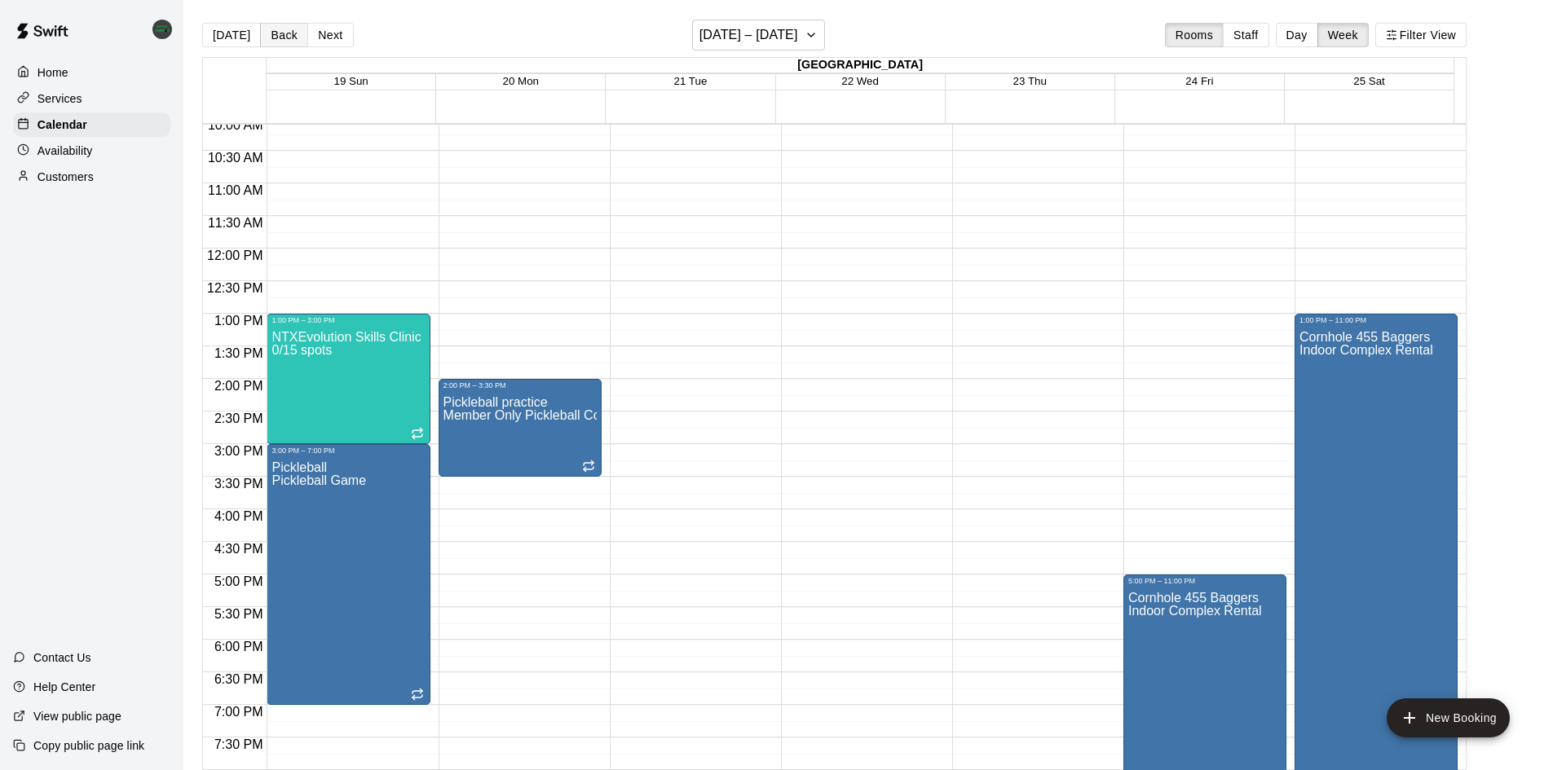
click at [269, 31] on button "Back" at bounding box center [284, 35] width 48 height 24
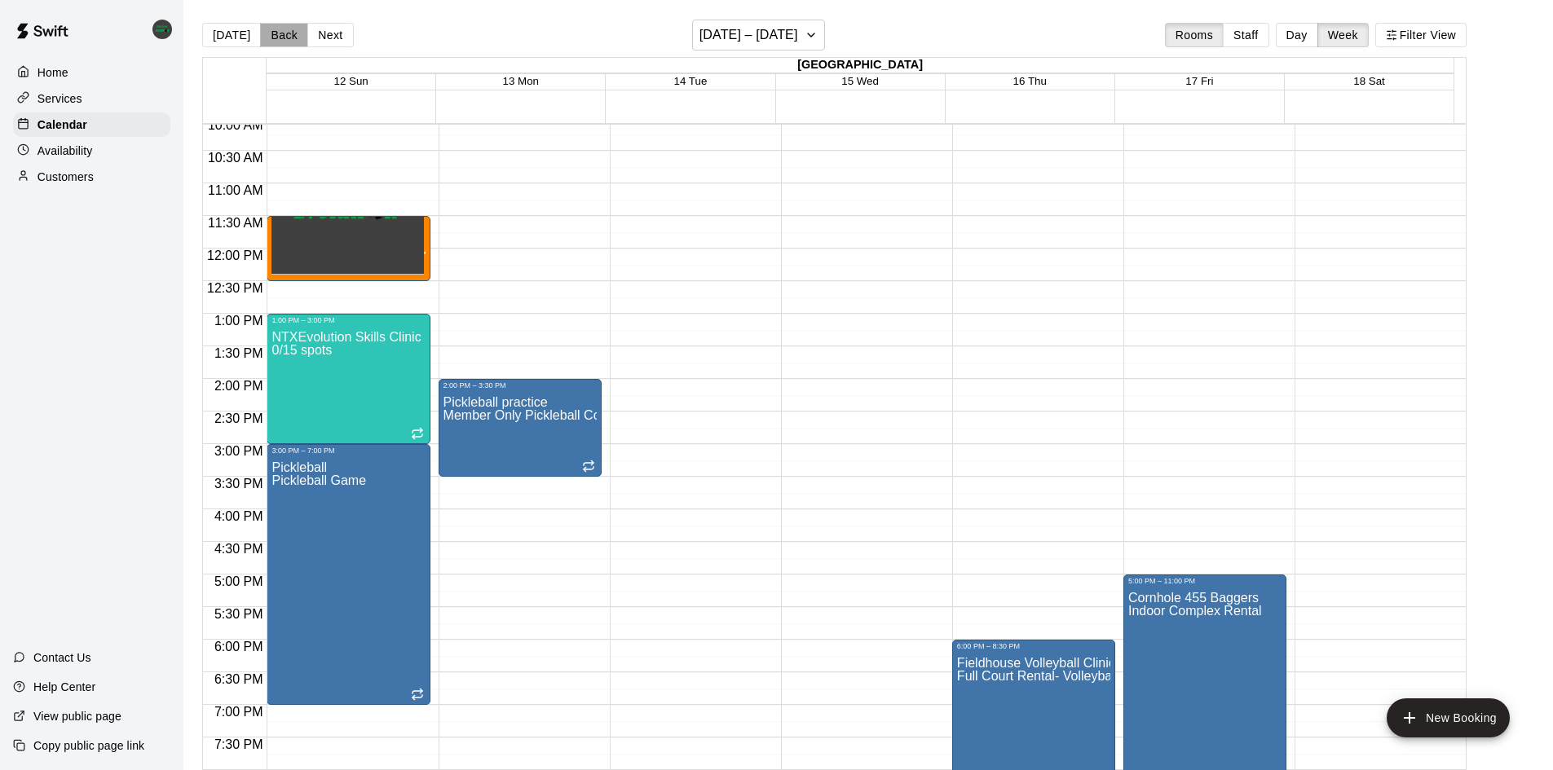
click at [269, 31] on button "Back" at bounding box center [284, 35] width 48 height 24
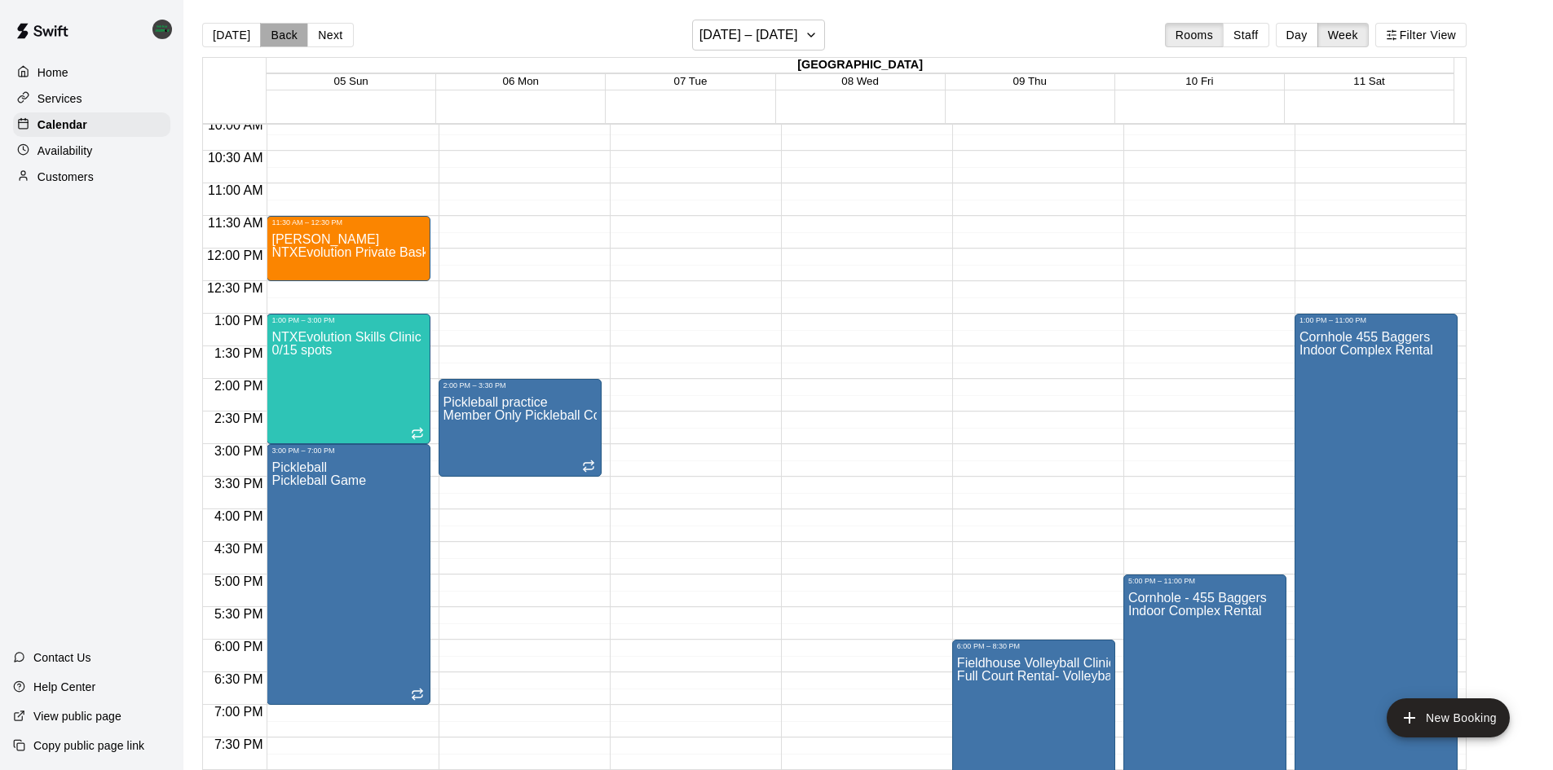
click at [269, 31] on button "Back" at bounding box center [284, 35] width 48 height 24
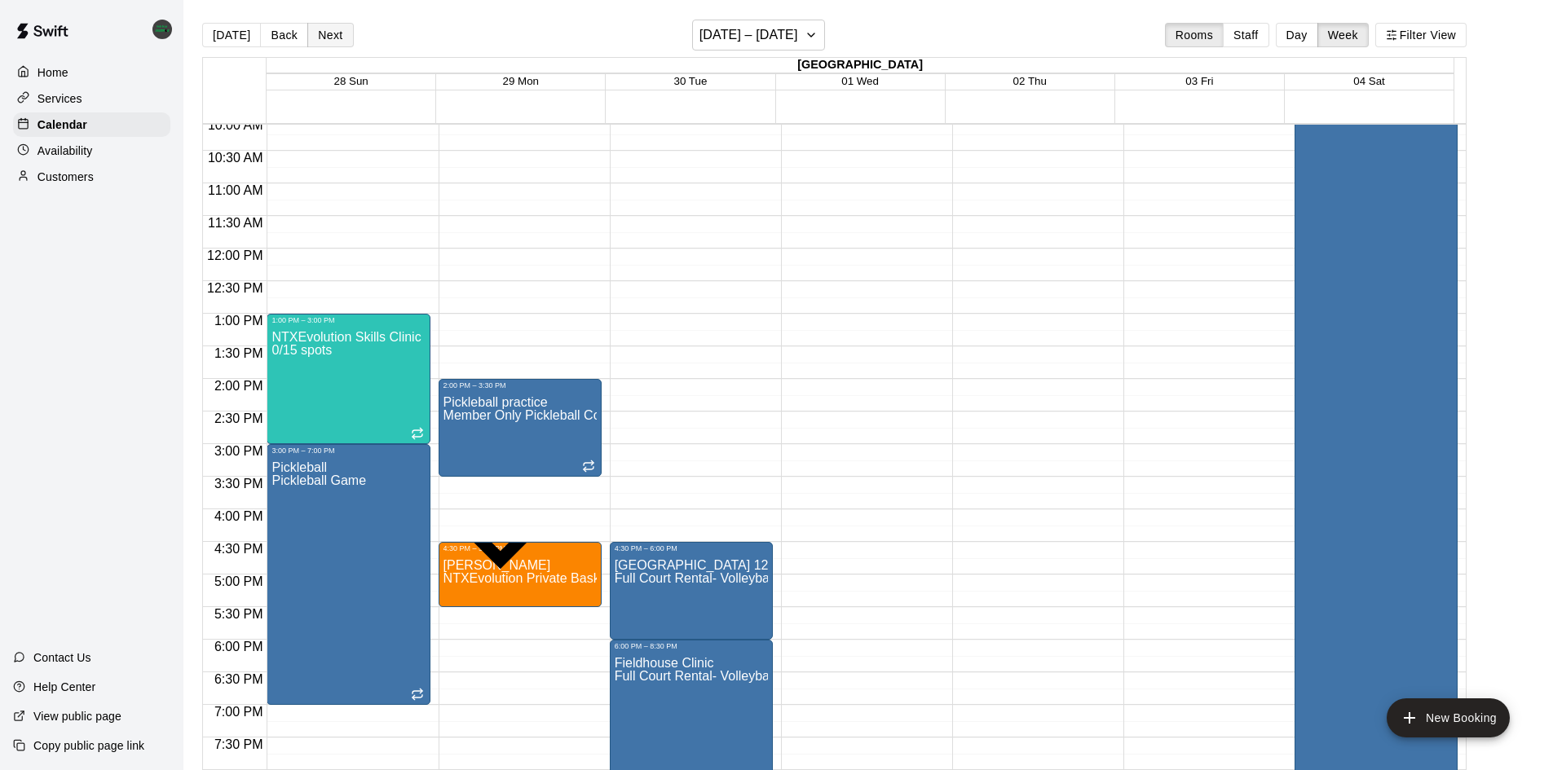
click at [314, 29] on button "Next" at bounding box center [330, 35] width 46 height 24
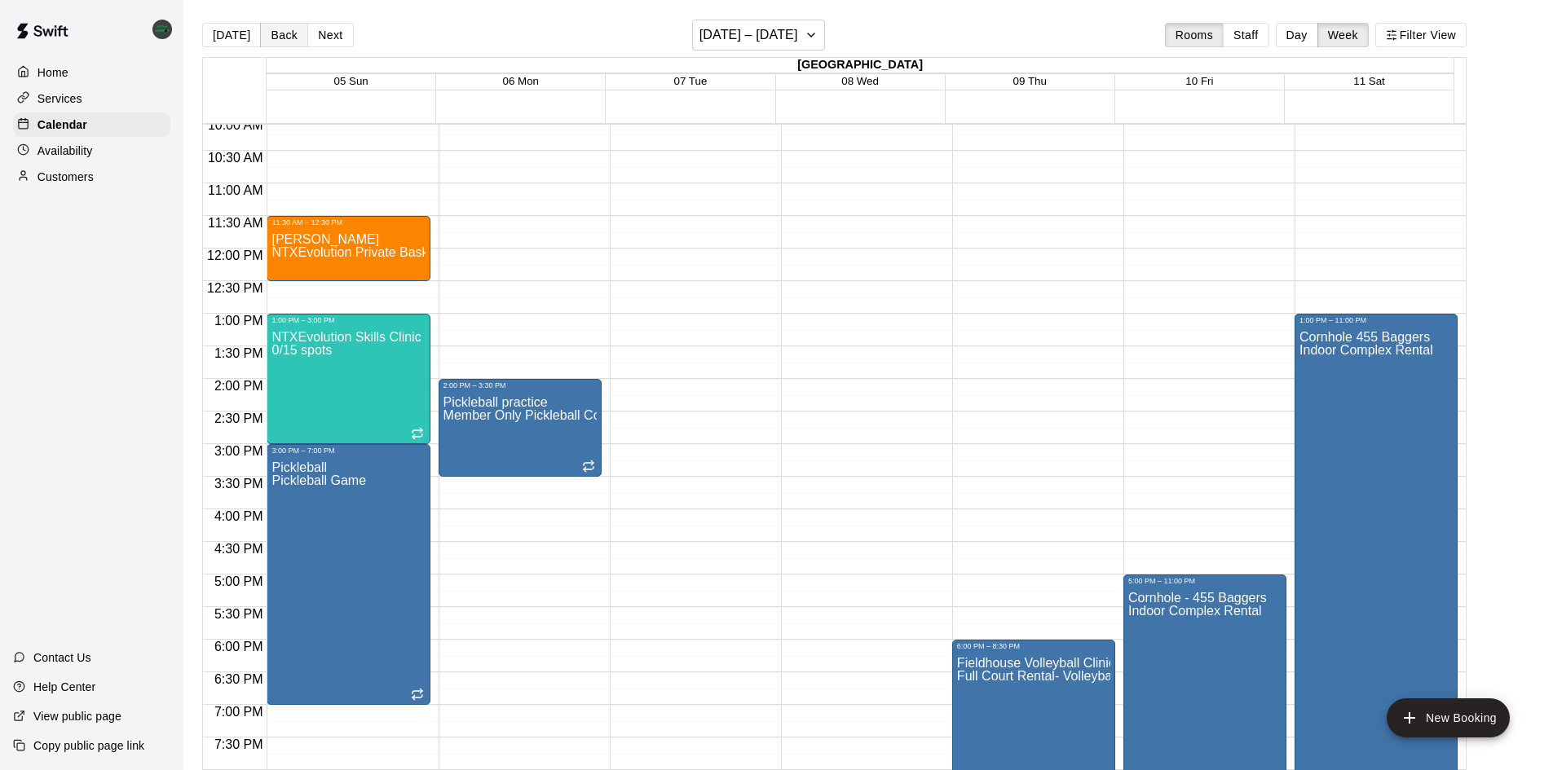
click at [271, 29] on button "Back" at bounding box center [284, 35] width 48 height 24
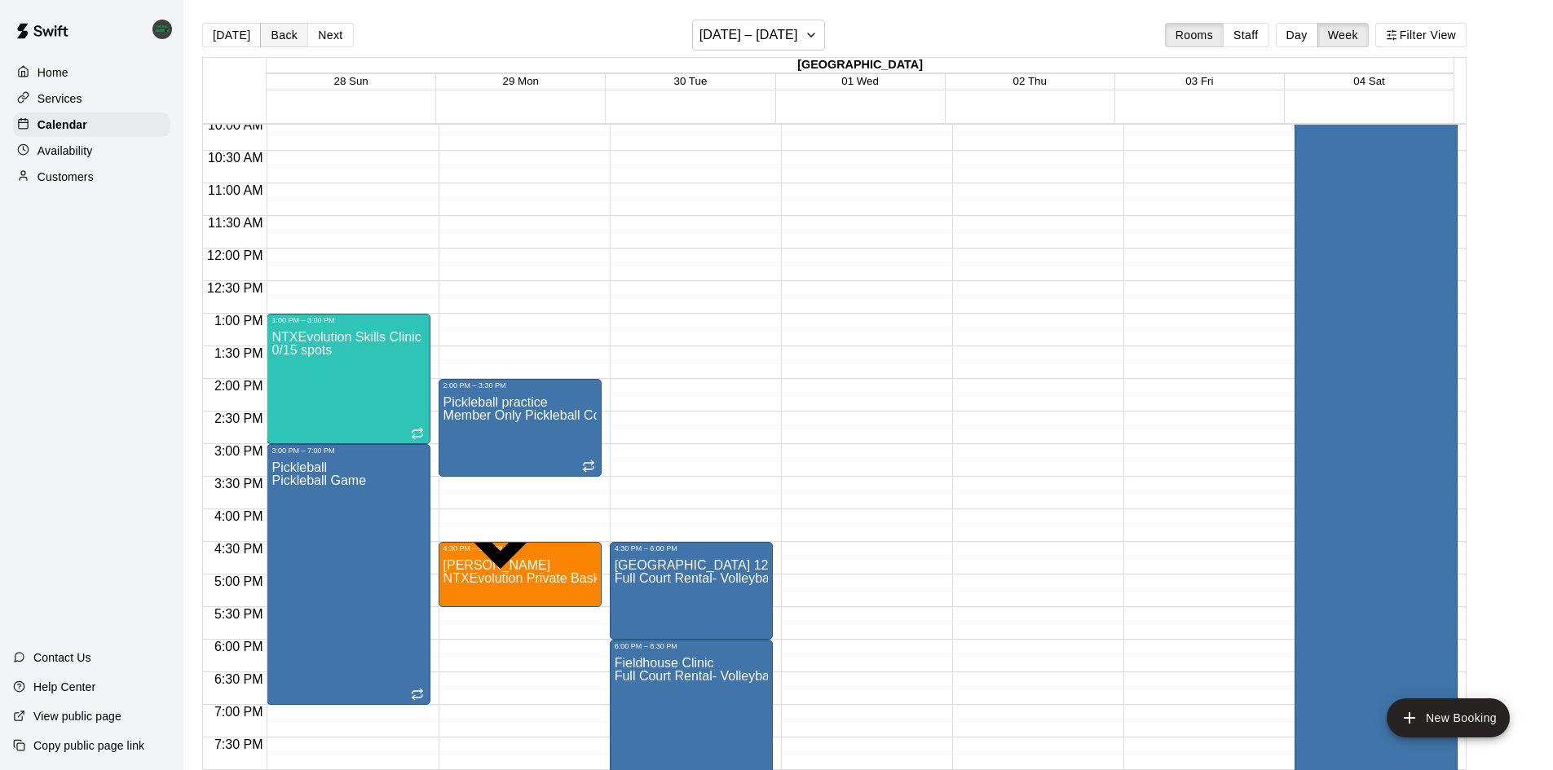
click at [281, 41] on button "Back" at bounding box center [284, 35] width 48 height 24
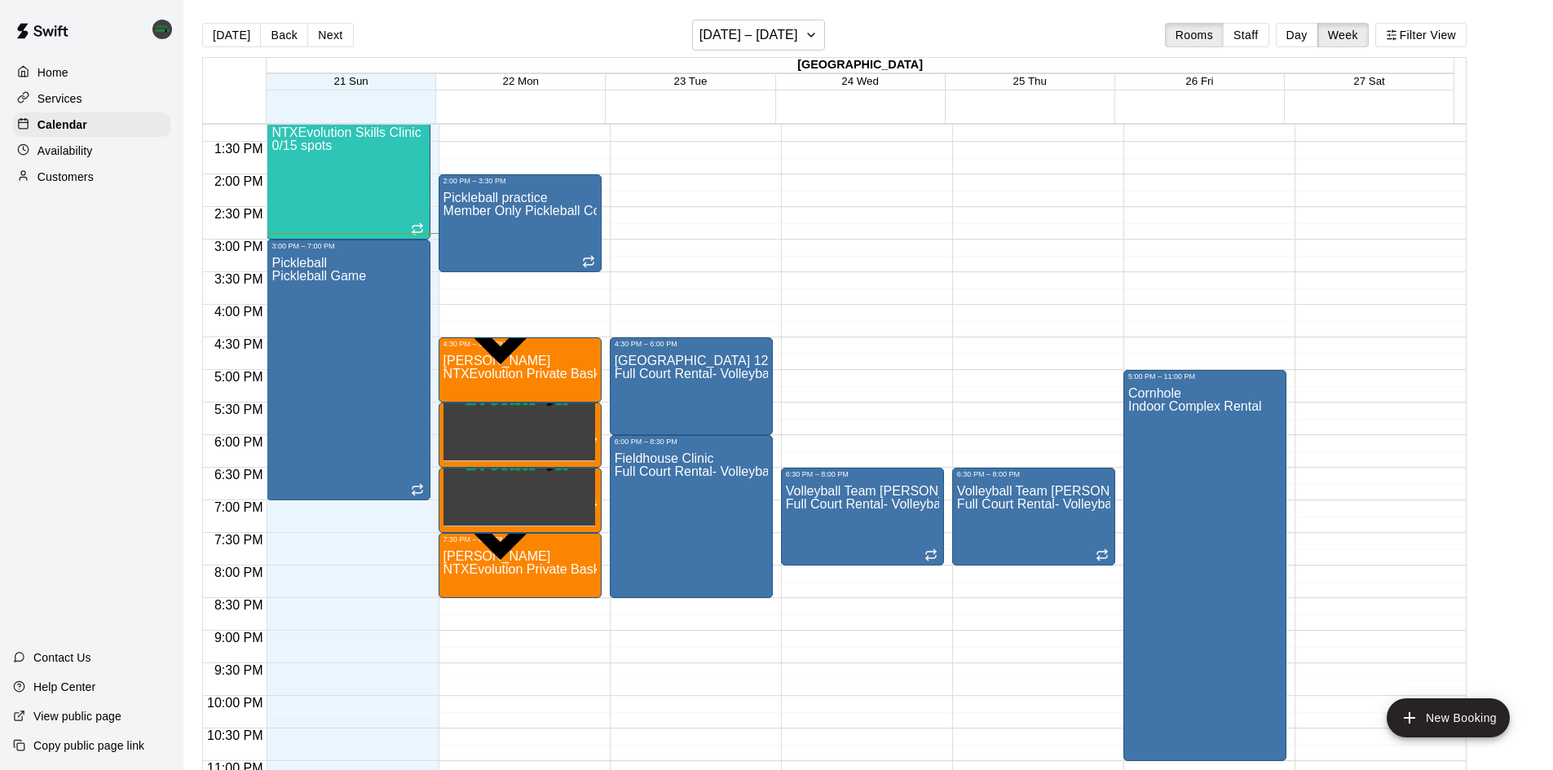
scroll to position [903, 0]
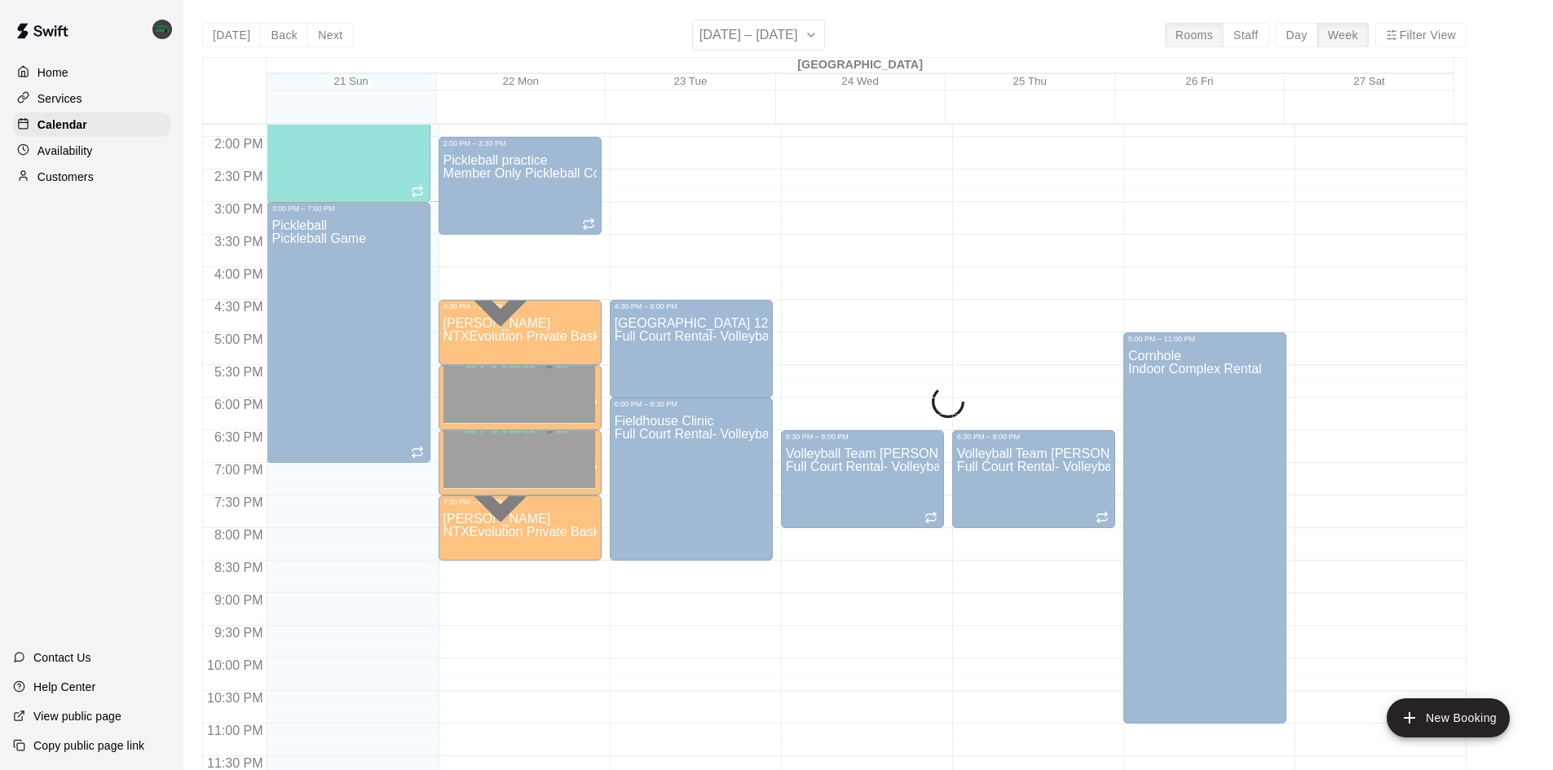
click at [260, 23] on button "Back" at bounding box center [284, 35] width 48 height 24
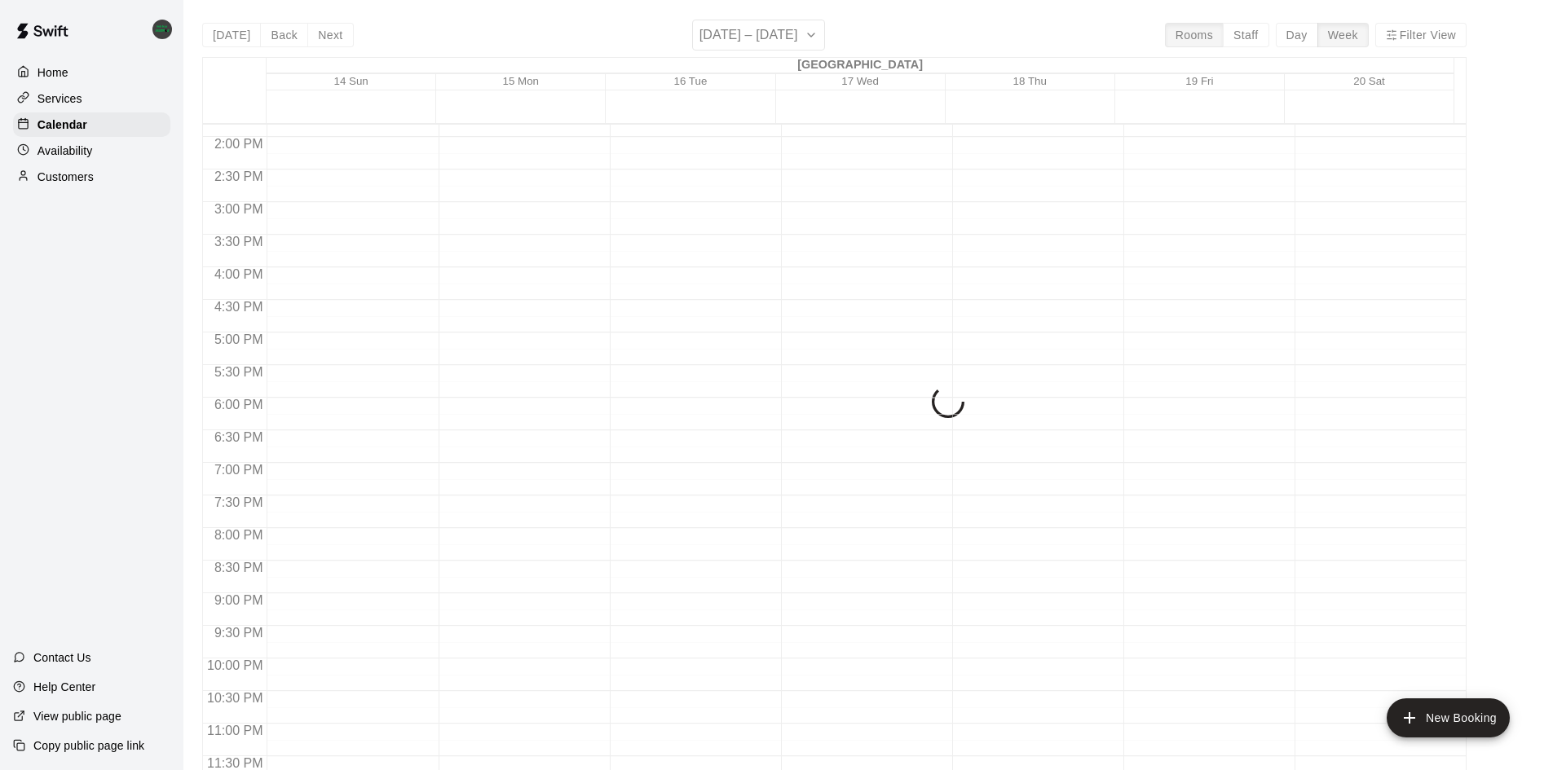
click at [1271, 600] on div "12:00 AM 12:30 AM 1:00 AM 1:30 AM 2:00 AM 2:30 AM 3:00 AM 3:30 AM 4:00 AM 4:30 …" at bounding box center [834, 456] width 1263 height 666
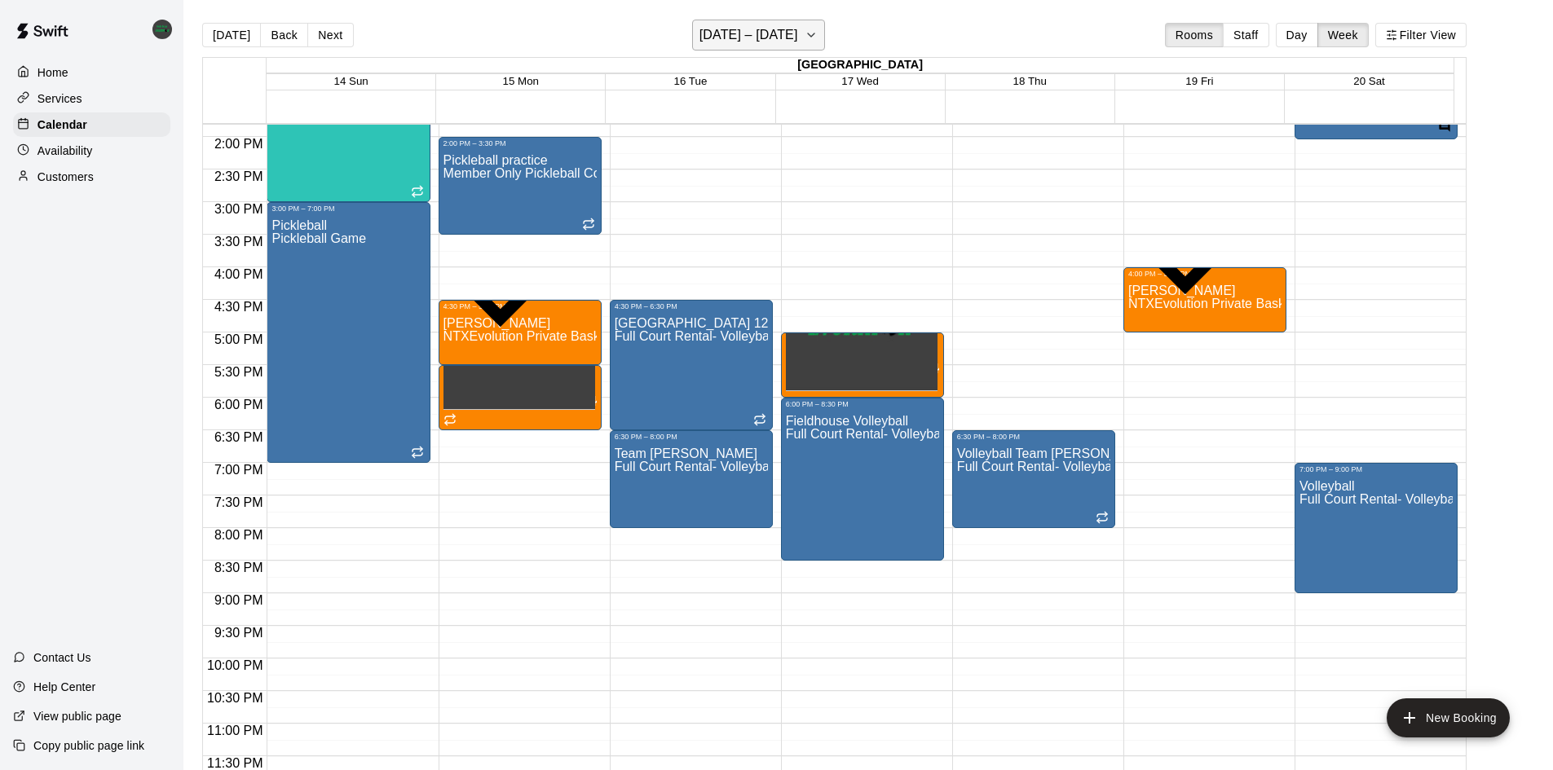
click at [813, 35] on button "[DATE] – [DATE]" at bounding box center [758, 35] width 133 height 31
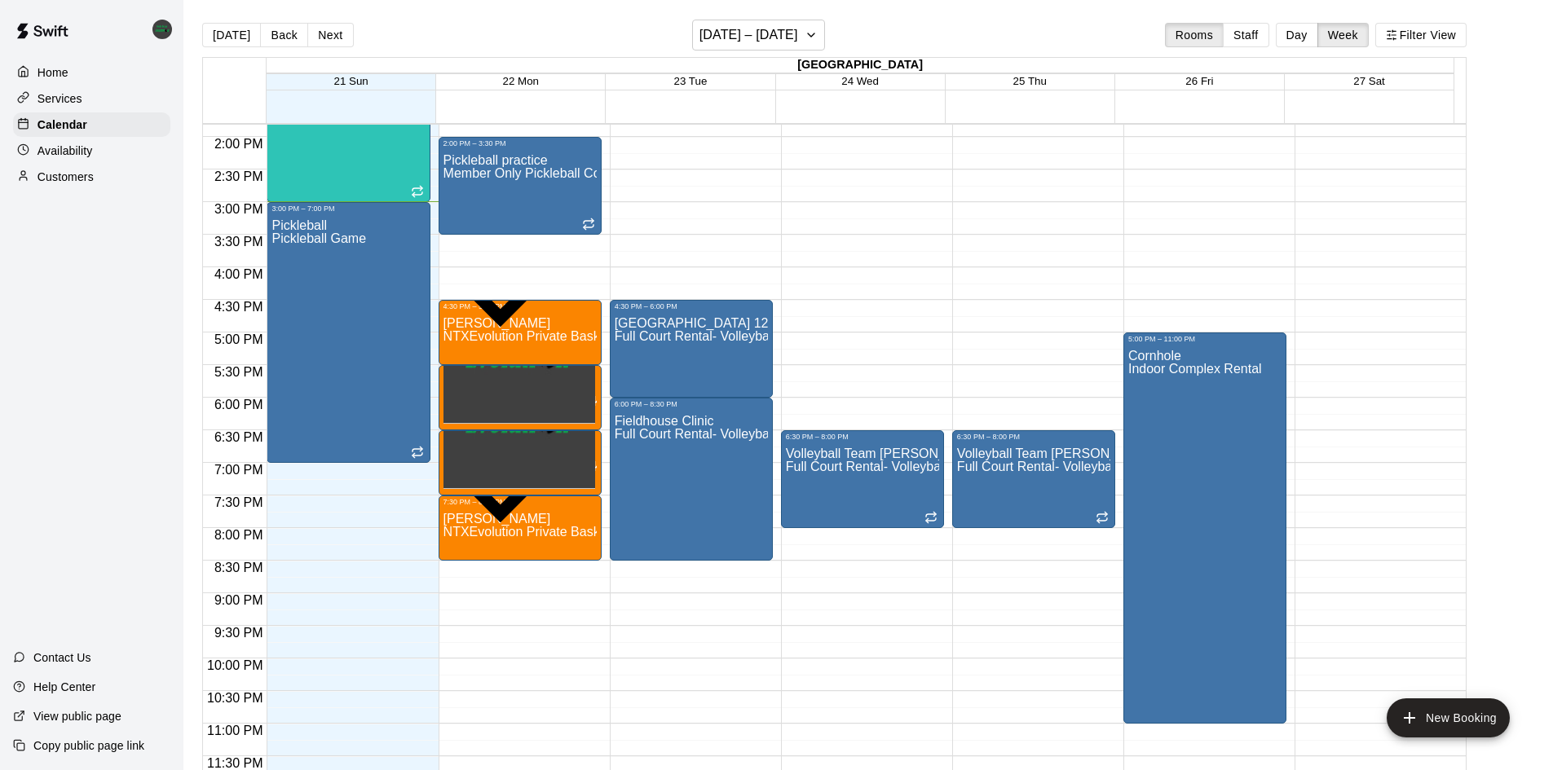
click at [1304, 34] on button "Day" at bounding box center [1297, 35] width 42 height 24
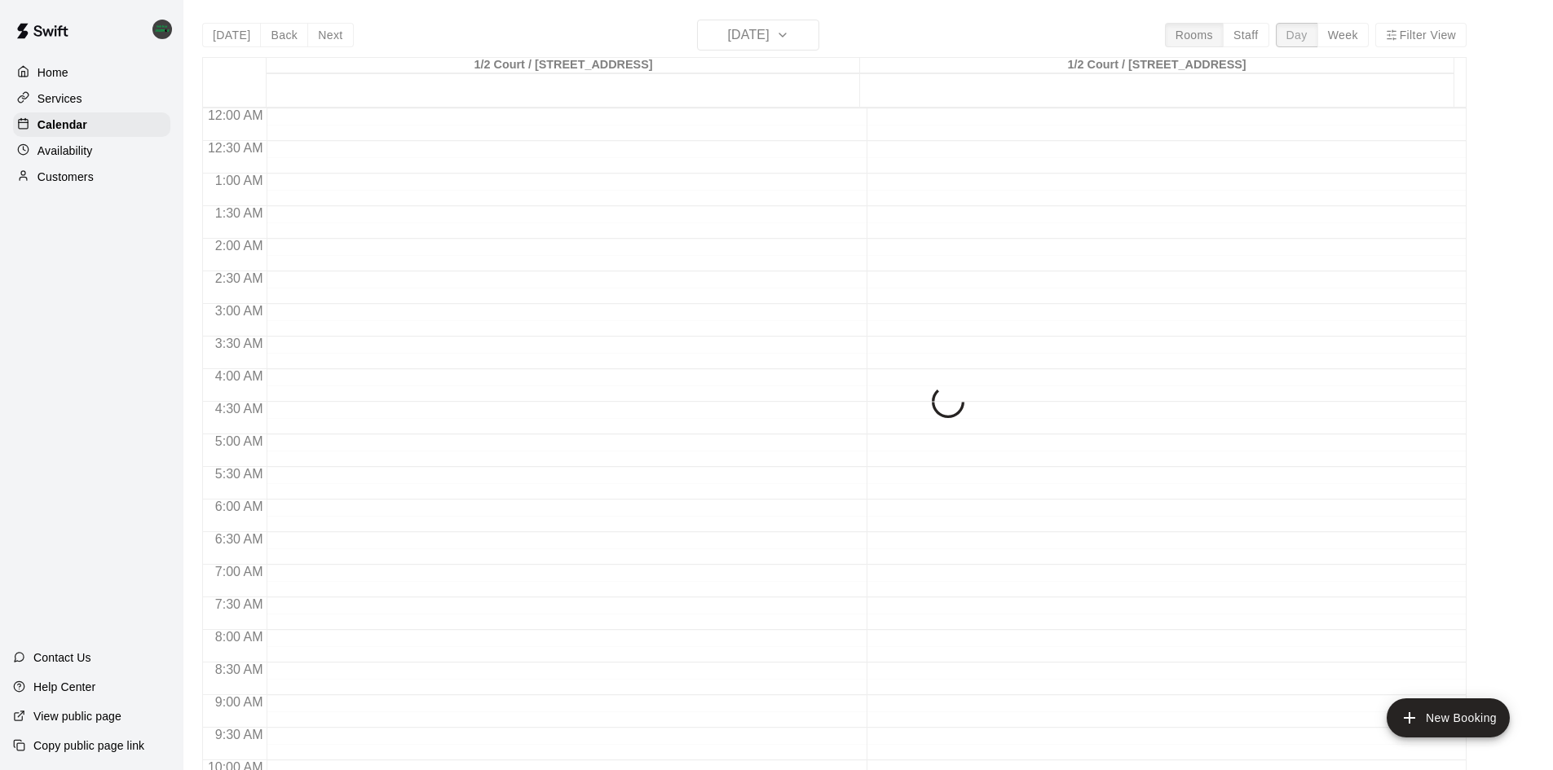
scroll to position [886, 0]
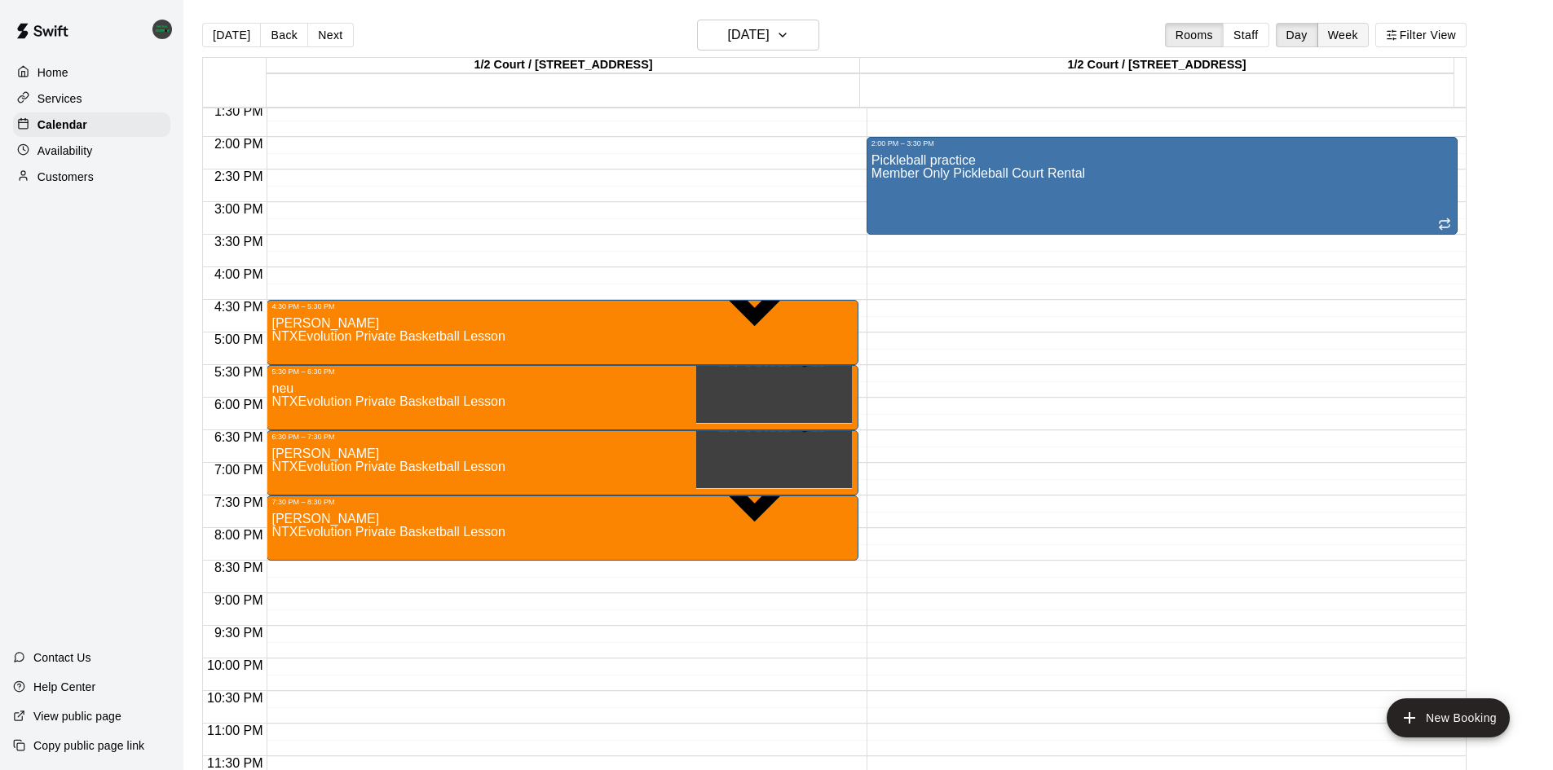
click at [1359, 35] on button "Week" at bounding box center [1342, 35] width 51 height 24
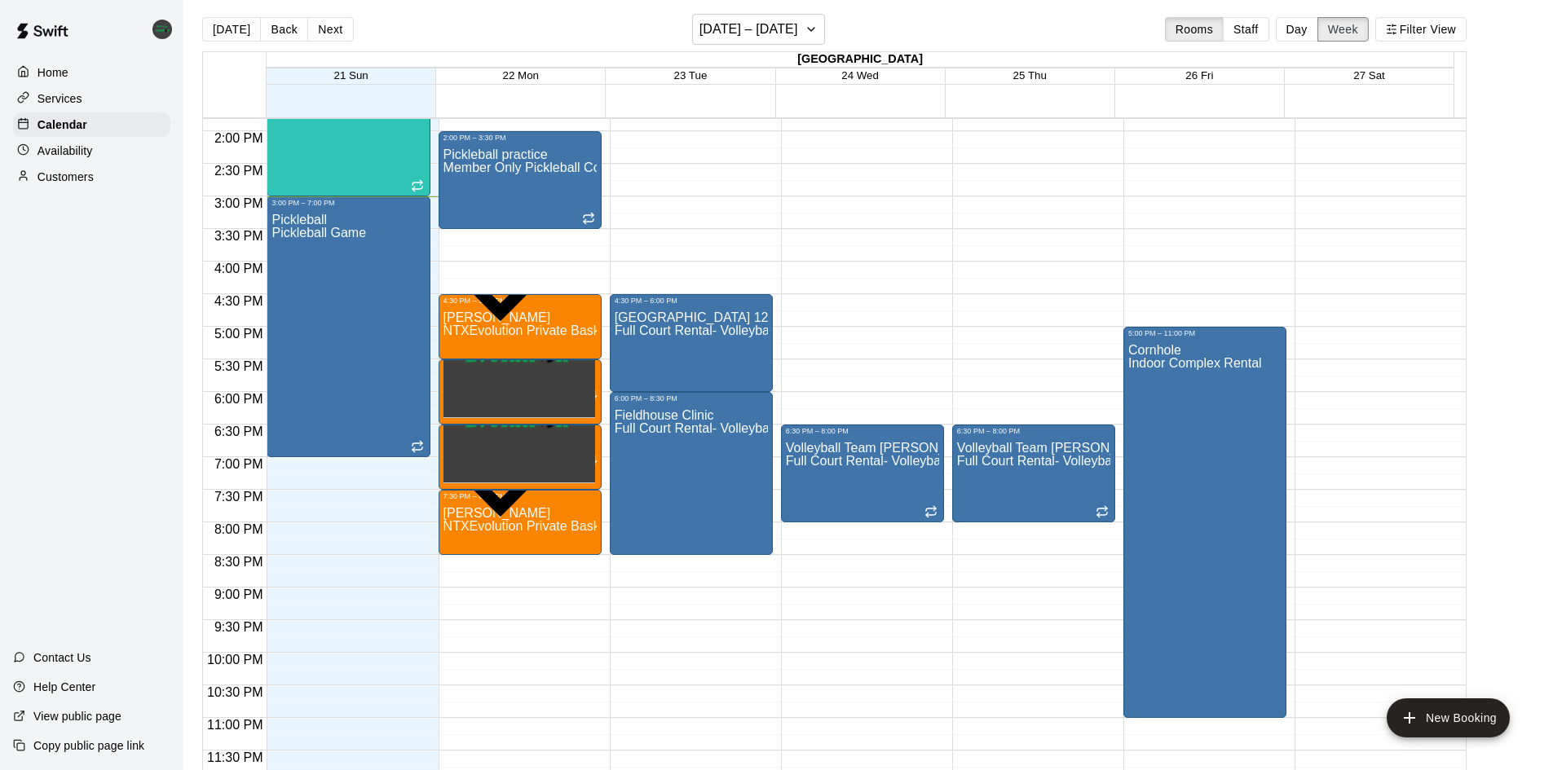
scroll to position [0, 0]
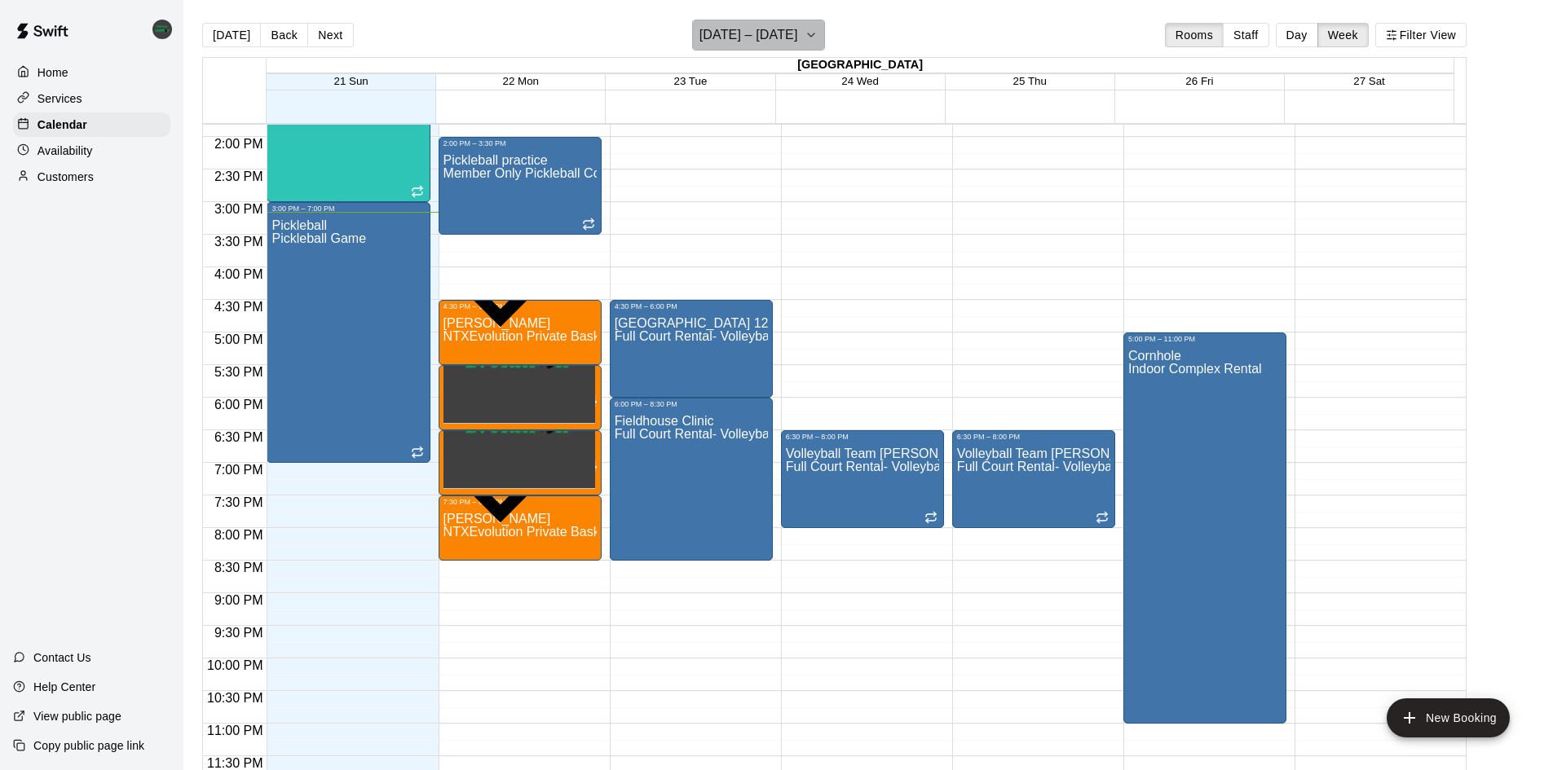
click at [787, 33] on h6 "[DATE] – [DATE]" at bounding box center [748, 35] width 99 height 23
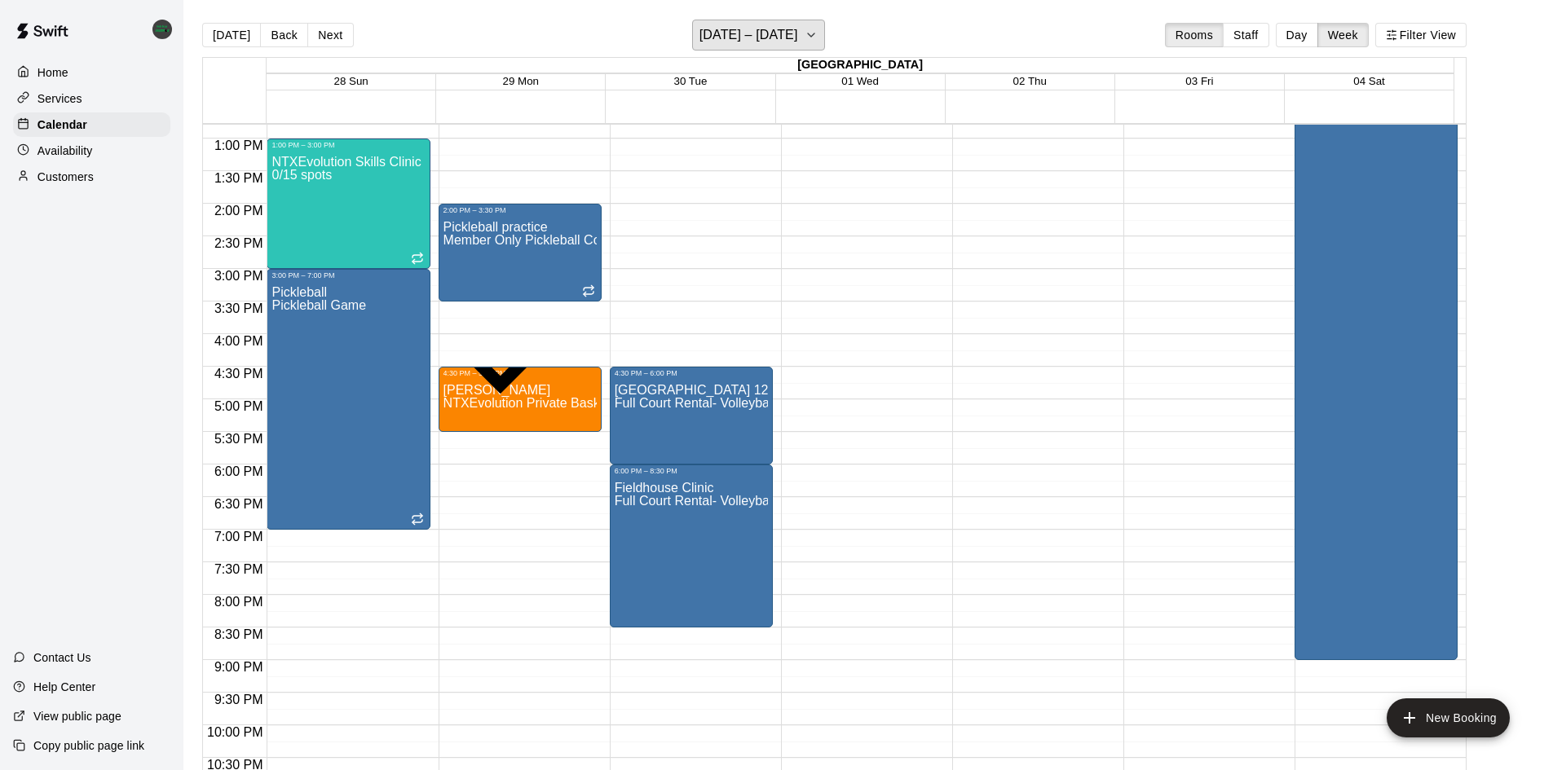
scroll to position [740, 0]
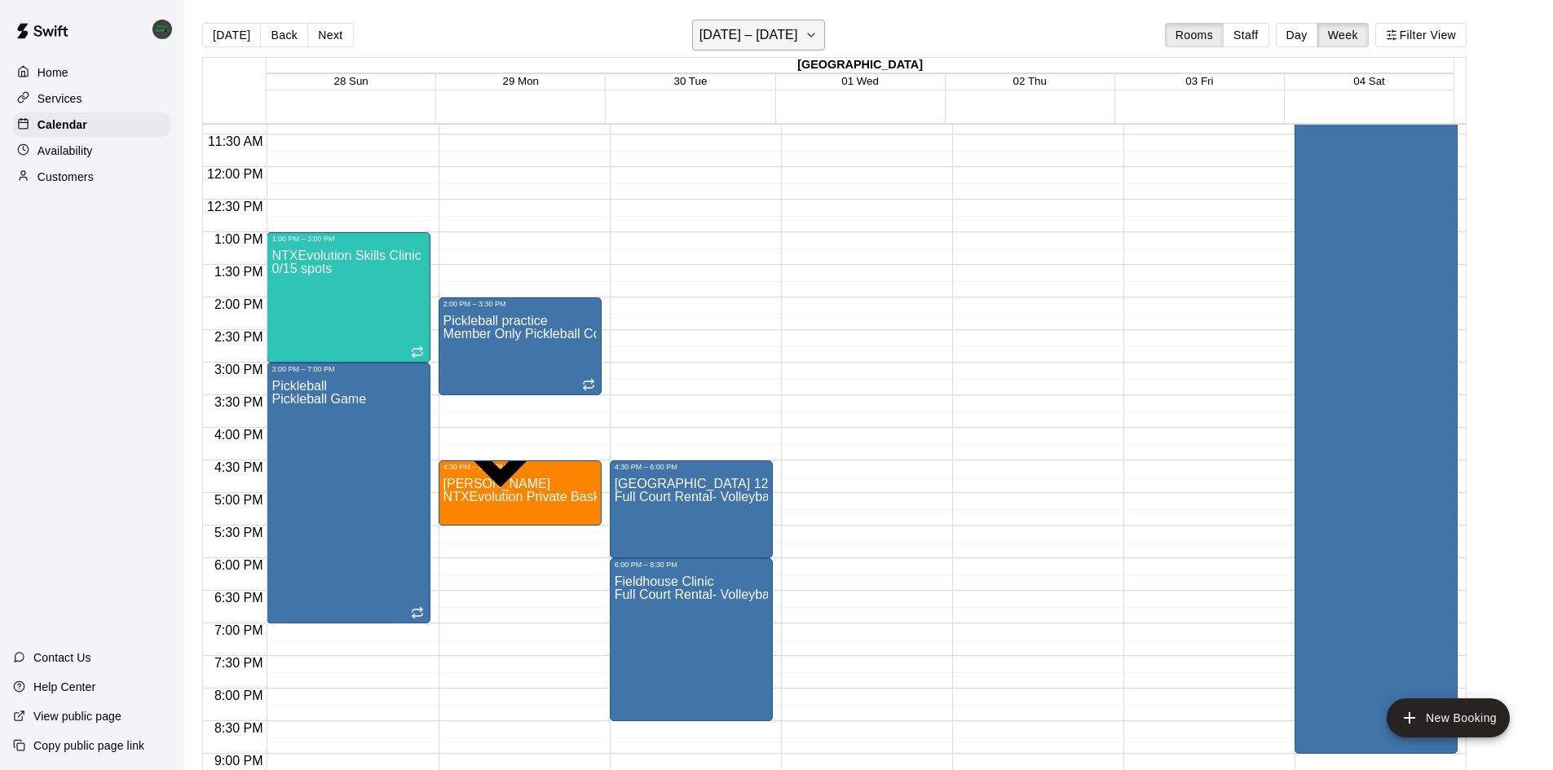
click at [783, 36] on h6 "[DATE] – [DATE]" at bounding box center [748, 35] width 99 height 23
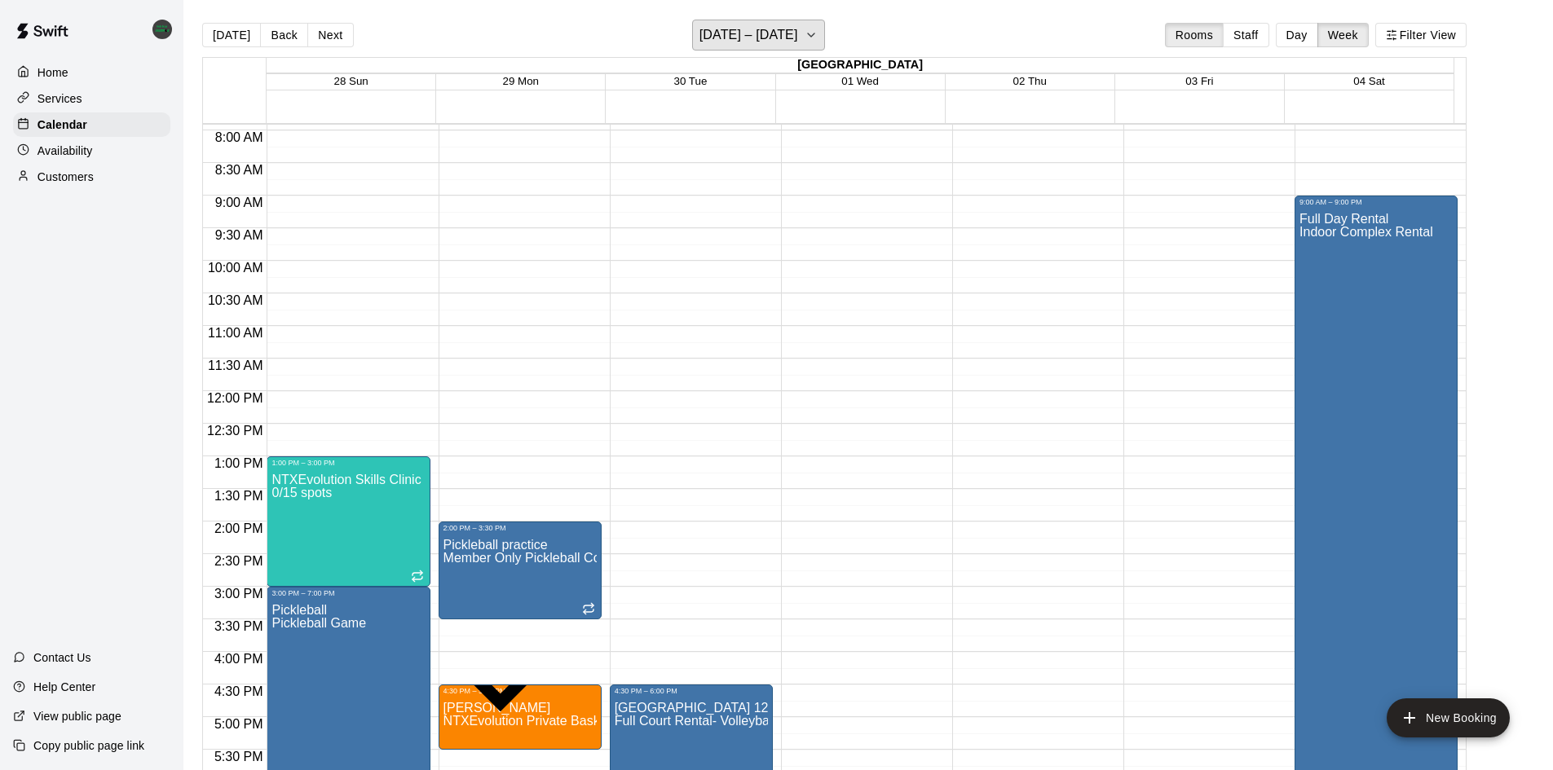
scroll to position [414, 0]
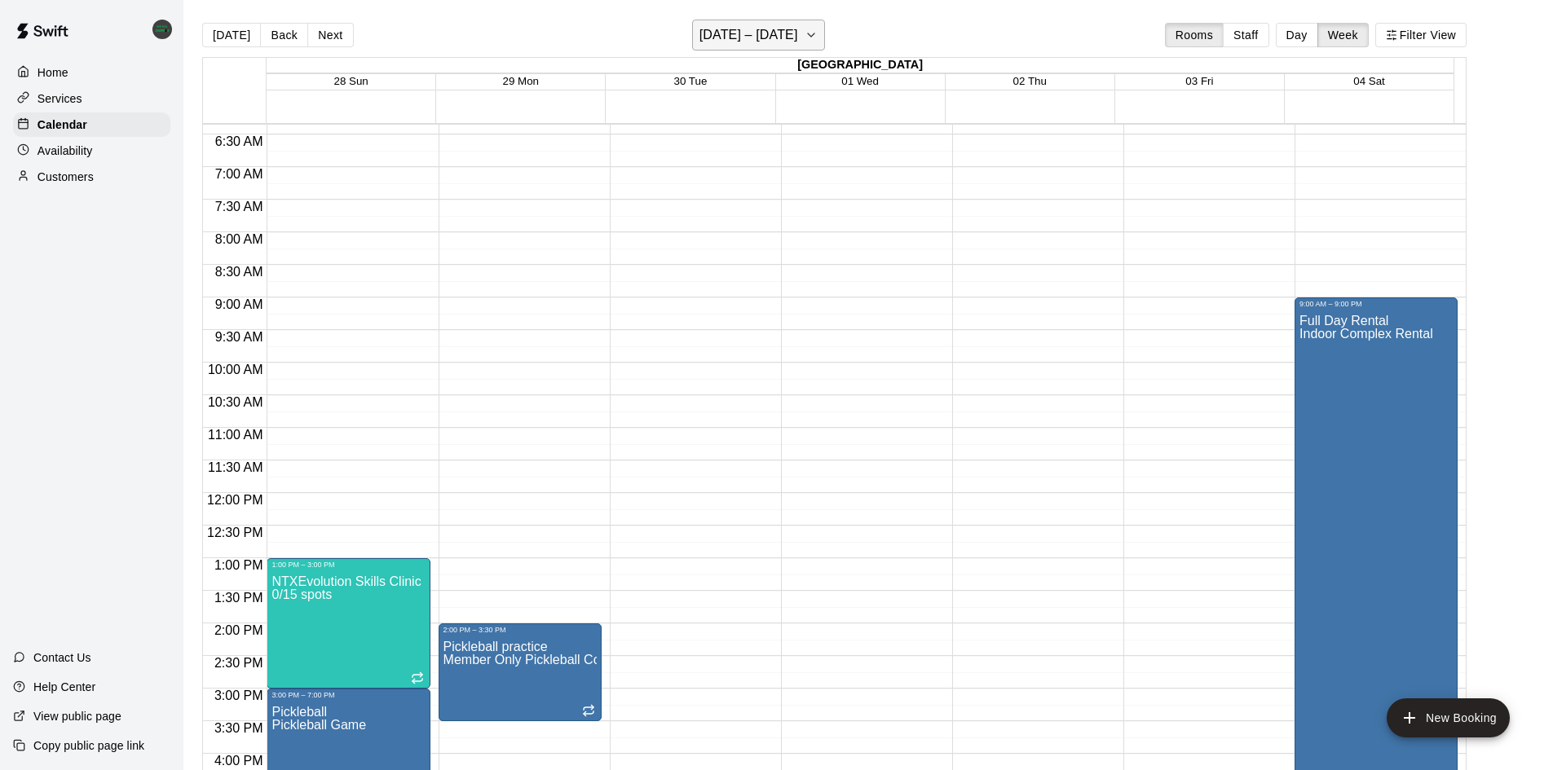
click at [785, 45] on h6 "[DATE] – [DATE]" at bounding box center [748, 35] width 99 height 23
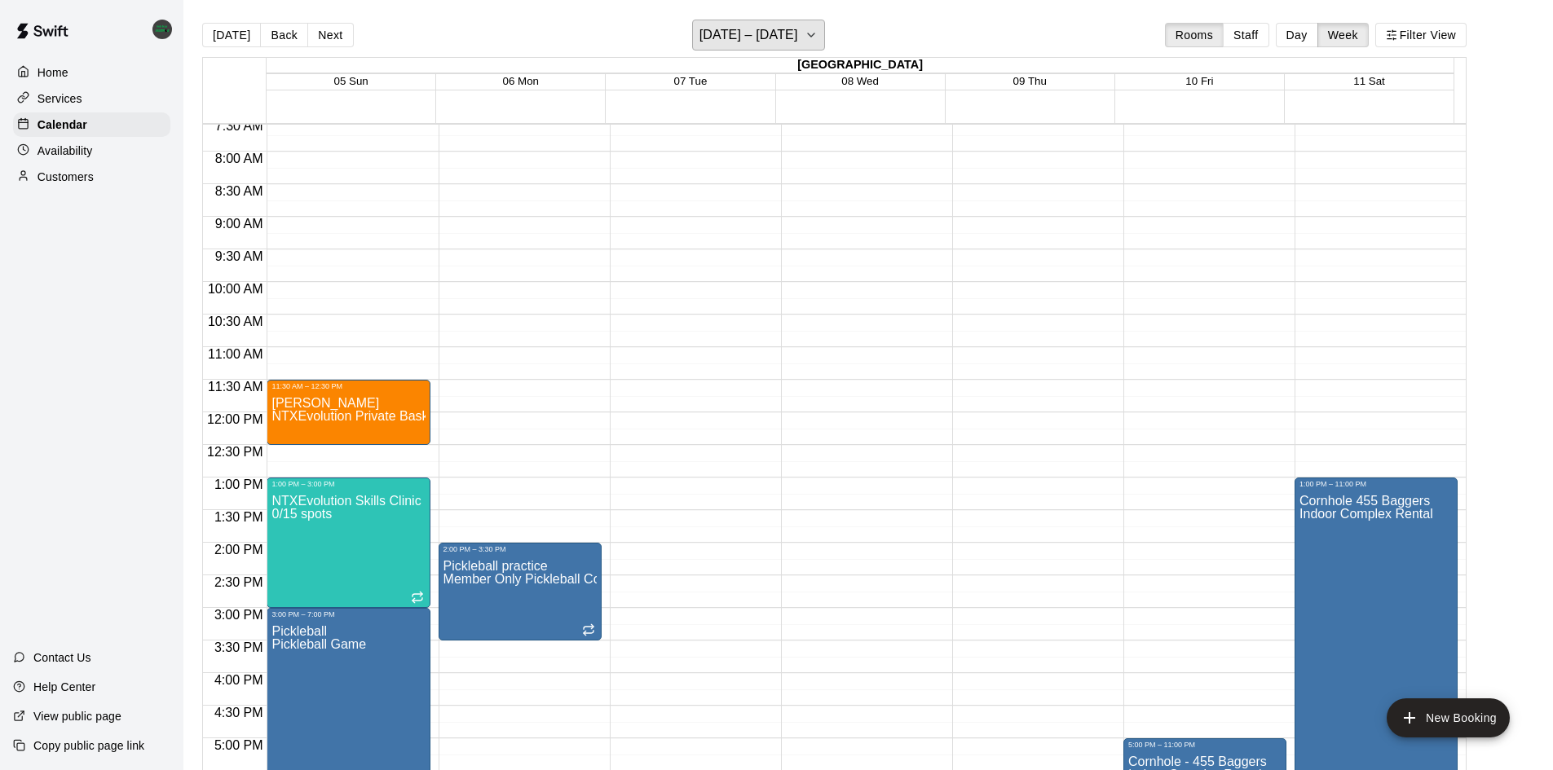
scroll to position [496, 0]
click at [803, 32] on button "[DATE] – [DATE]" at bounding box center [758, 35] width 133 height 31
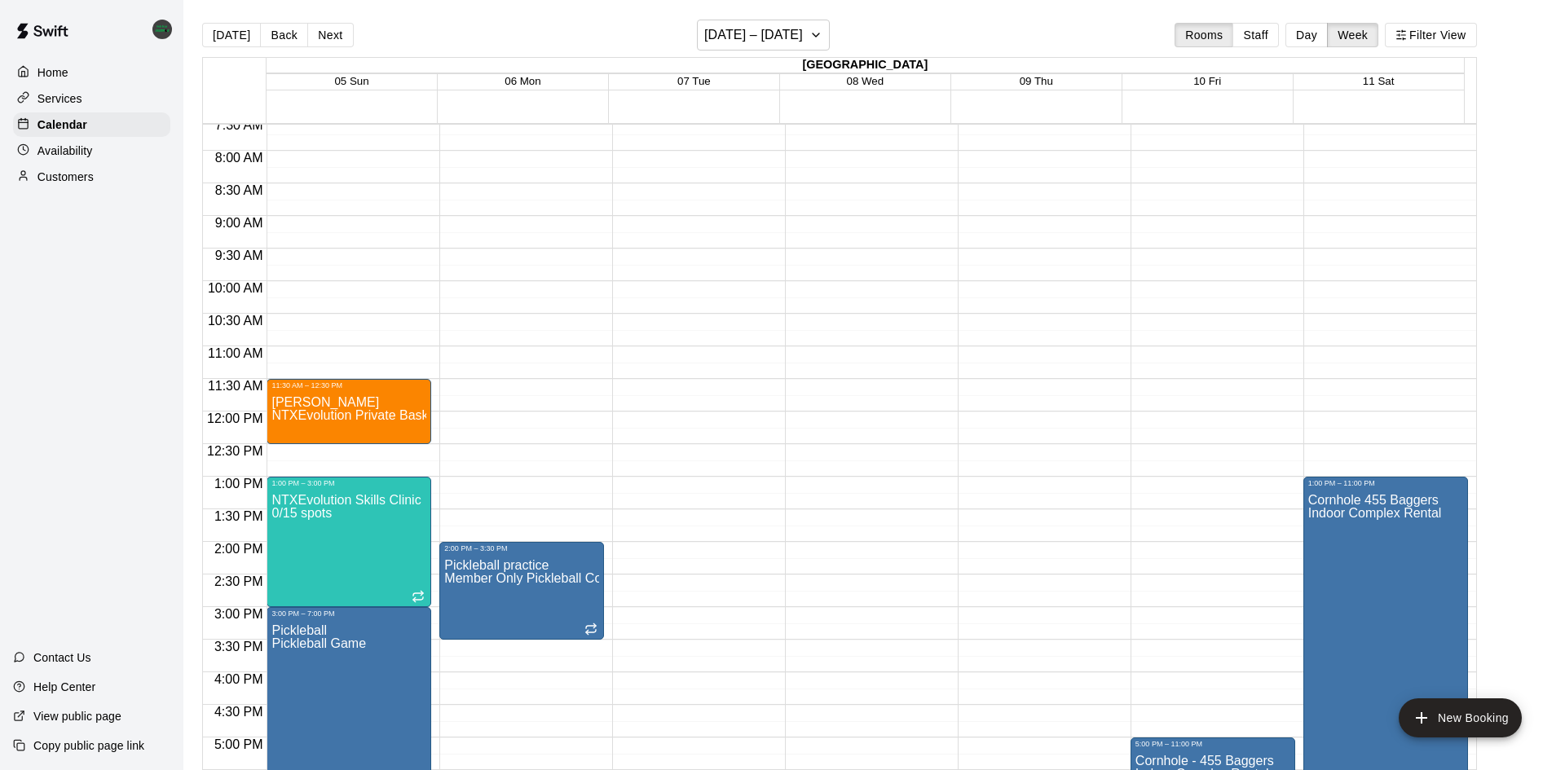
drag, startPoint x: 830, startPoint y: 84, endPoint x: 820, endPoint y: 87, distance: 10.3
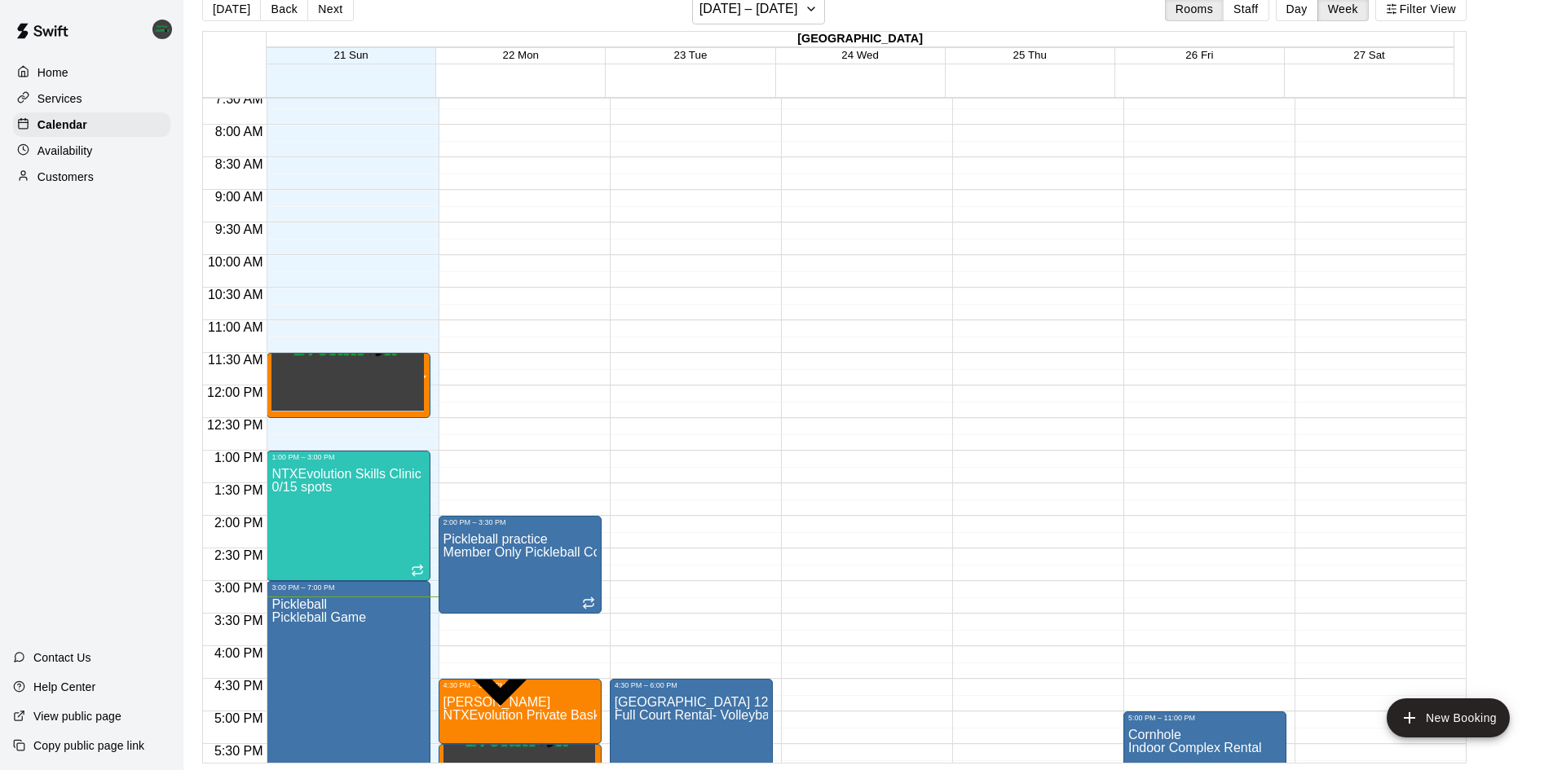
click at [730, 25] on div "[DATE] Back Next [DATE] – [DATE] Rooms Staff Day Week Filter View" at bounding box center [834, 11] width 1264 height 37
click at [736, 20] on button "[DATE] – [DATE]" at bounding box center [758, 8] width 133 height 31
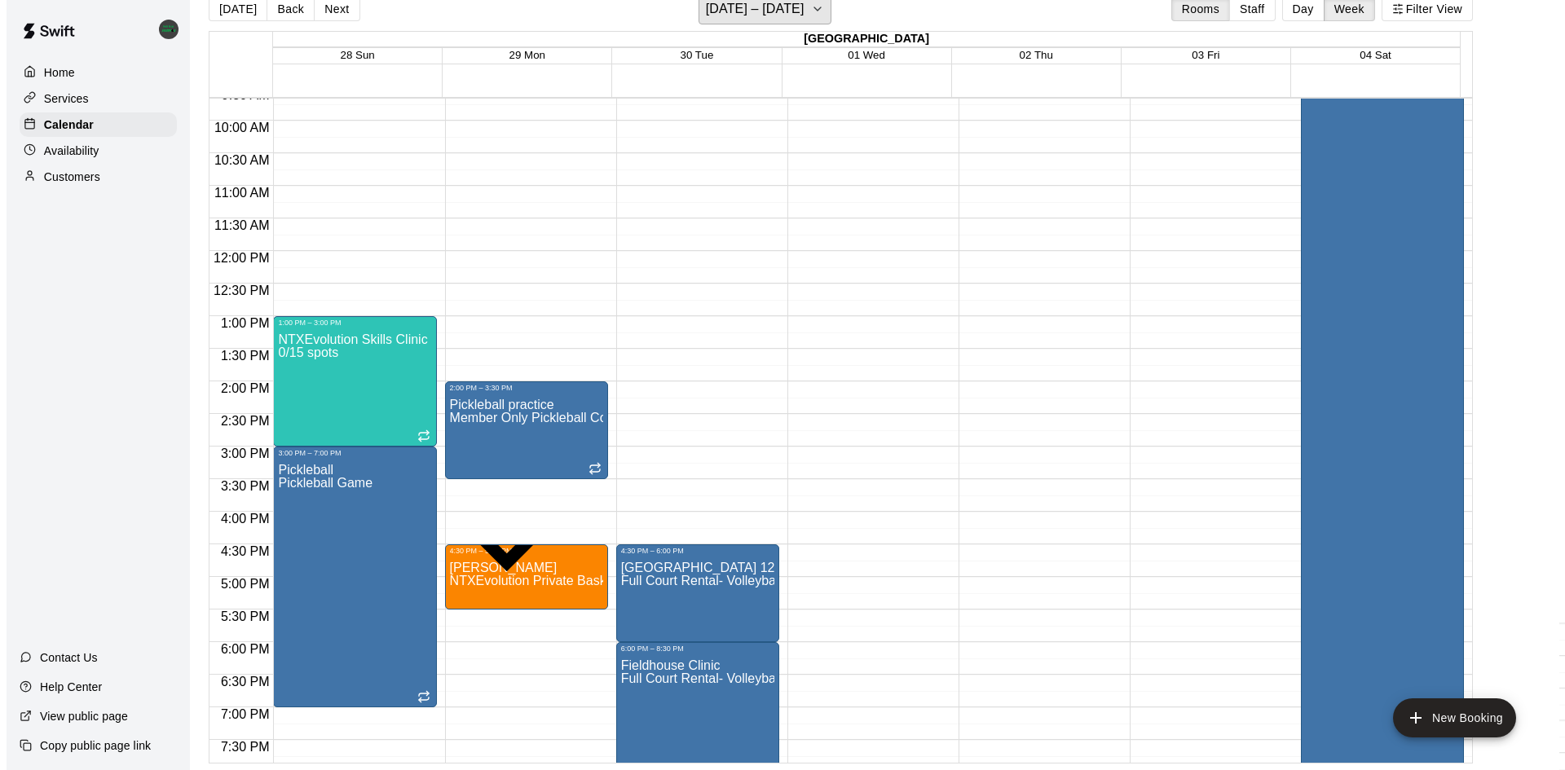
scroll to position [659, 0]
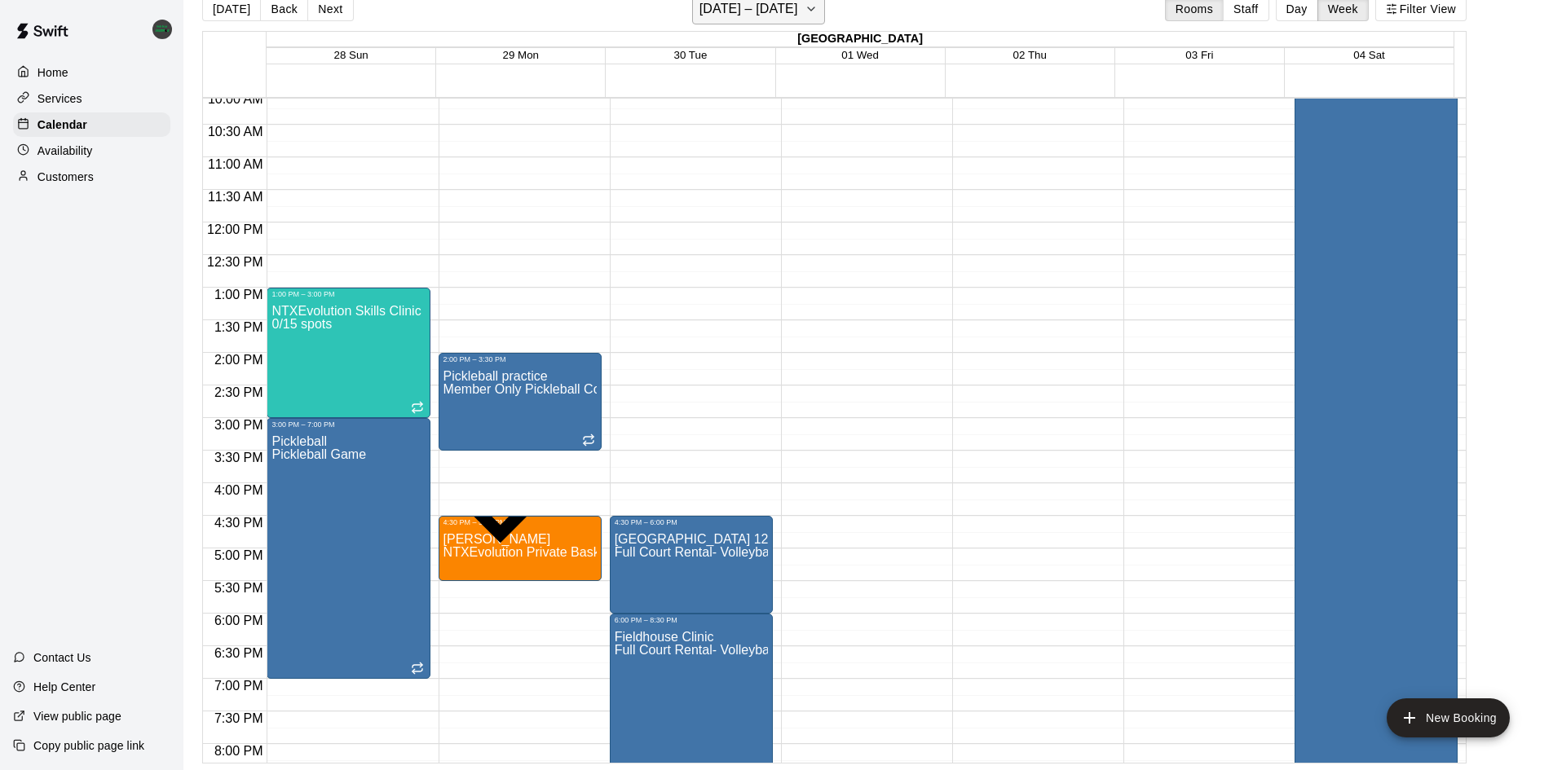
click at [730, 23] on button "[DATE] – [DATE]" at bounding box center [758, 8] width 133 height 31
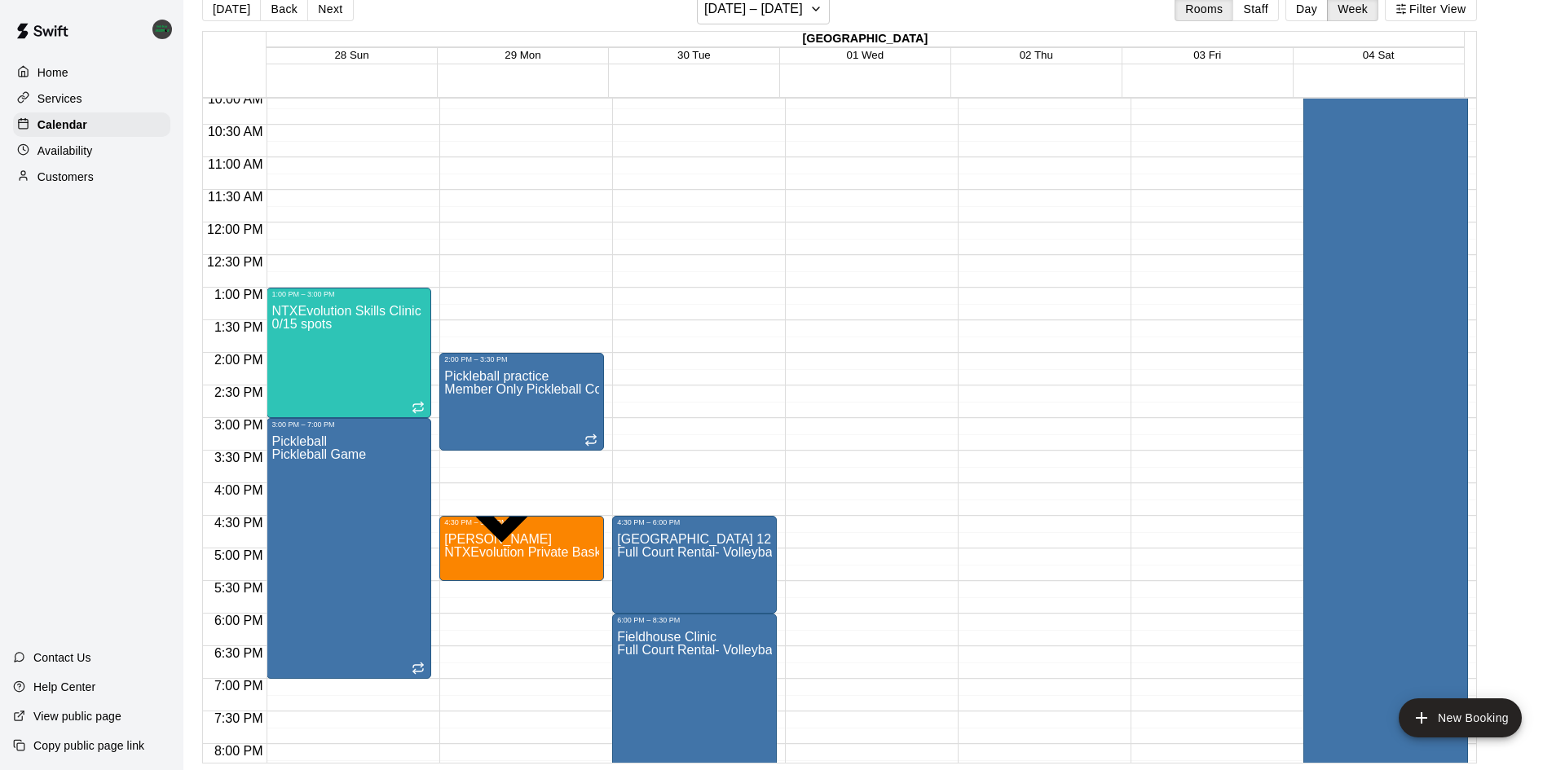
drag, startPoint x: 697, startPoint y: 204, endPoint x: 801, endPoint y: 242, distance: 111.1
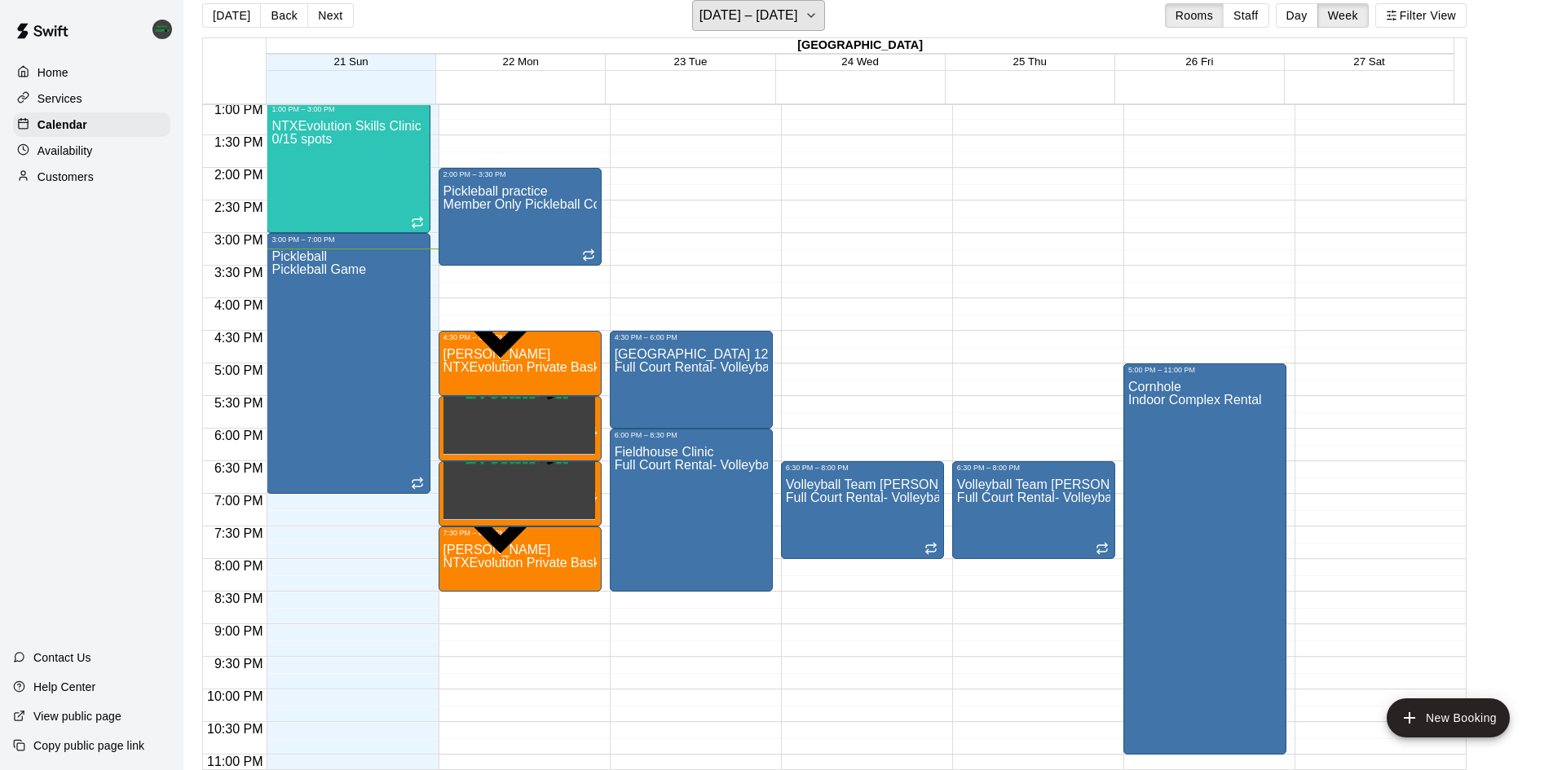
scroll to position [822, 0]
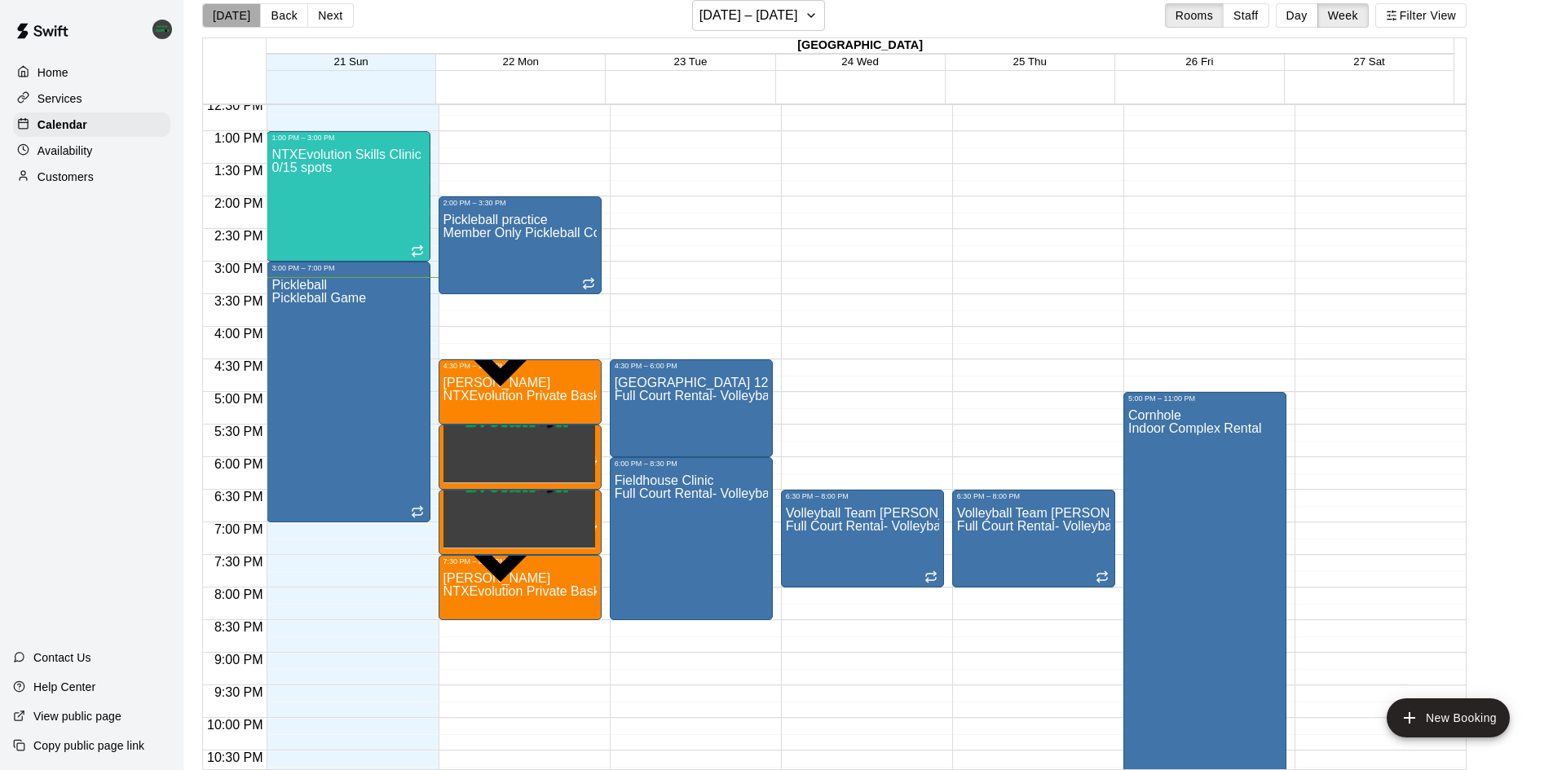
click at [233, 18] on button "[DATE]" at bounding box center [231, 15] width 59 height 24
drag, startPoint x: 322, startPoint y: 6, endPoint x: 328, endPoint y: 13, distance: 9.3
click at [323, 6] on button "Next" at bounding box center [330, 15] width 46 height 24
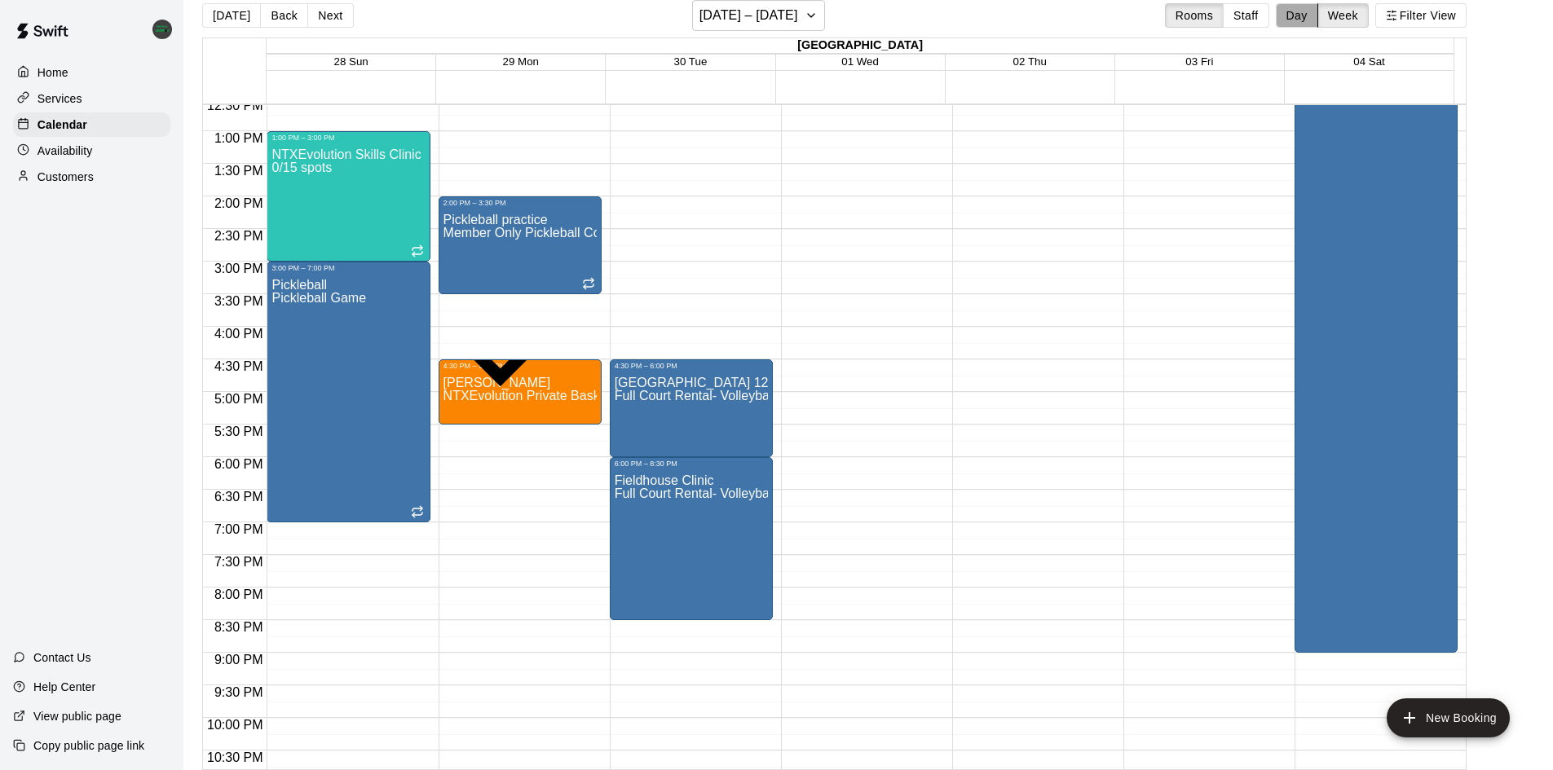
click at [1299, 17] on button "Day" at bounding box center [1297, 15] width 42 height 24
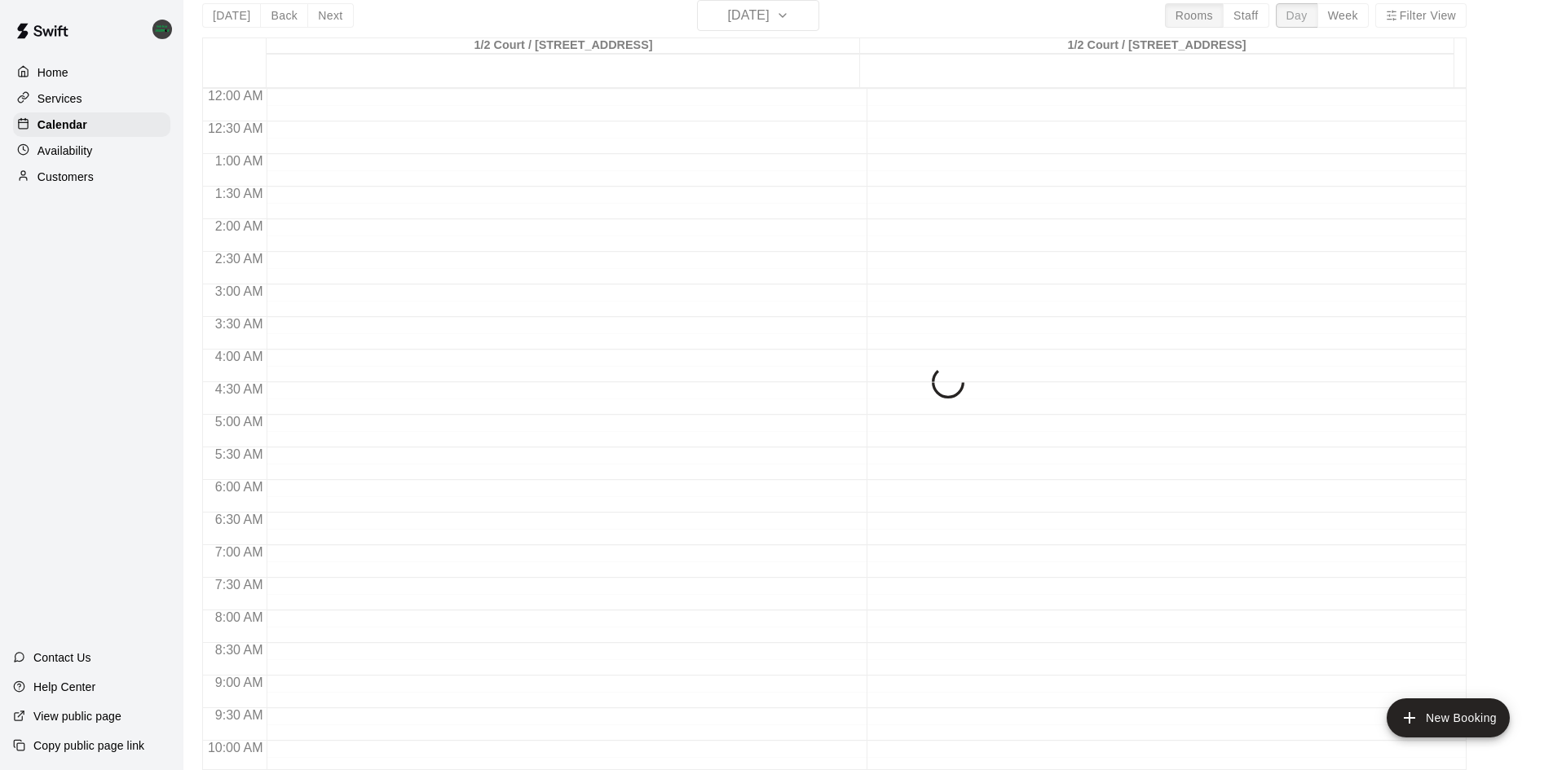
scroll to position [886, 0]
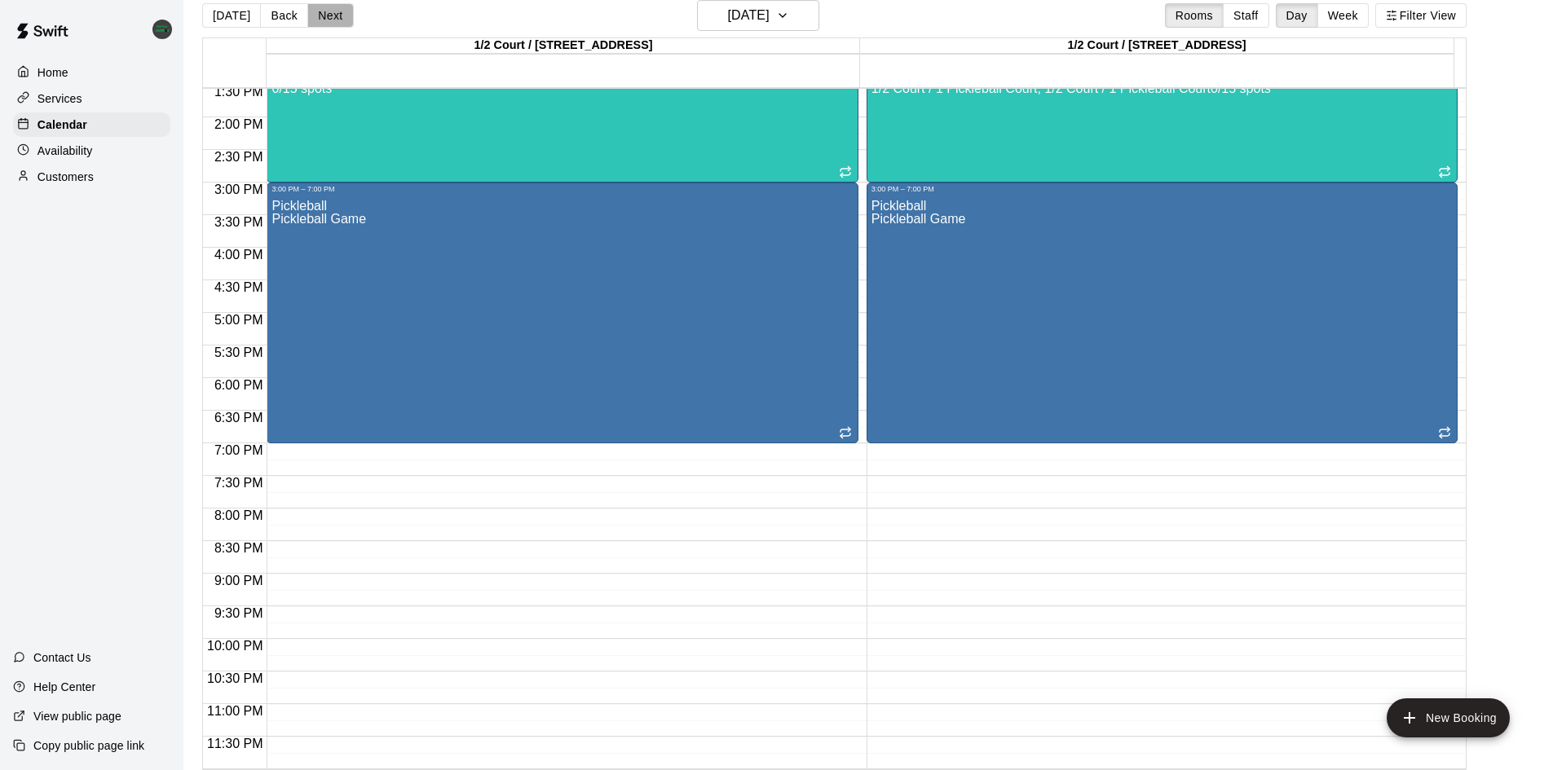
click at [328, 18] on button "Next" at bounding box center [330, 15] width 46 height 24
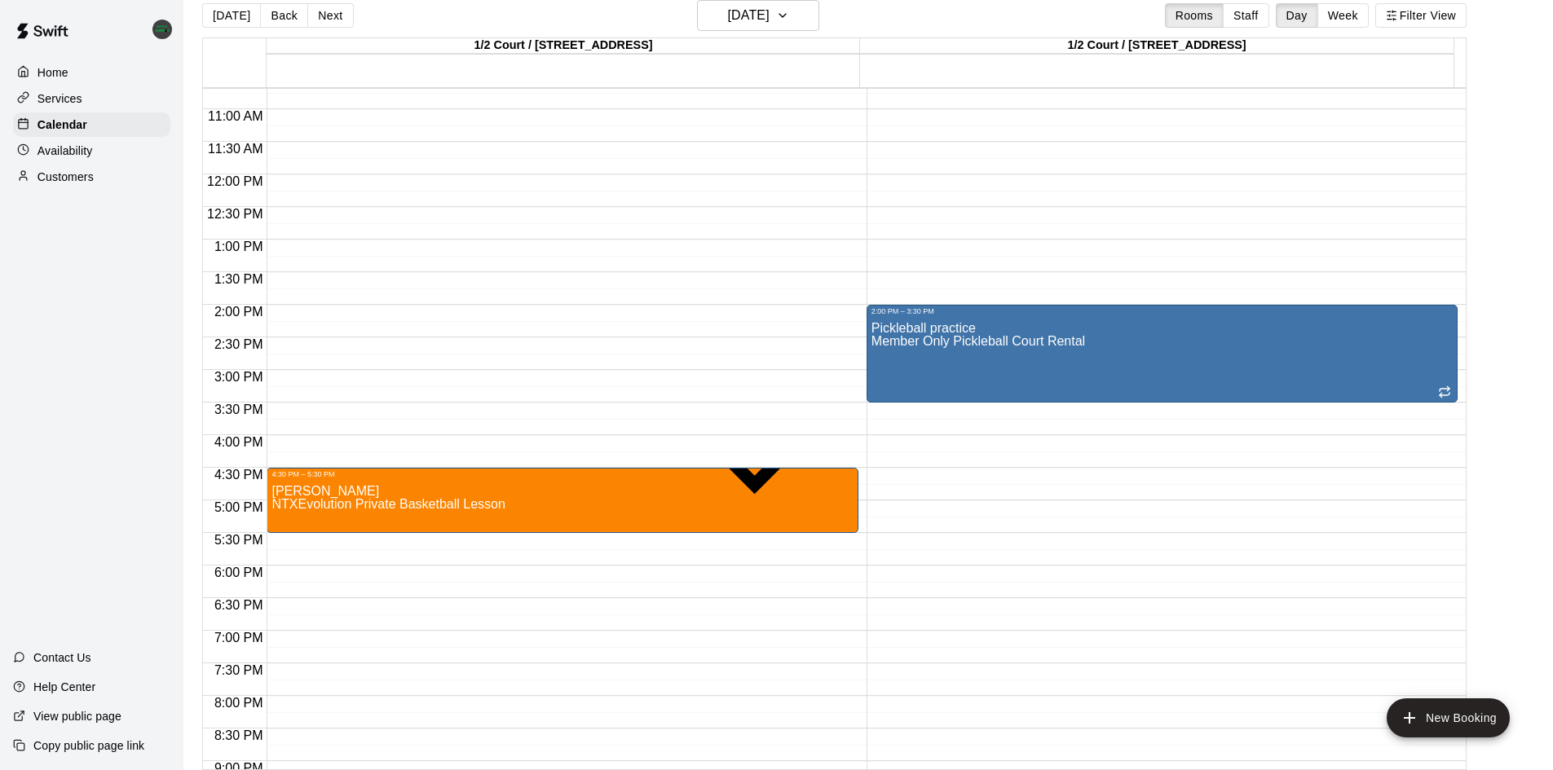
scroll to position [723, 0]
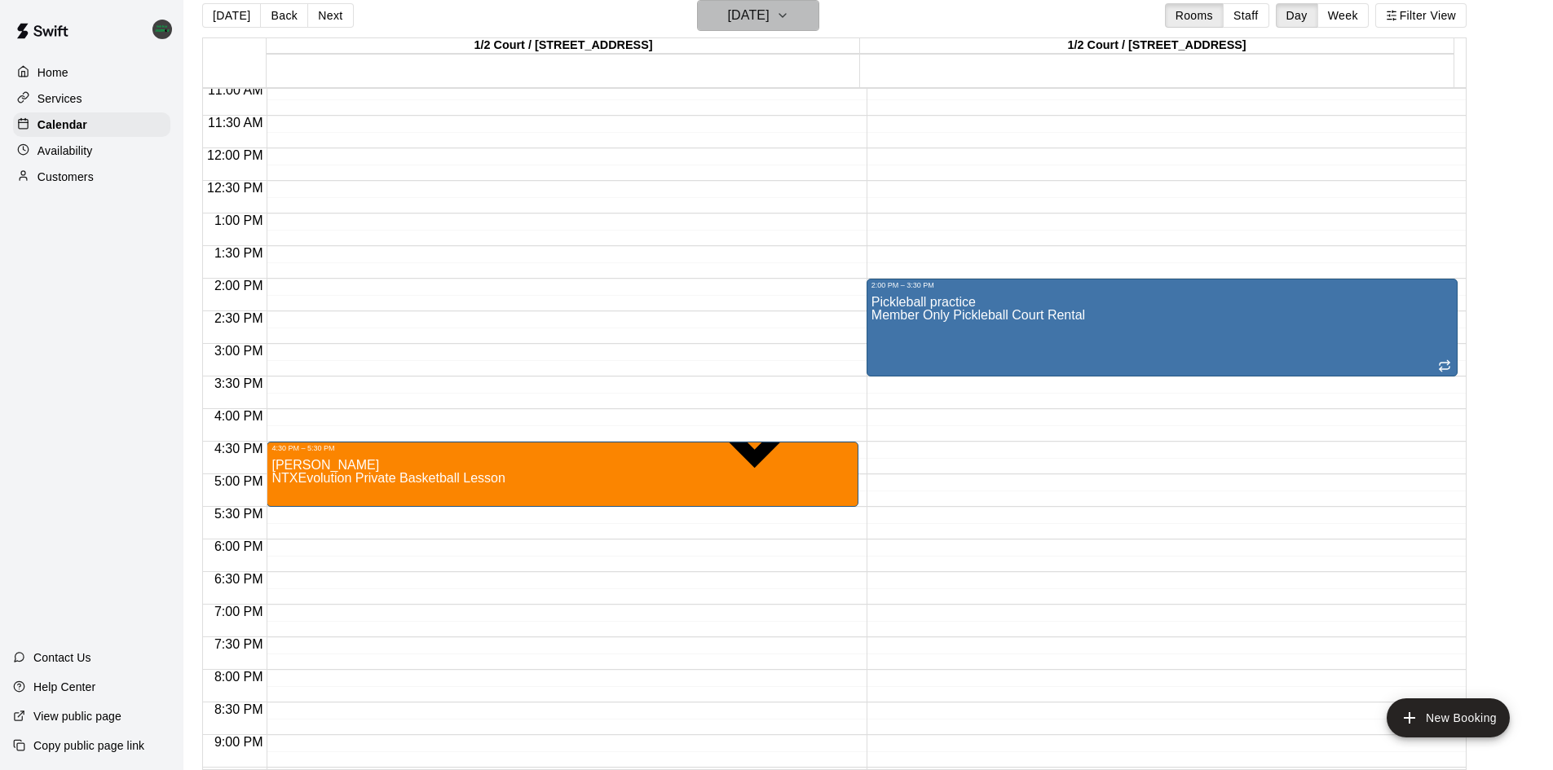
click at [789, 18] on icon "button" at bounding box center [782, 16] width 13 height 20
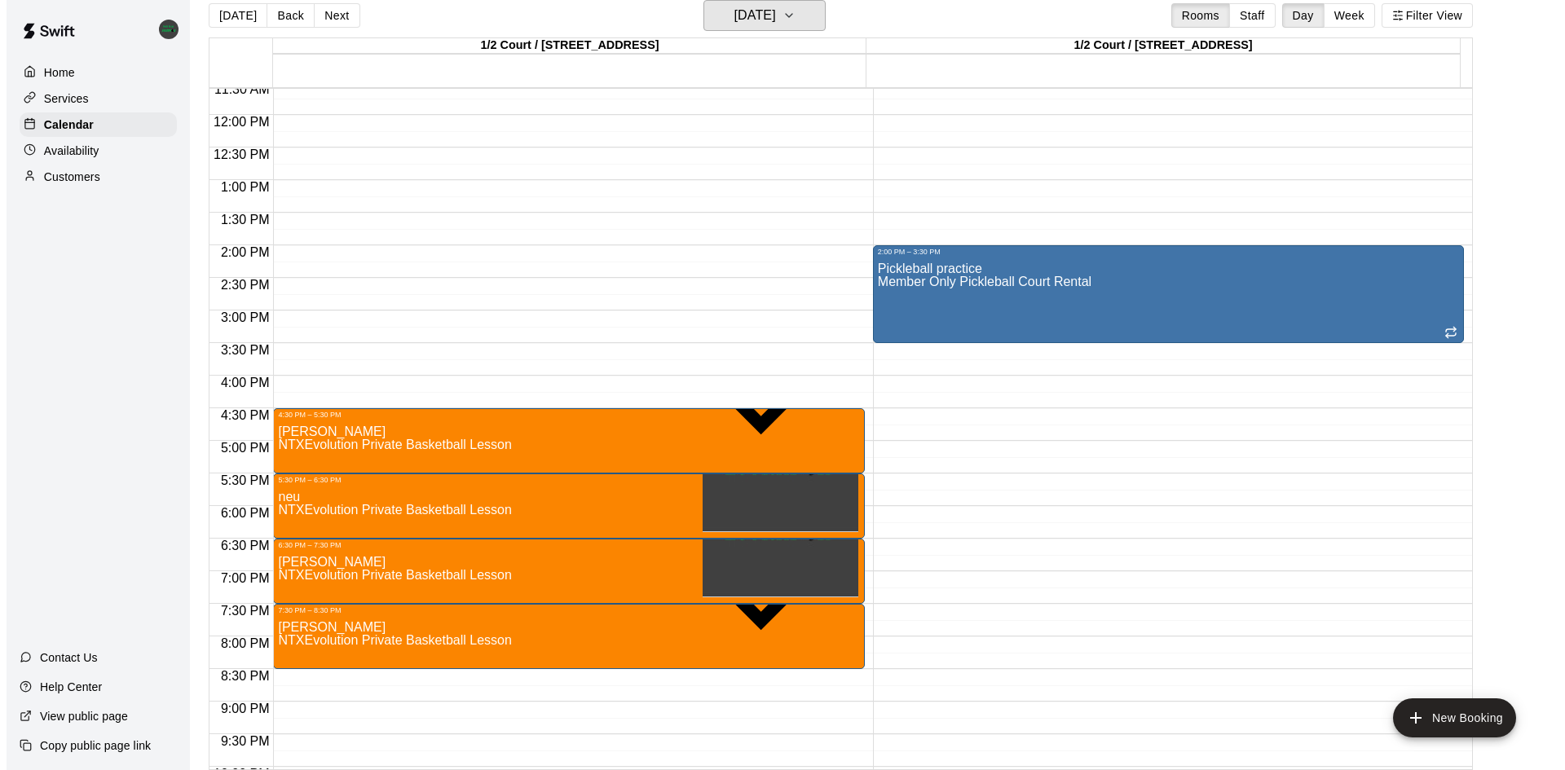
scroll to position [805, 0]
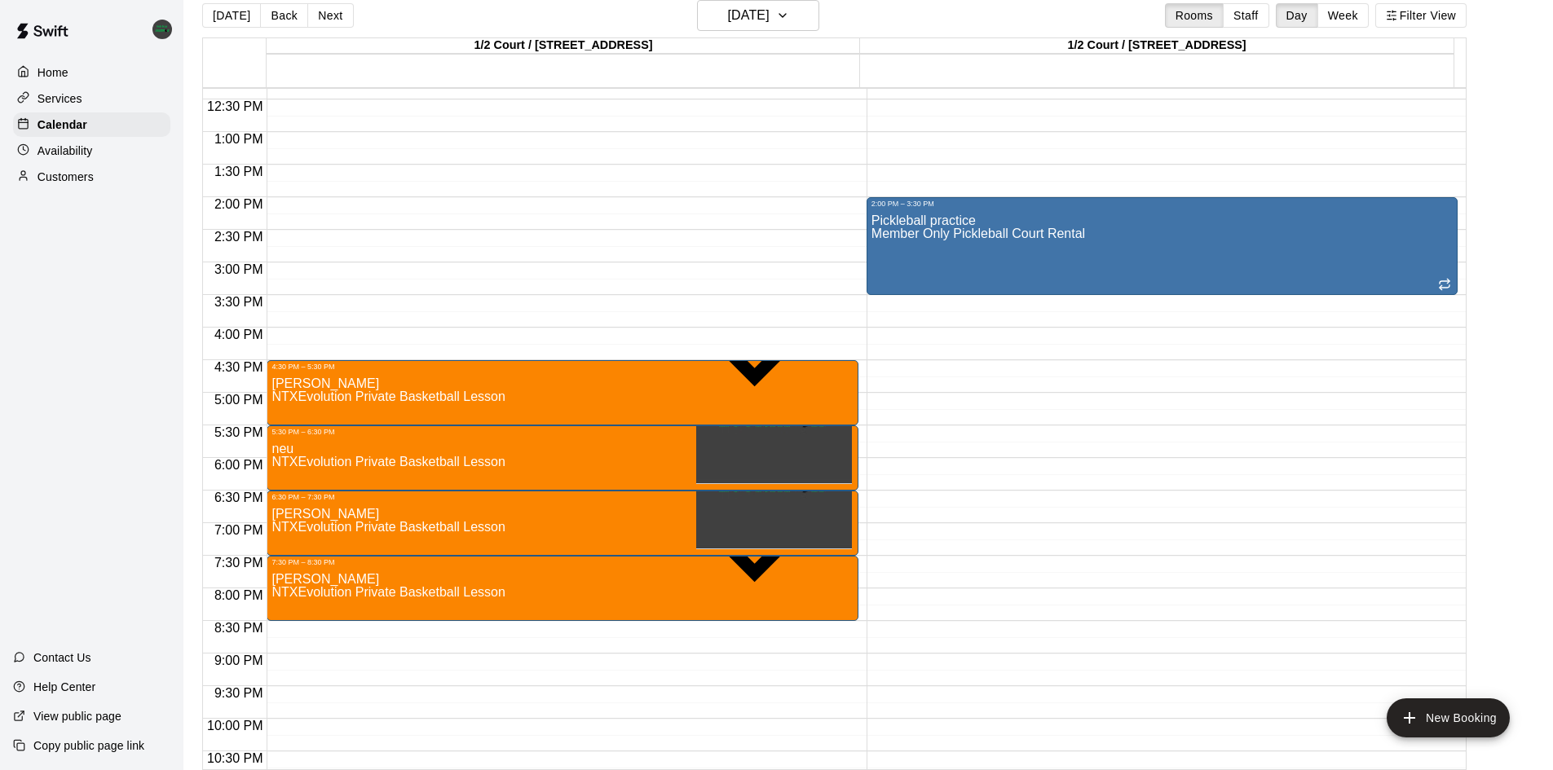
click at [989, 501] on div "12:00 AM – 6:00 AM Closed 2:00 PM – 3:30 PM Pickleball practice Member Only Pic…" at bounding box center [1161, 66] width 591 height 1565
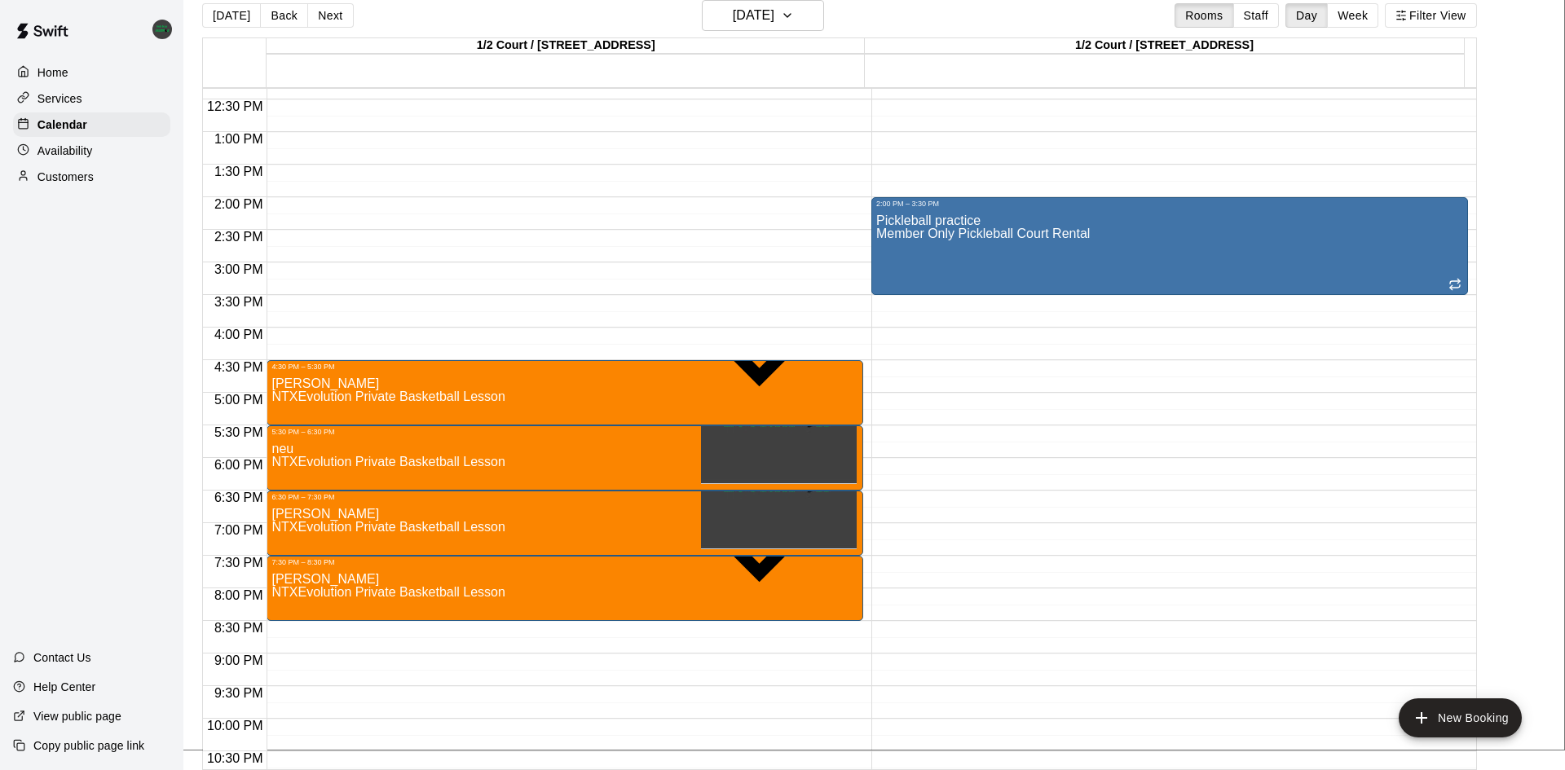
type input "**********"
click at [457, 293] on li "Pickleball Game" at bounding box center [271, 286] width 373 height 15
type input "**********"
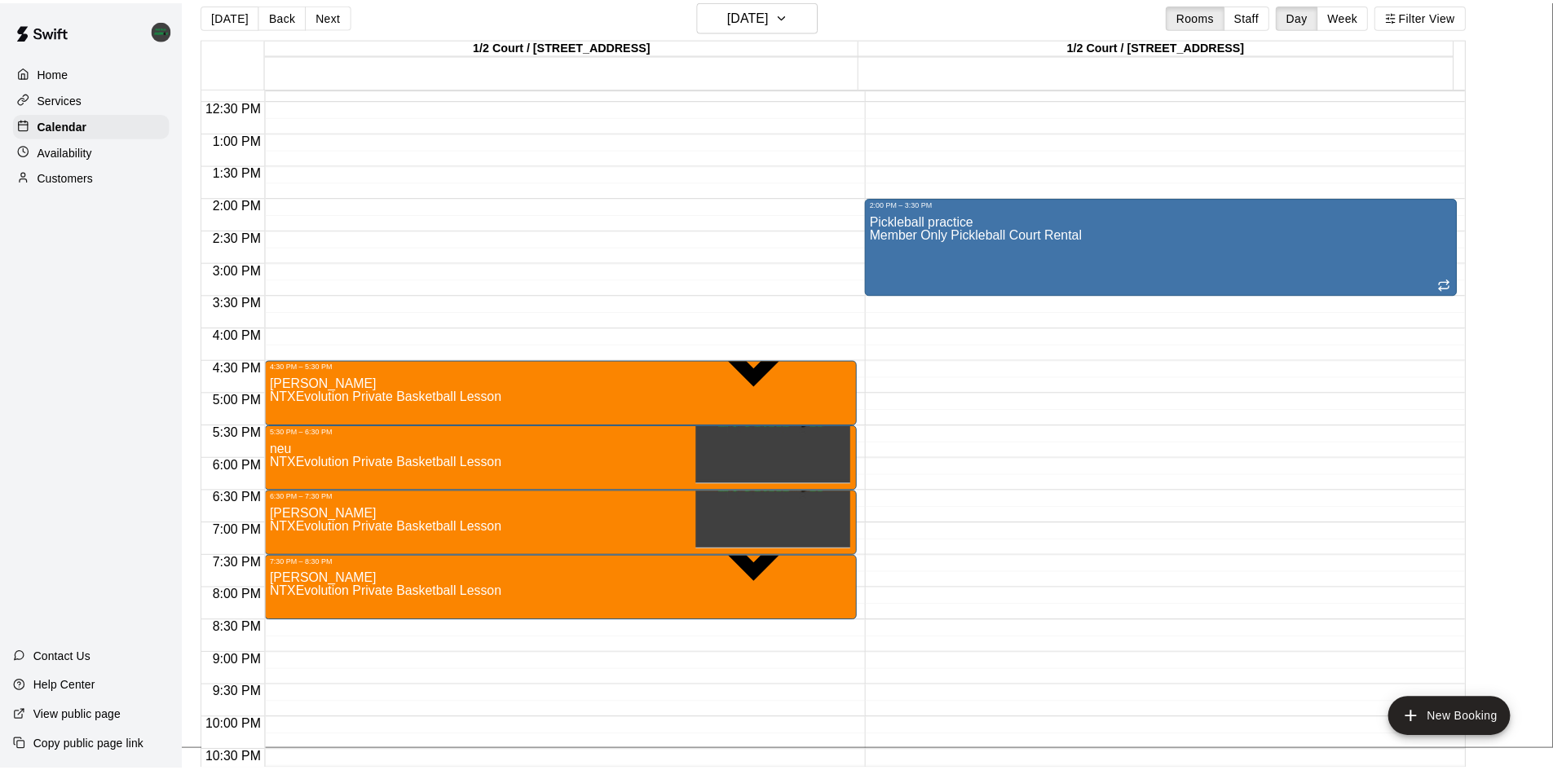
scroll to position [82, 0]
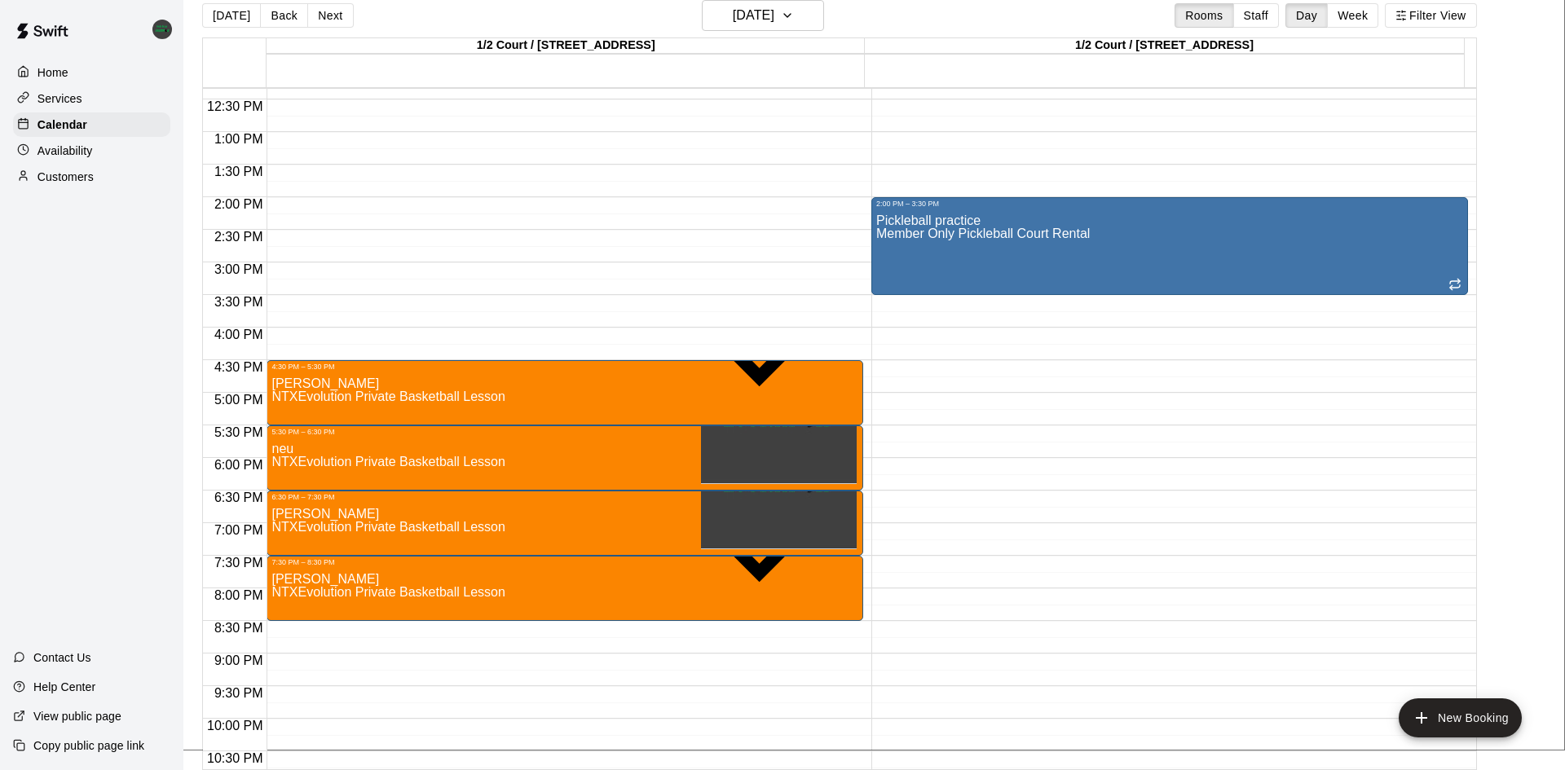
type input "********"
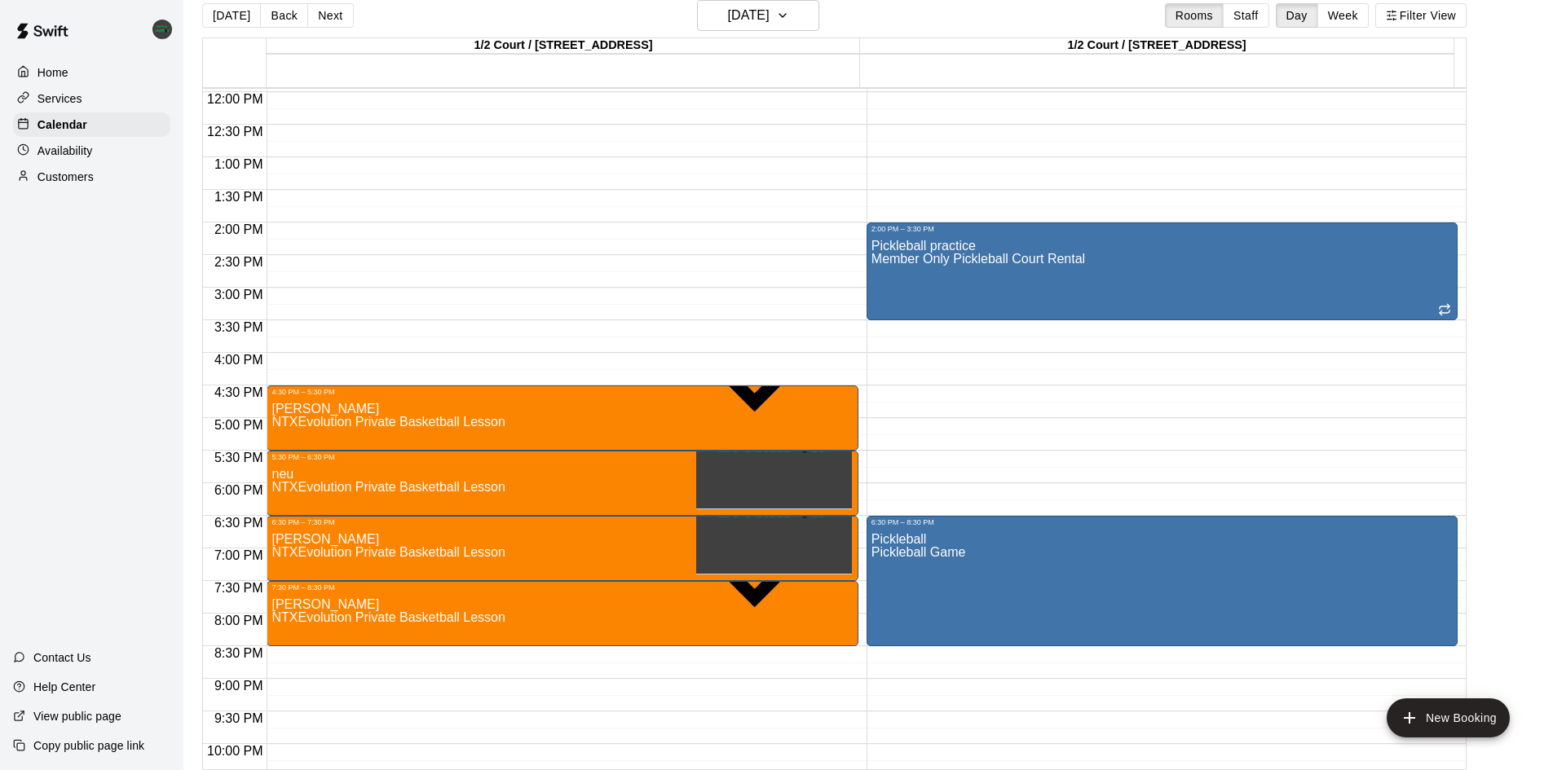
scroll to position [723, 0]
